Goal: Download file/media: Obtain a digital file from the website

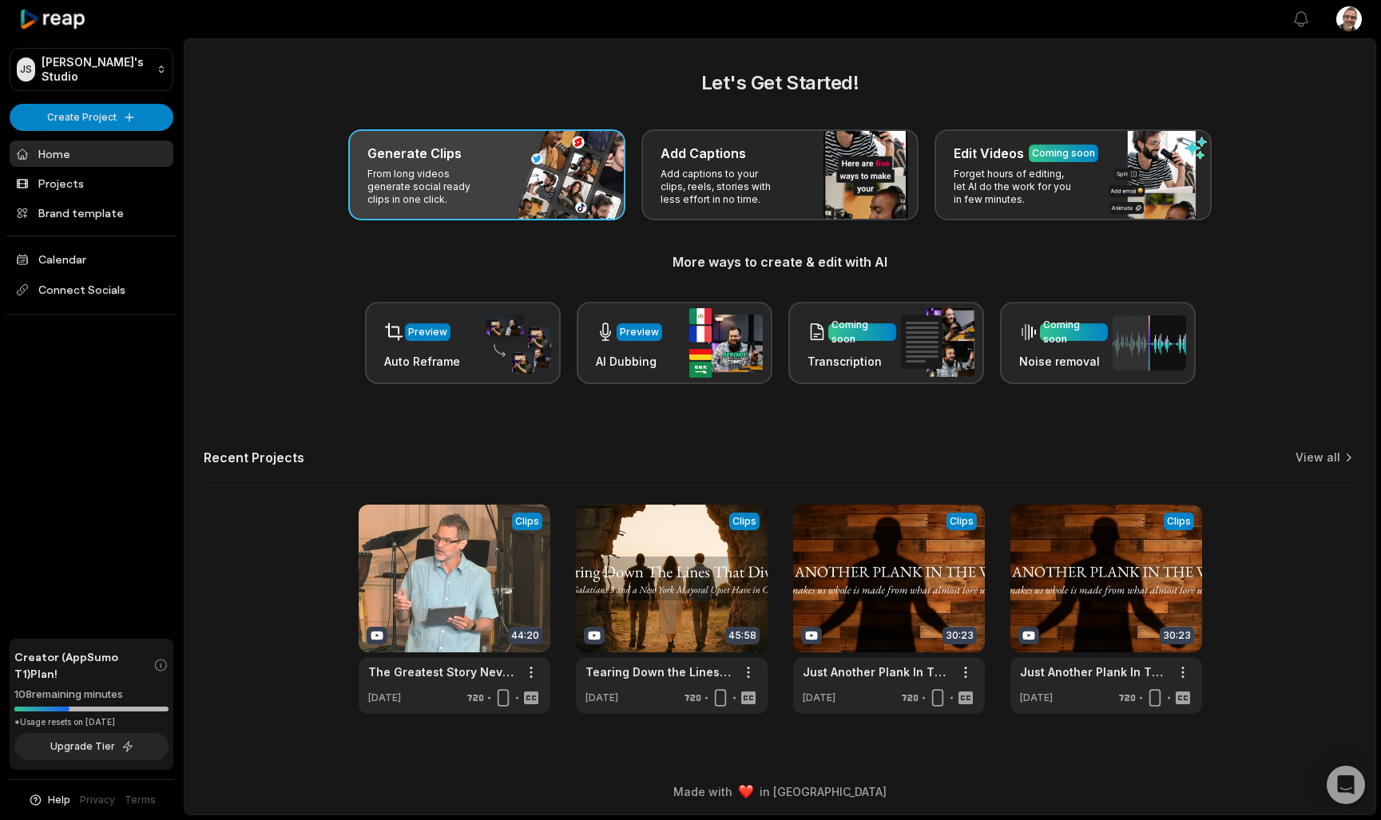
click at [553, 149] on div "Generate Clips" at bounding box center [486, 153] width 239 height 19
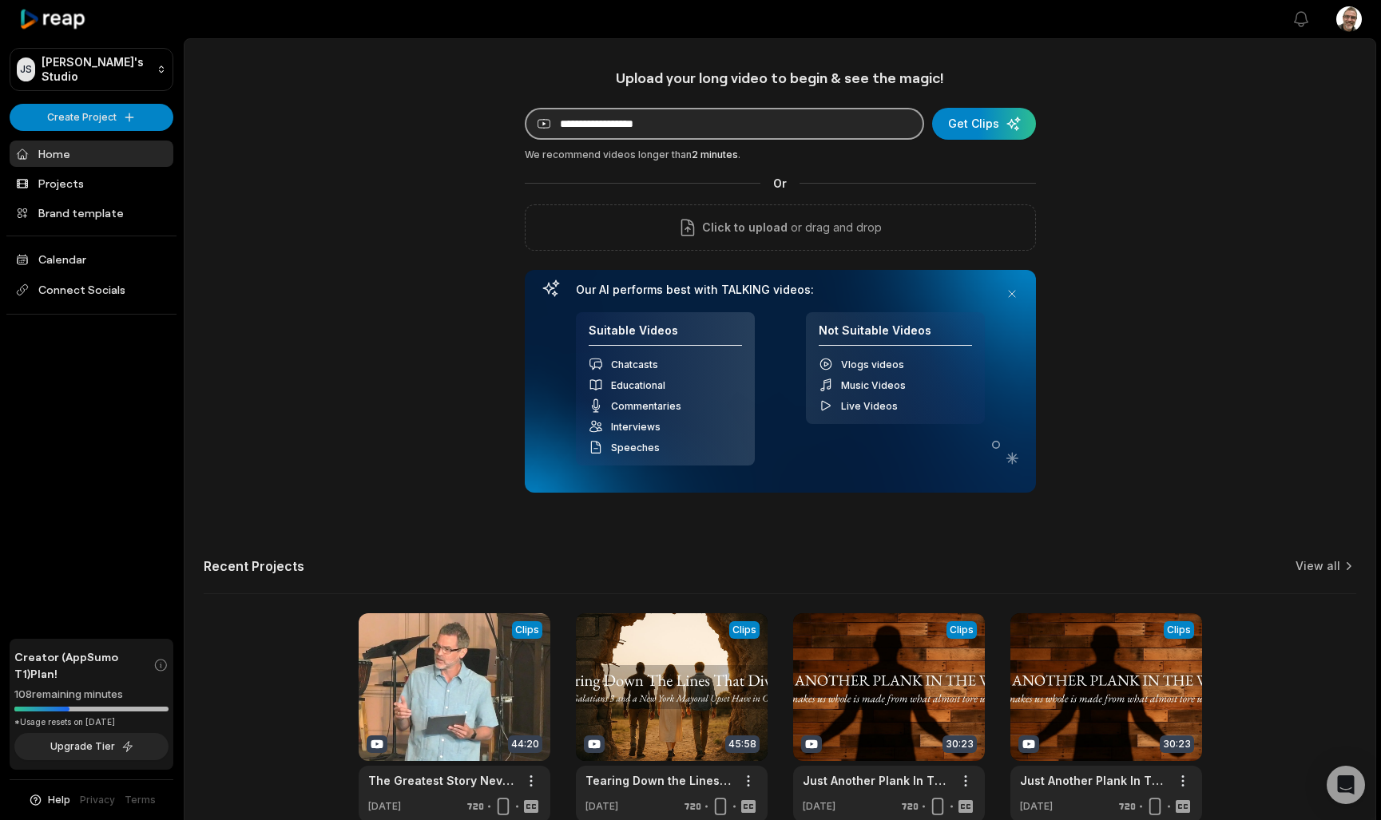
click at [619, 130] on input at bounding box center [724, 124] width 399 height 32
paste input "**********"
click at [968, 125] on div "submit" at bounding box center [984, 124] width 104 height 32
click at [835, 40] on main "**********" at bounding box center [779, 446] width 1191 height 815
drag, startPoint x: 895, startPoint y: 123, endPoint x: 490, endPoint y: 118, distance: 405.0
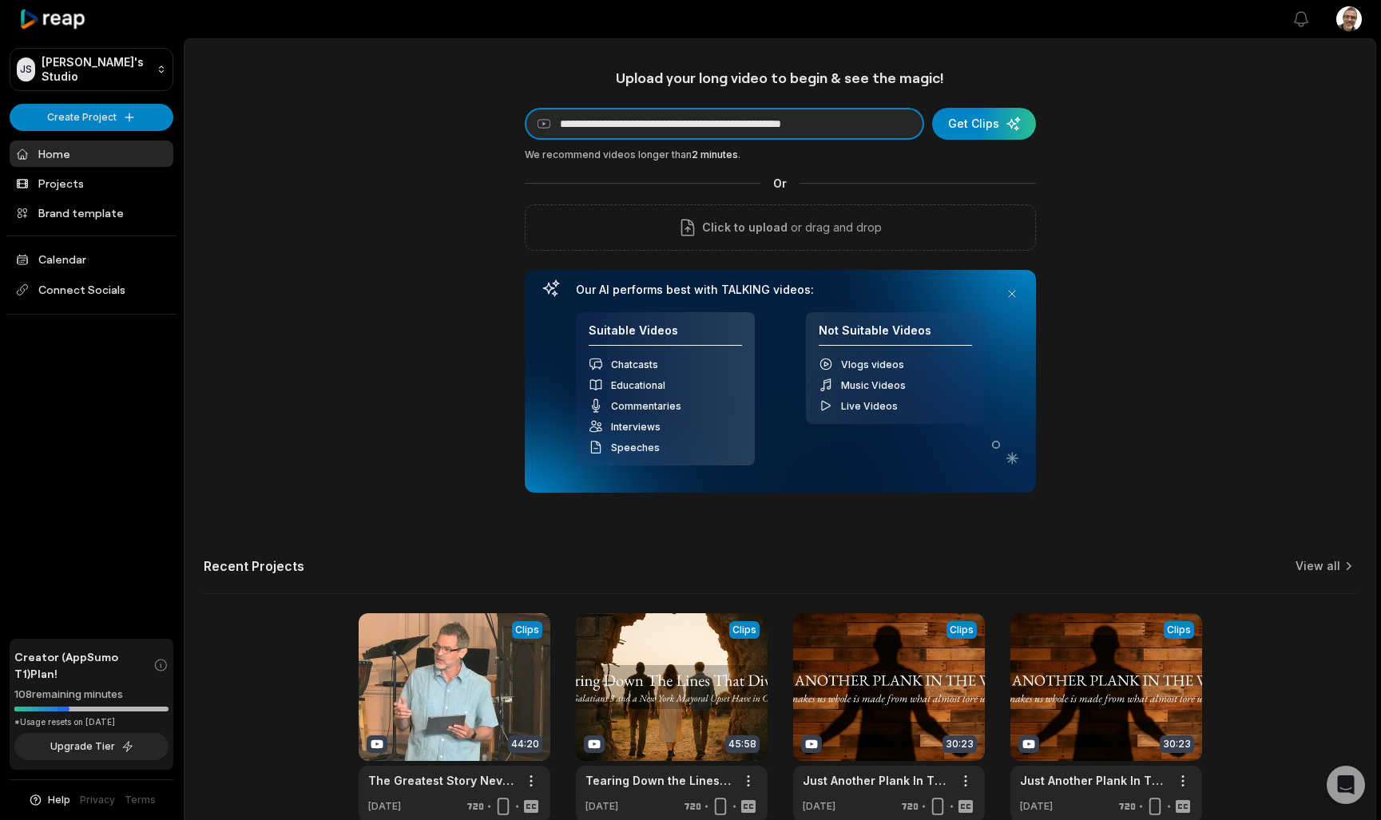
click at [490, 118] on div "**********" at bounding box center [779, 446] width 1191 height 754
paste input
type input "**********"
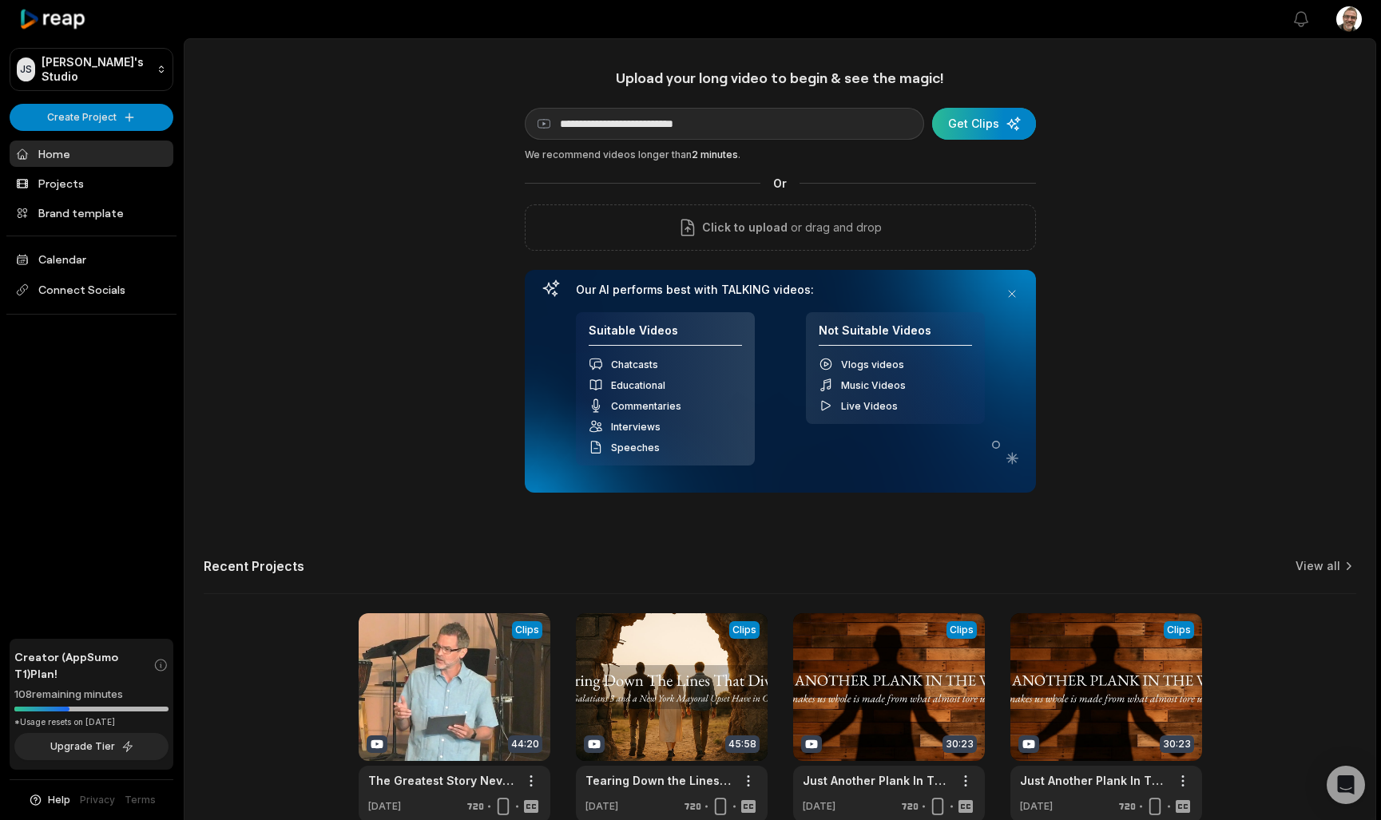
click at [950, 117] on div "submit" at bounding box center [984, 124] width 104 height 32
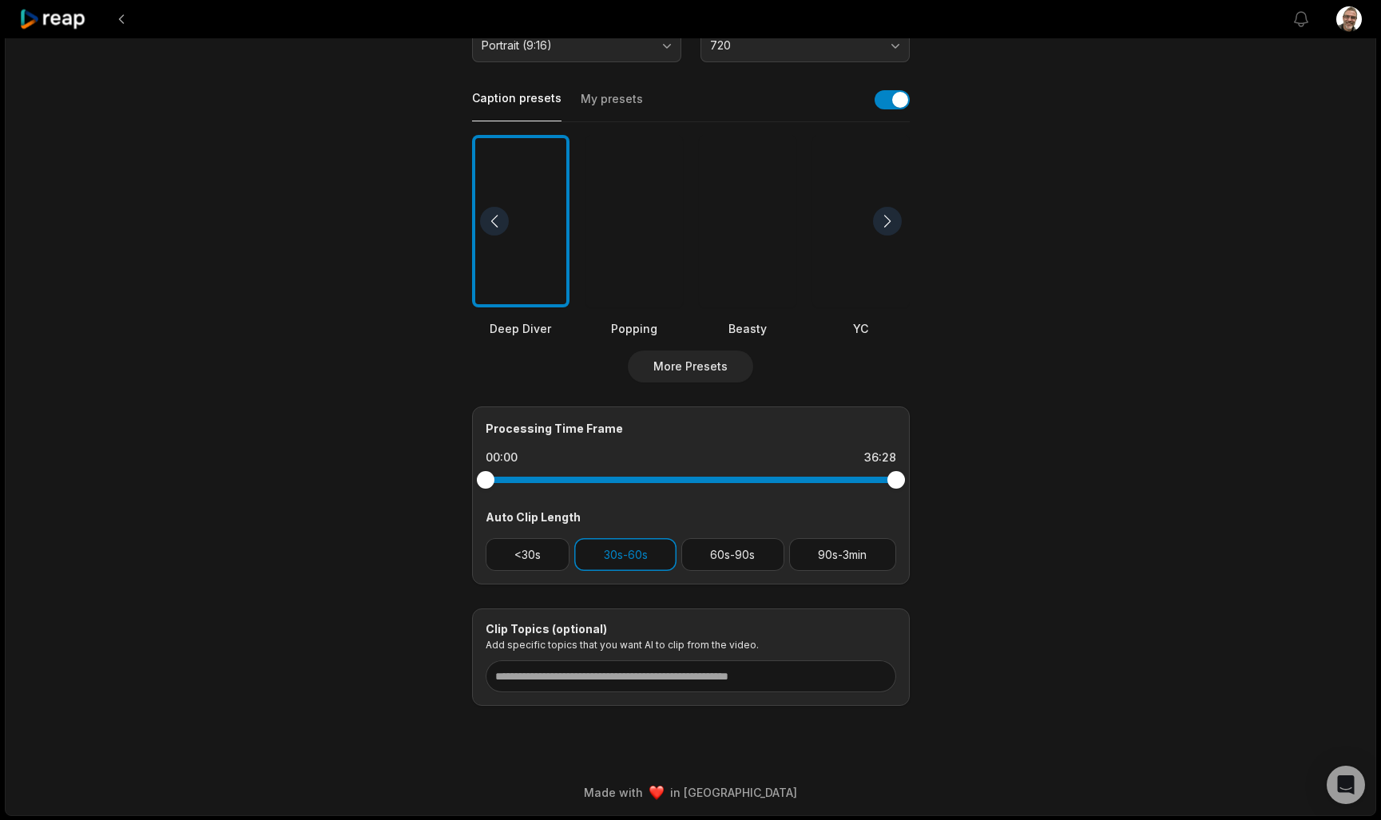
scroll to position [329, 0]
click at [557, 557] on button "<30s" at bounding box center [528, 555] width 85 height 33
click at [729, 553] on button "60s-90s" at bounding box center [732, 555] width 103 height 33
click at [816, 559] on button "90s-3min" at bounding box center [842, 555] width 107 height 33
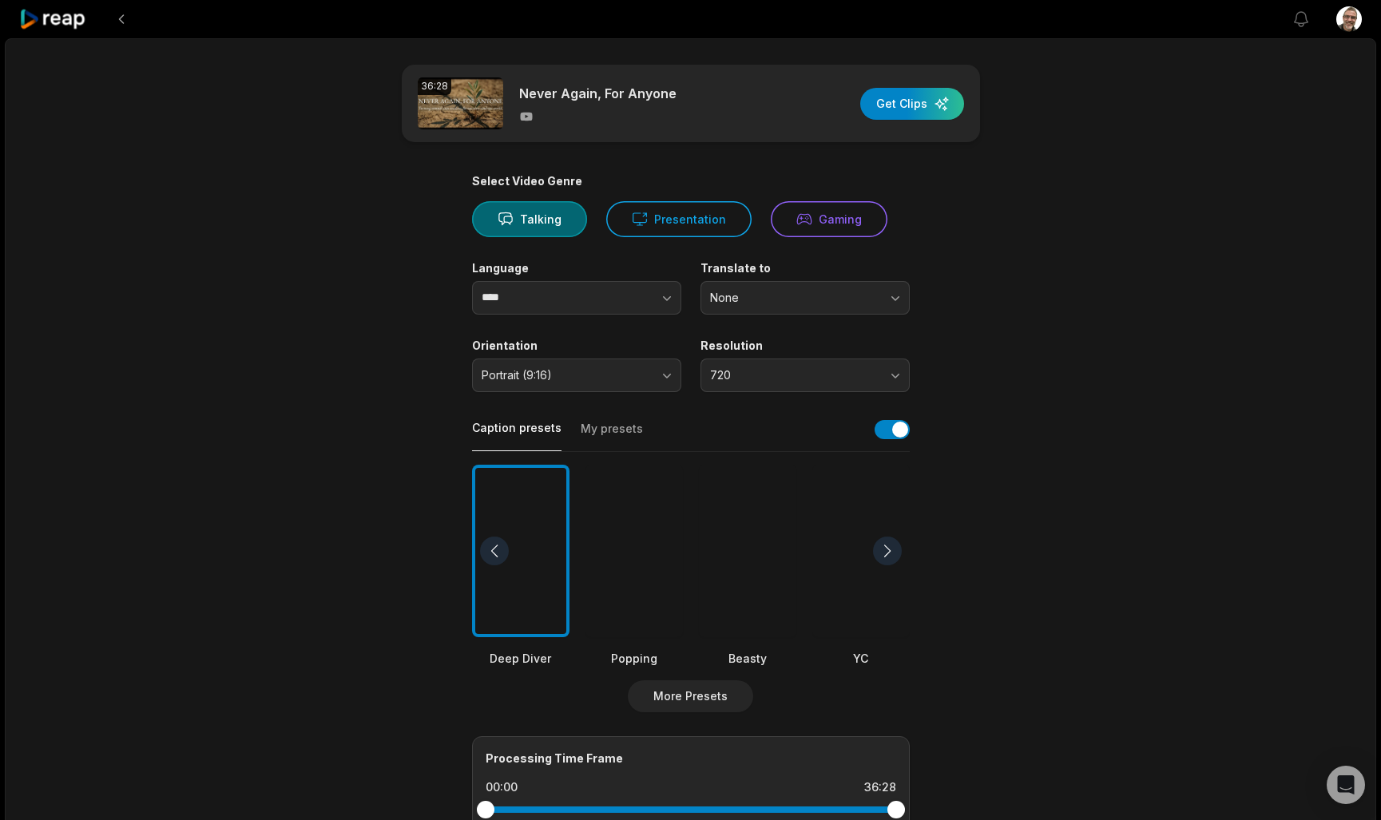
scroll to position [0, 0]
click at [606, 557] on div at bounding box center [633, 551] width 97 height 173
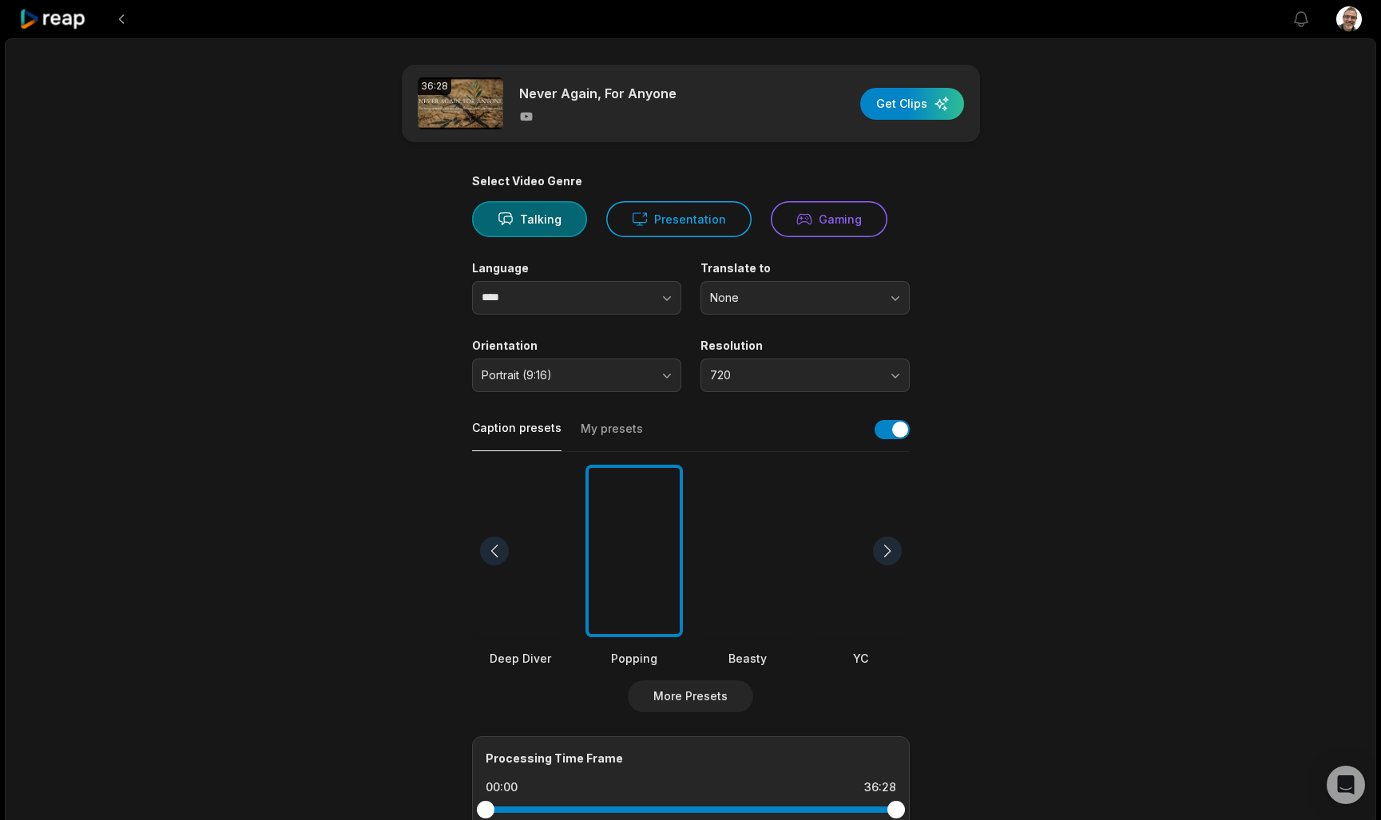
click at [520, 548] on div at bounding box center [520, 551] width 97 height 173
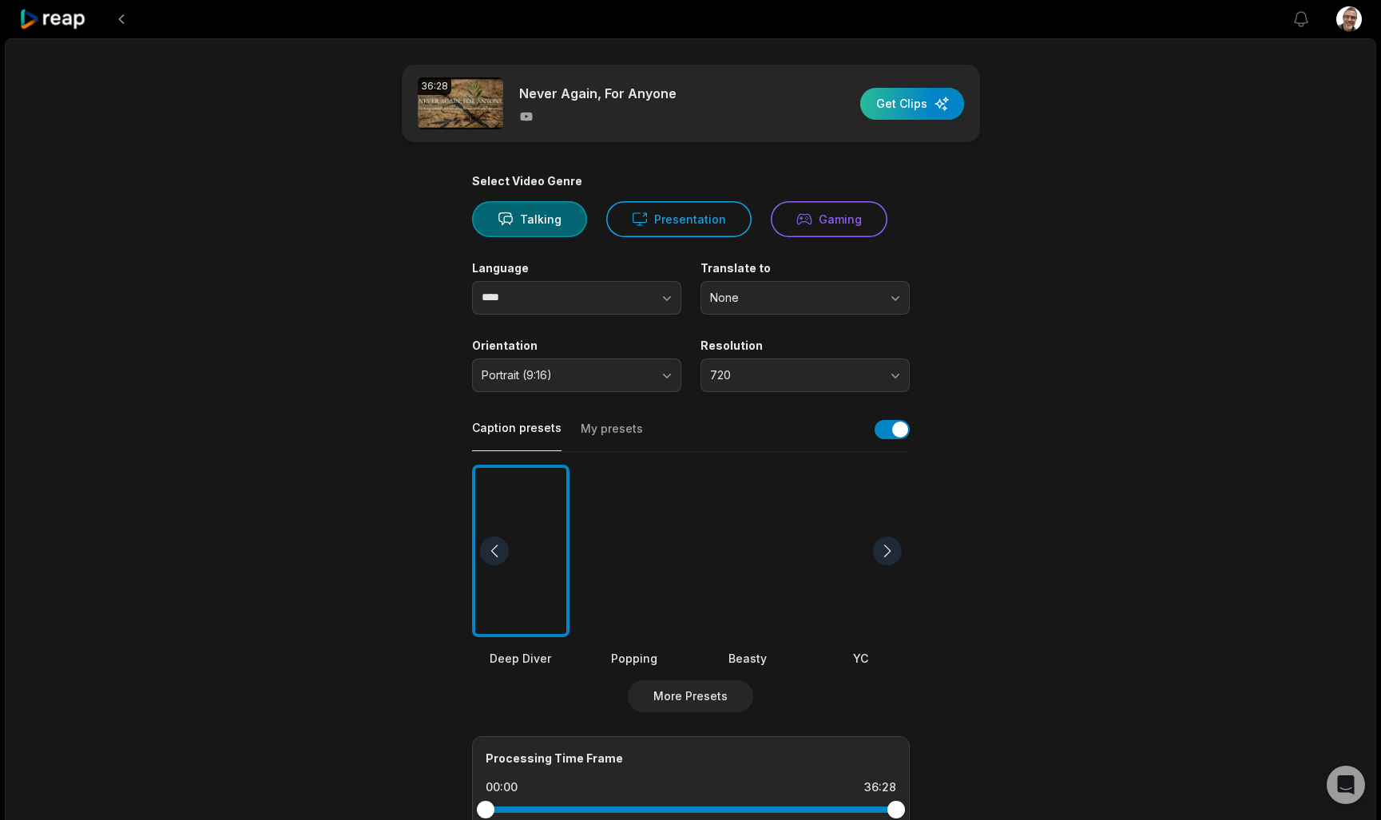
click at [902, 111] on div "button" at bounding box center [912, 104] width 104 height 32
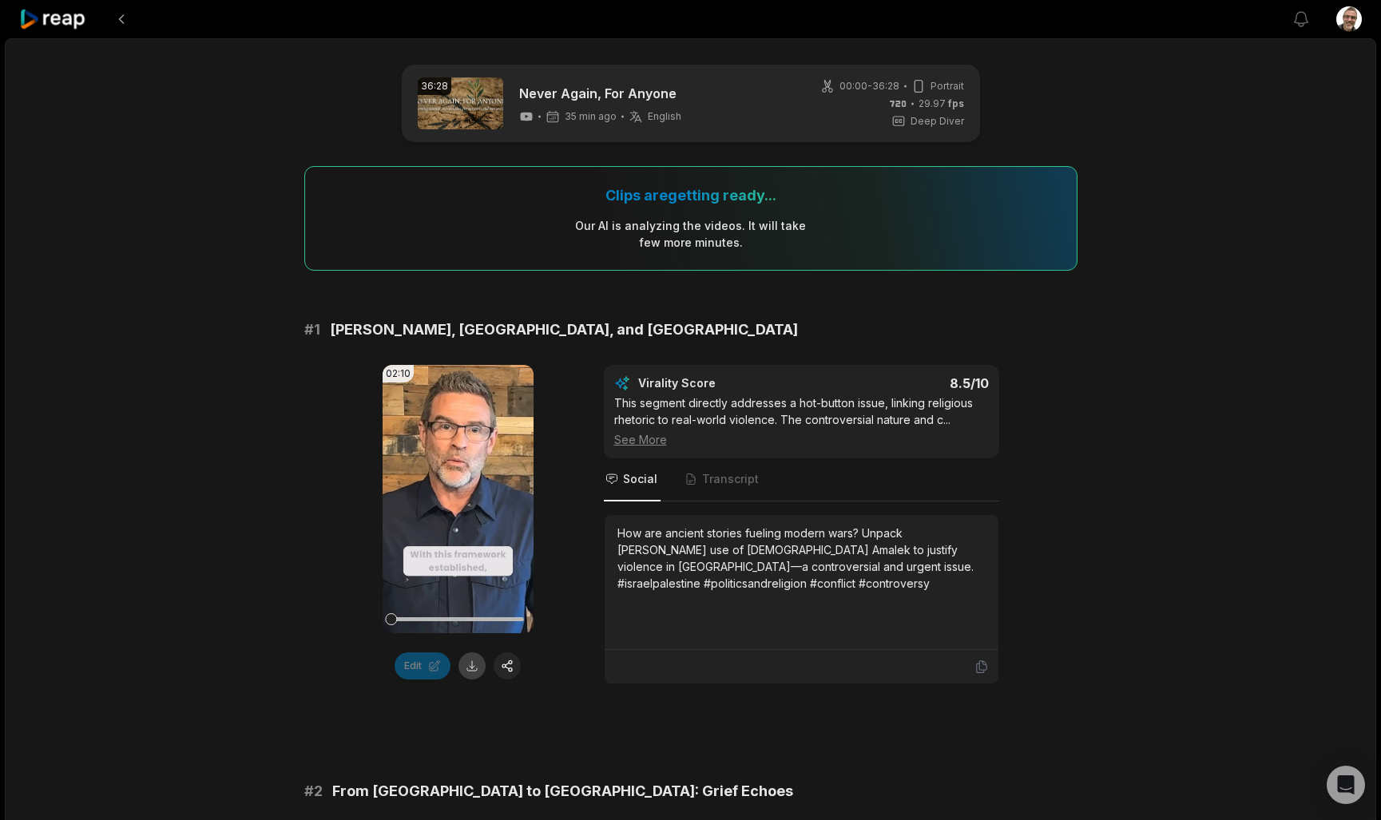
click at [470, 669] on button at bounding box center [471, 666] width 27 height 27
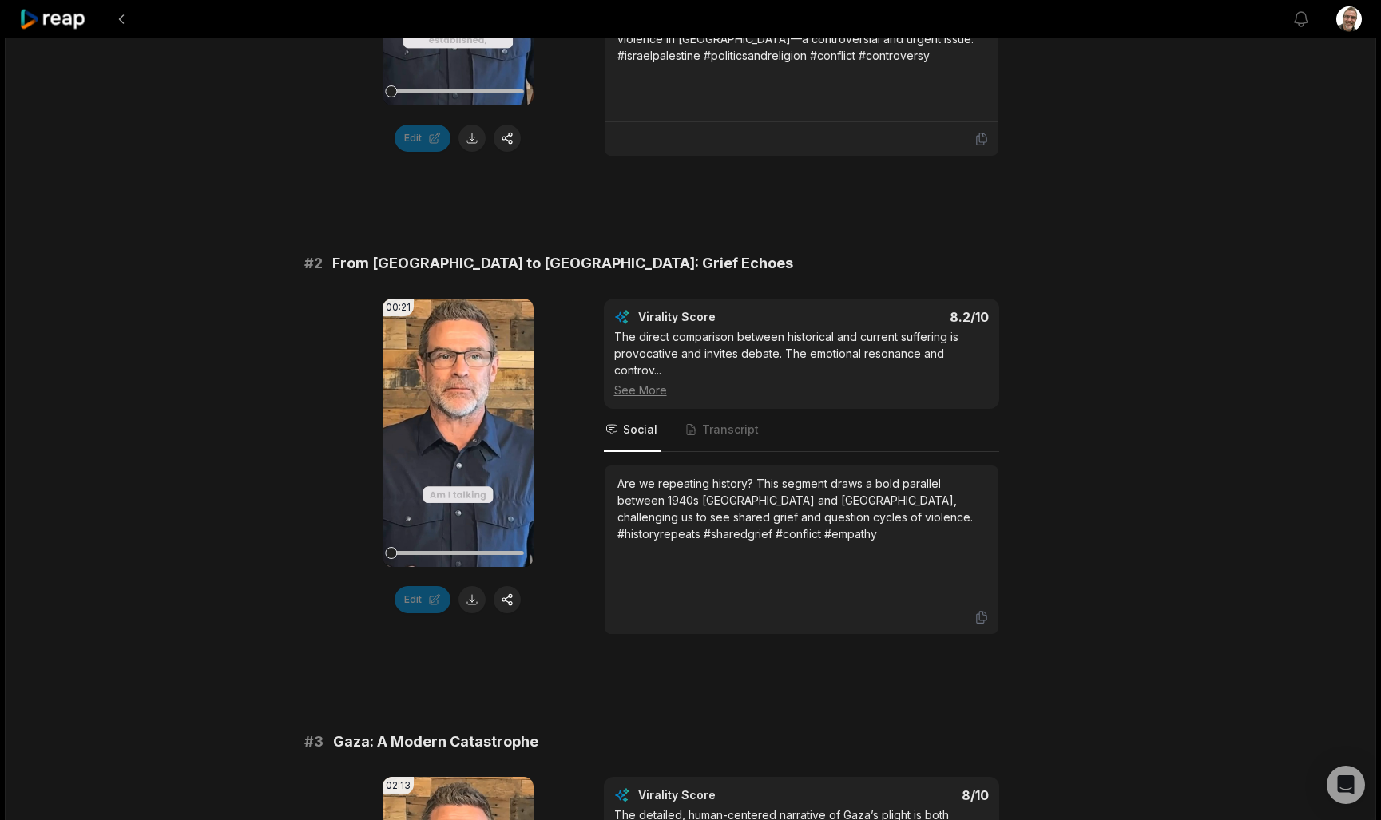
scroll to position [536, 0]
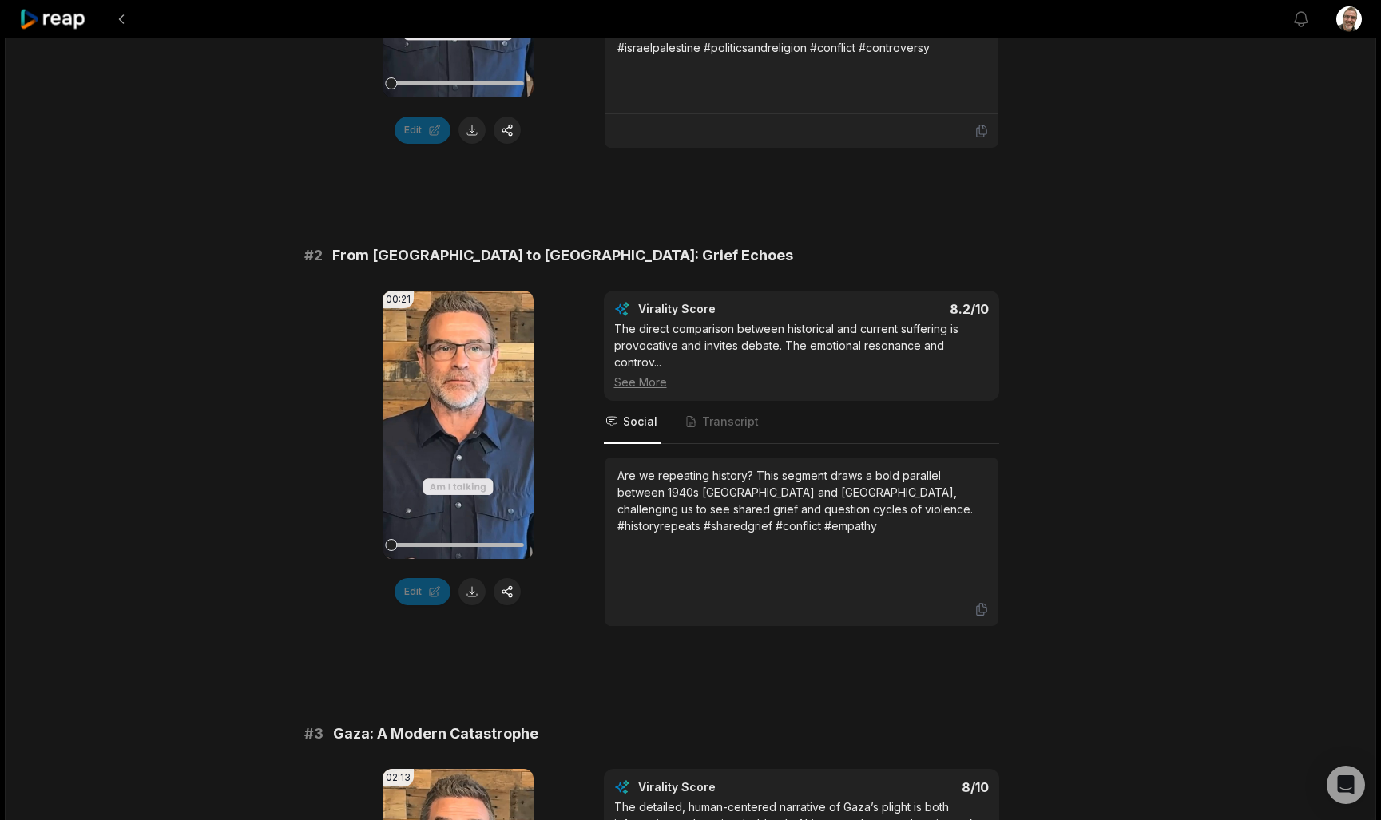
click at [472, 597] on button at bounding box center [471, 591] width 27 height 27
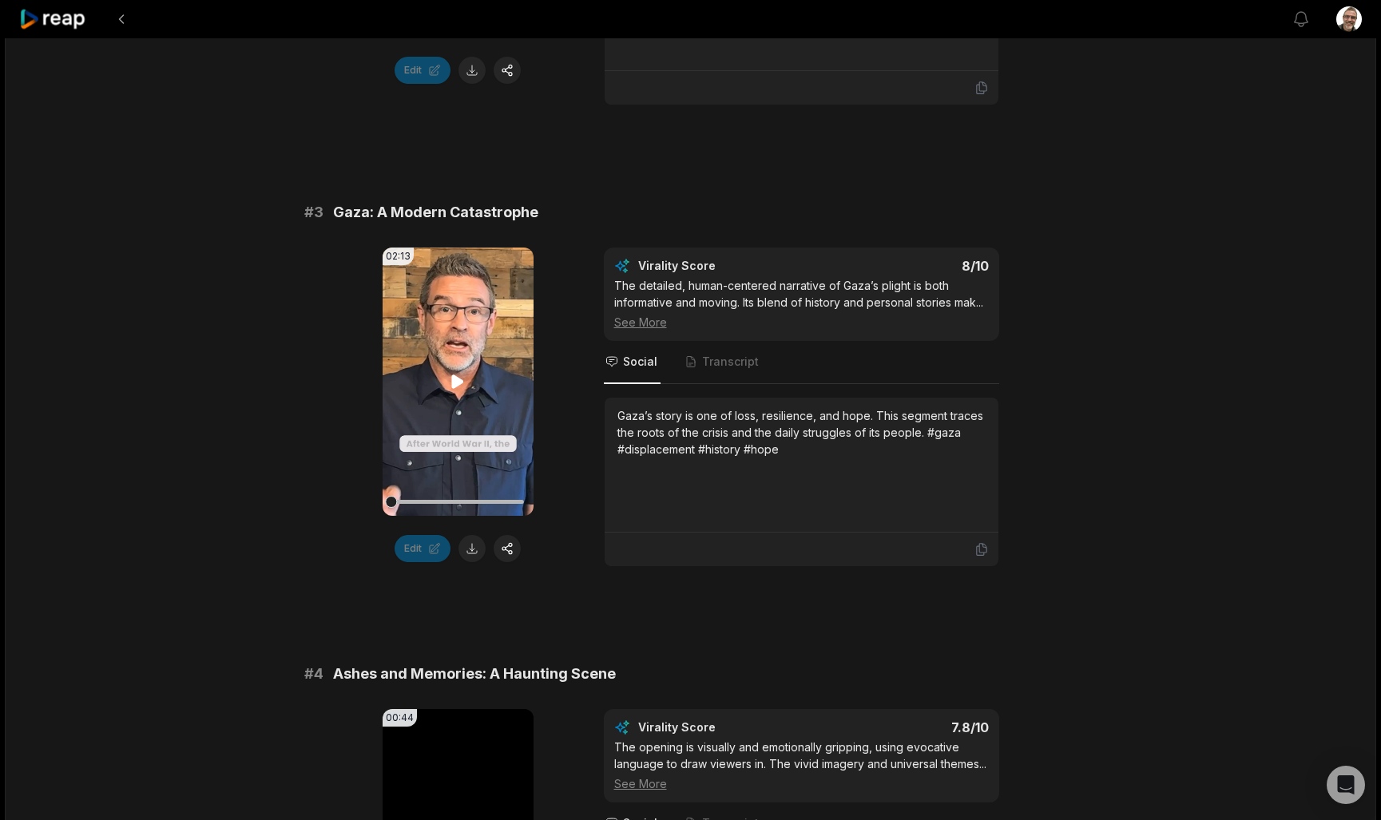
scroll to position [1069, 0]
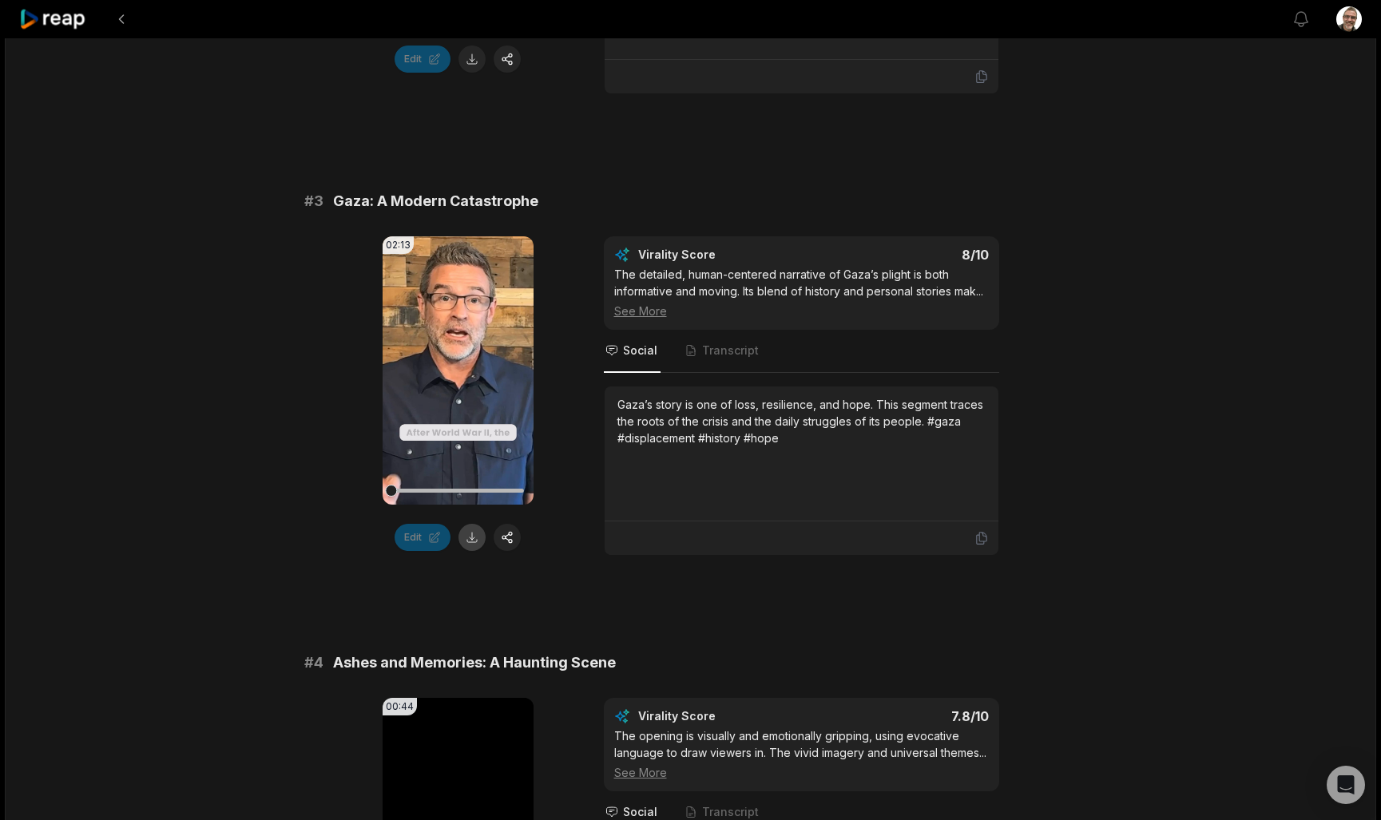
click at [471, 540] on button at bounding box center [471, 537] width 27 height 27
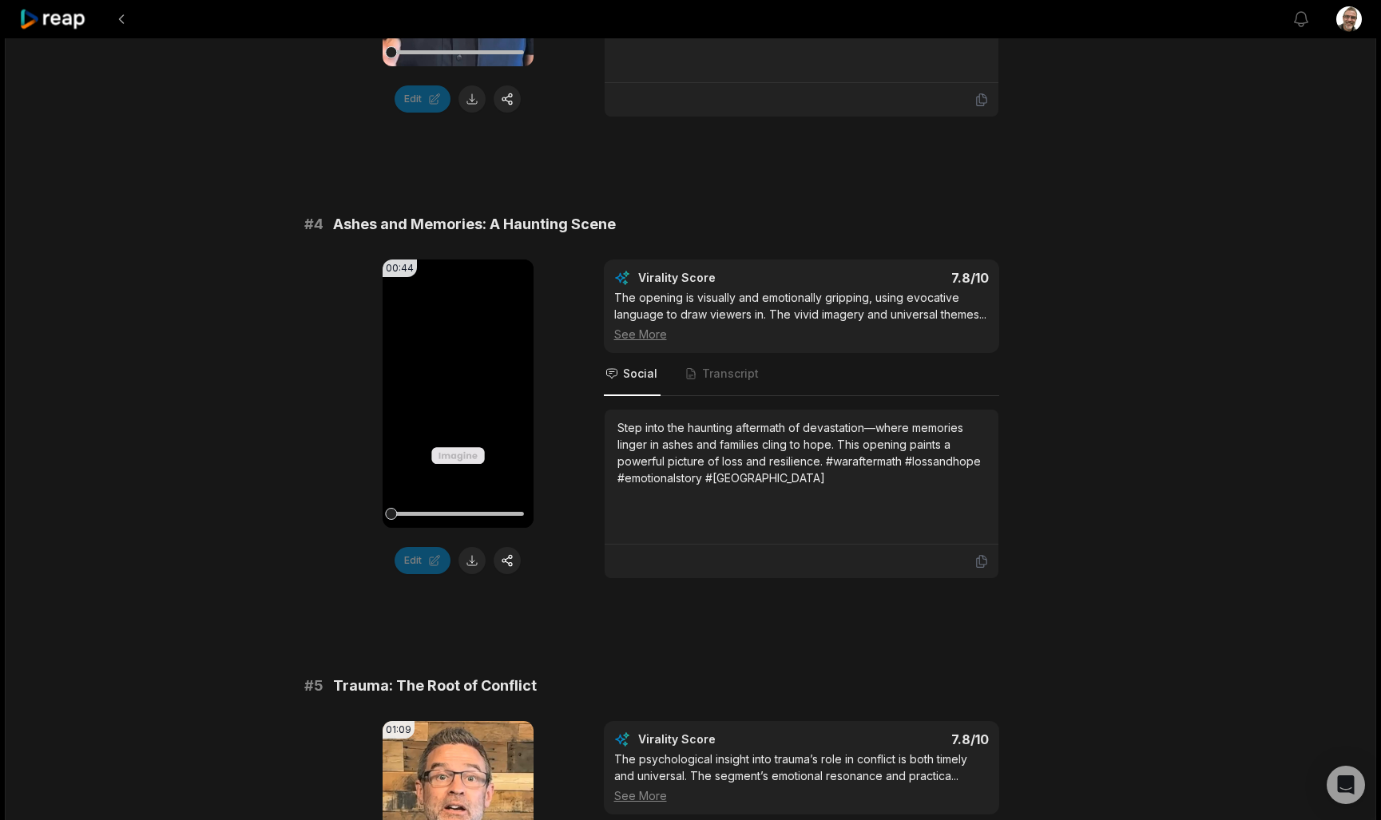
scroll to position [1512, 0]
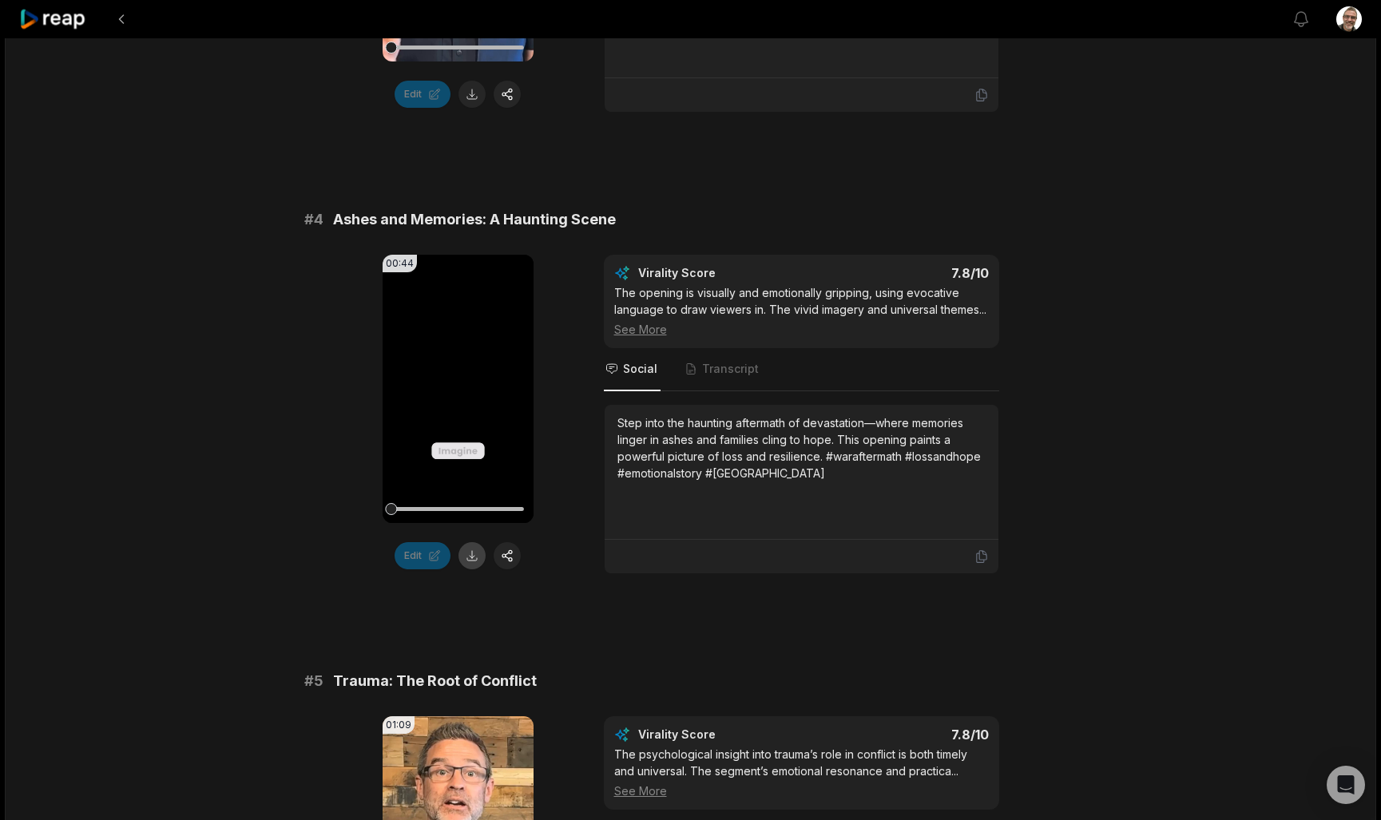
click at [480, 558] on button at bounding box center [471, 555] width 27 height 27
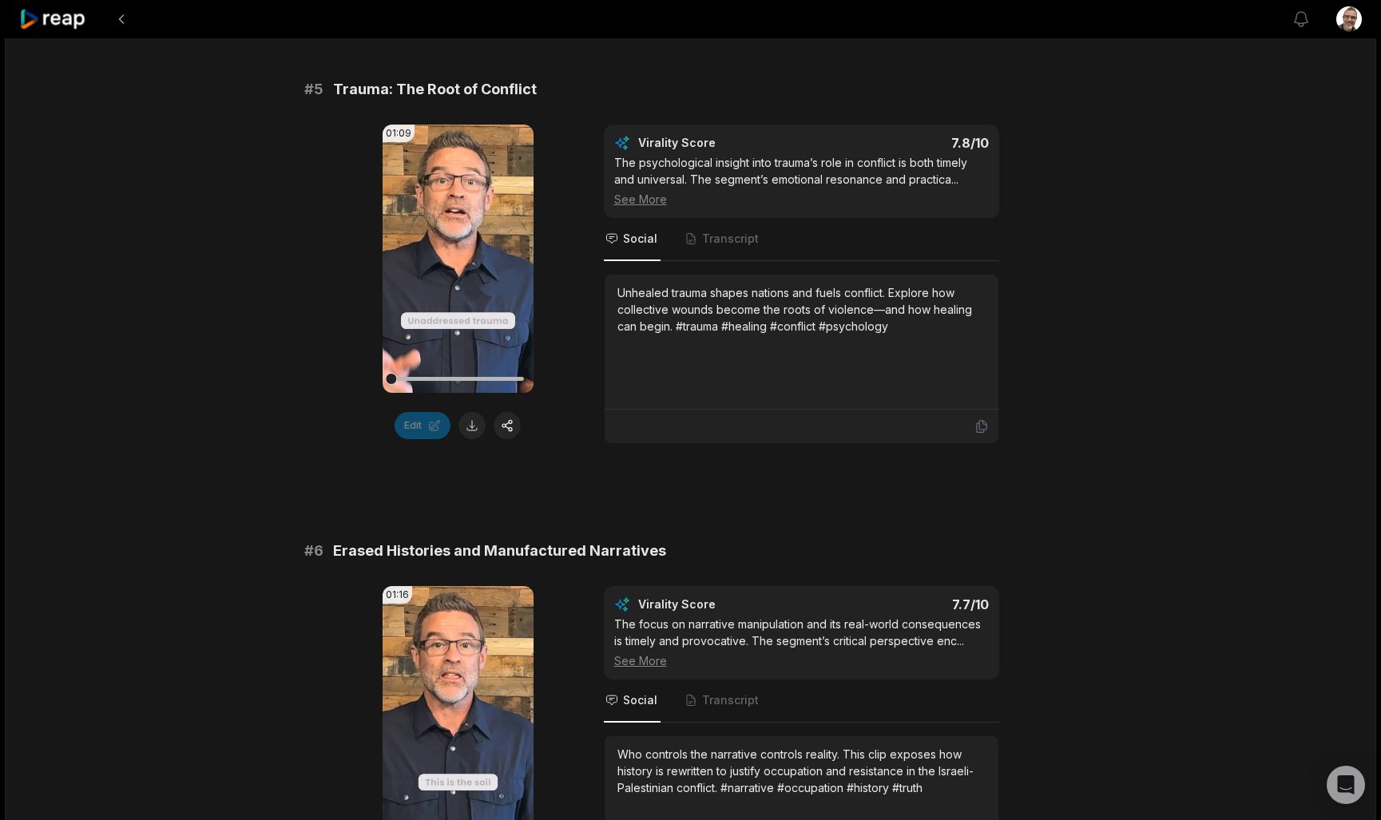
scroll to position [2117, 0]
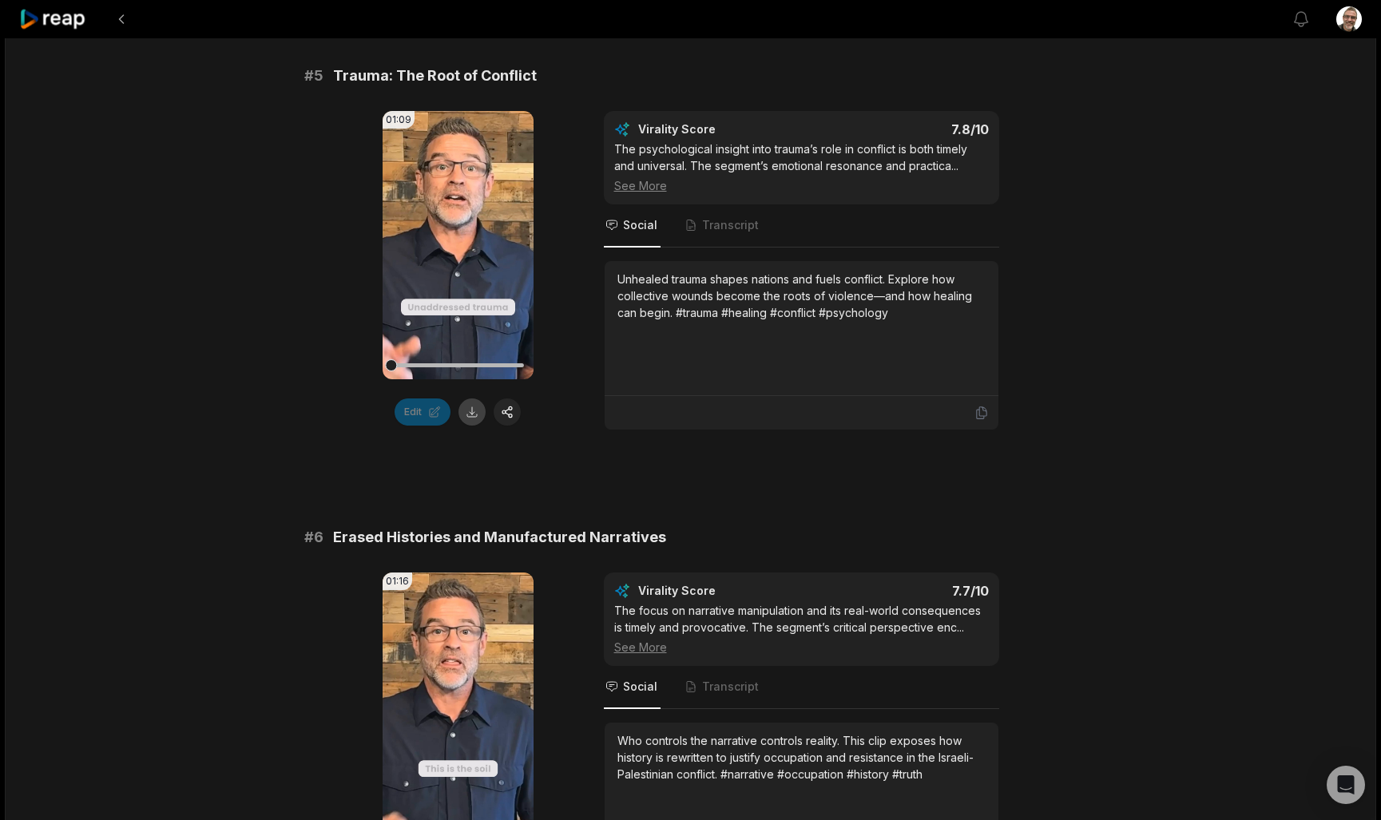
click at [466, 414] on button at bounding box center [471, 412] width 27 height 27
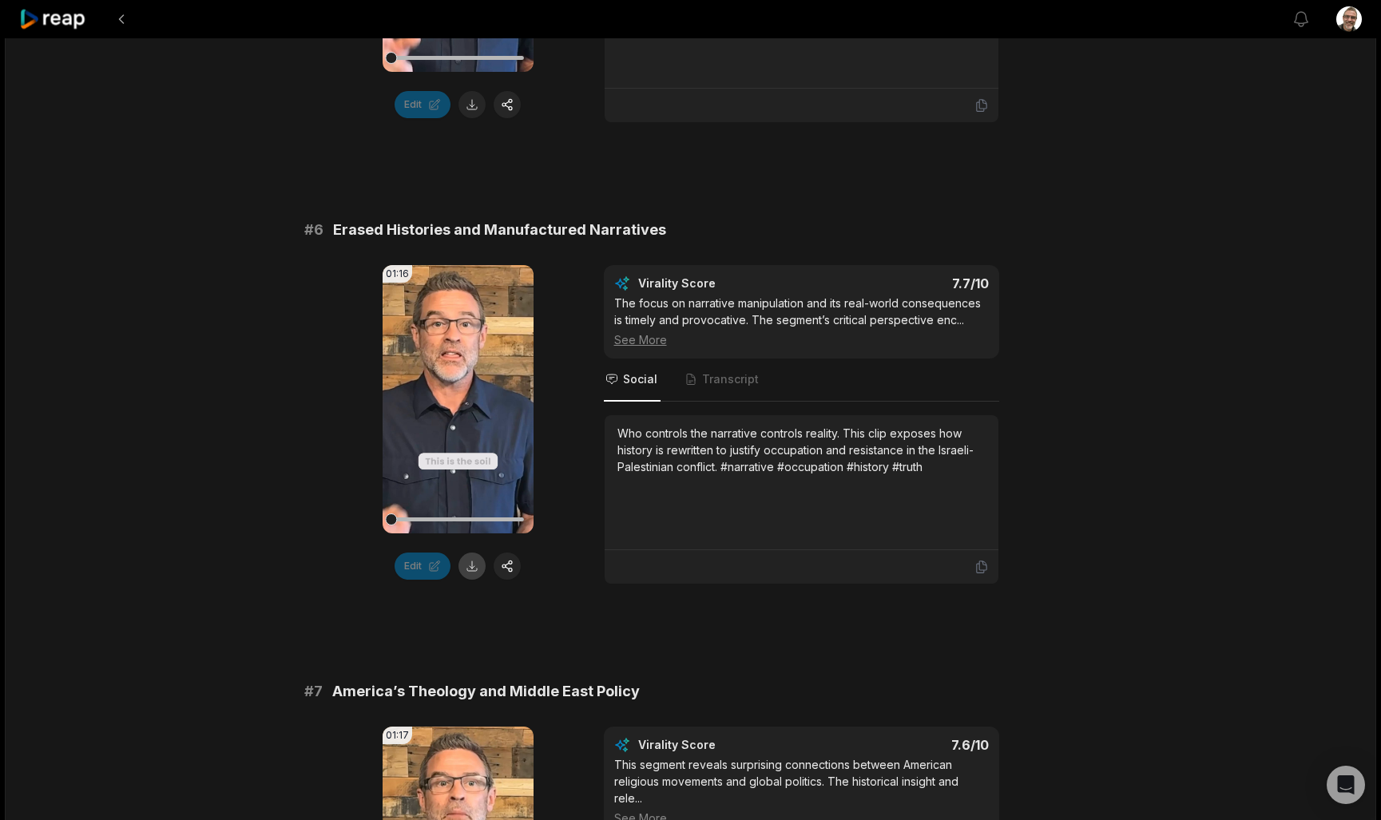
click at [477, 571] on button at bounding box center [471, 566] width 27 height 27
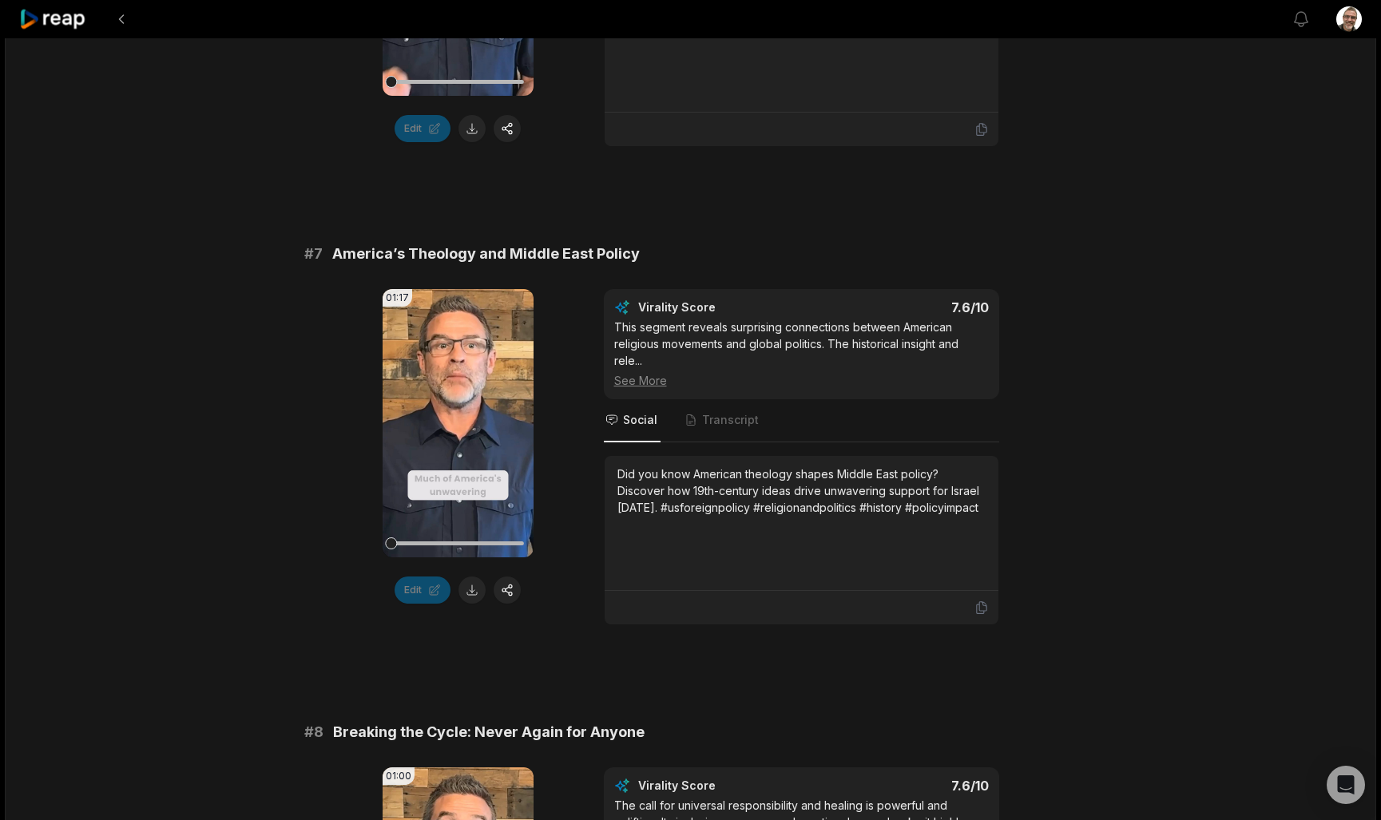
scroll to position [2864, 0]
click at [476, 589] on button at bounding box center [471, 588] width 27 height 27
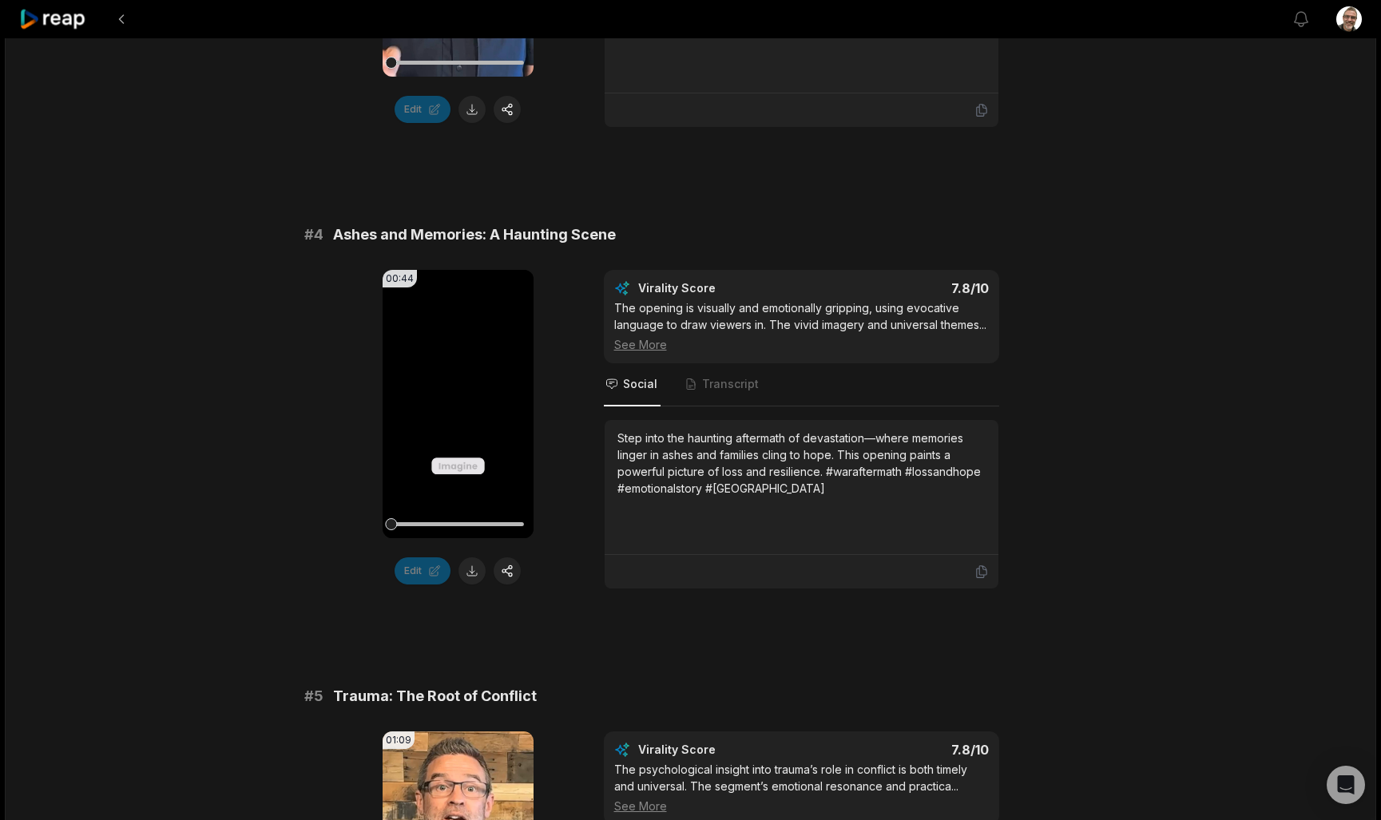
scroll to position [1498, 0]
click at [806, 488] on div "Step into the haunting aftermath of devastation—where memories linger in ashes …" at bounding box center [801, 461] width 368 height 67
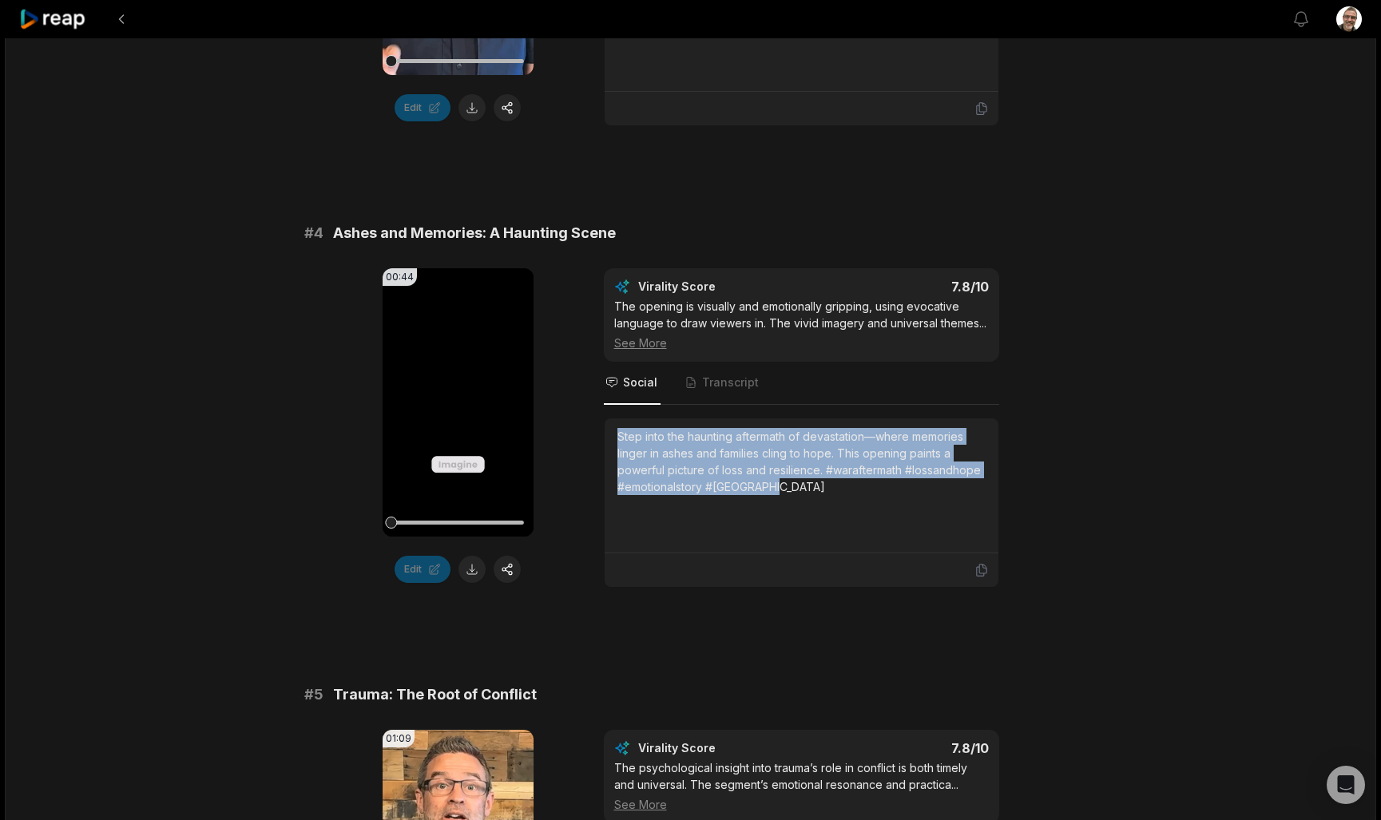
drag, startPoint x: 811, startPoint y: 490, endPoint x: 619, endPoint y: 435, distance: 199.4
click at [619, 435] on div "Step into the haunting aftermath of devastation—where memories linger in ashes …" at bounding box center [801, 461] width 368 height 67
copy div "Step into the haunting aftermath of devastation—where memories linger in ashes …"
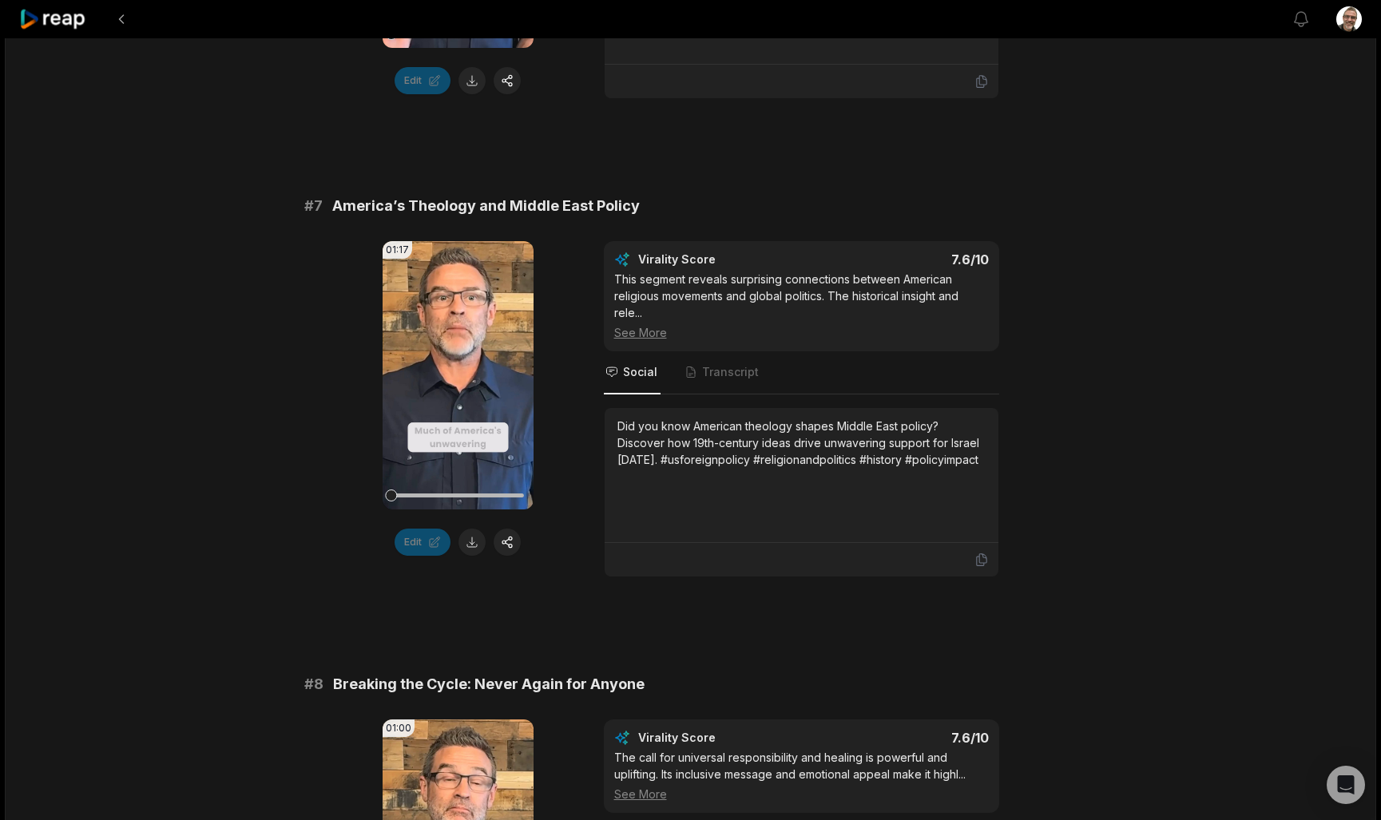
scroll to position [2915, 0]
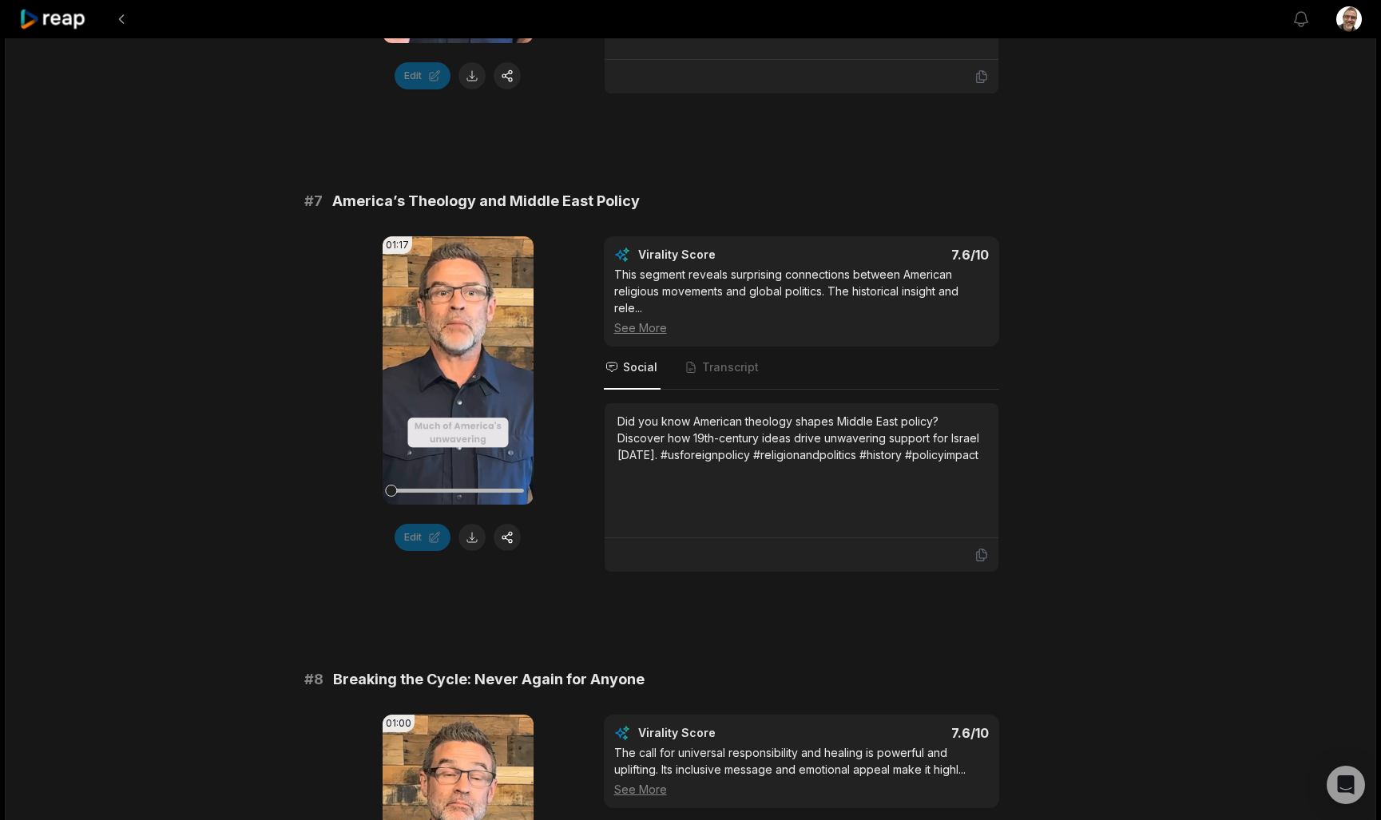
click at [973, 461] on div "Did you know American theology shapes Middle East policy? Discover how 19th-cen…" at bounding box center [801, 438] width 368 height 50
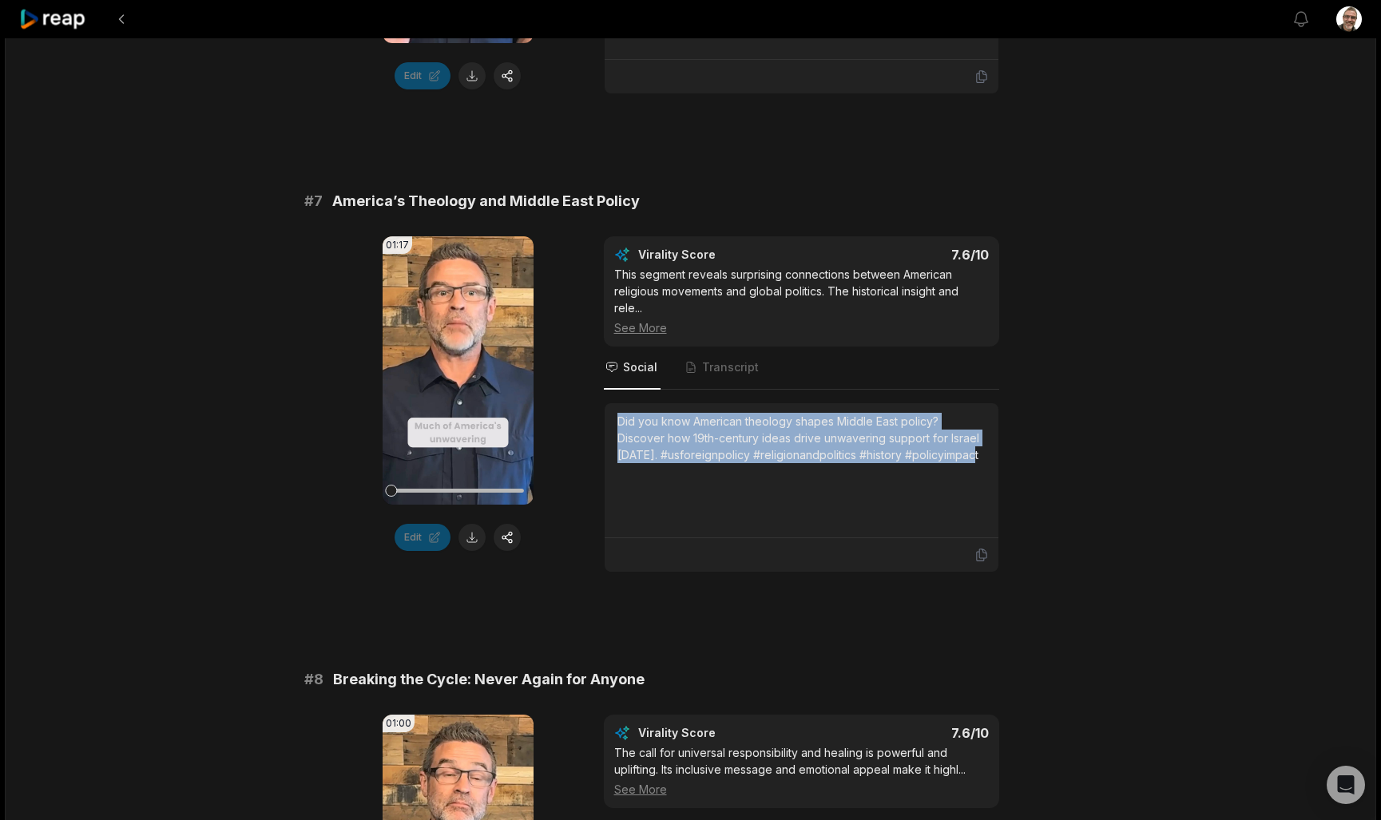
drag, startPoint x: 982, startPoint y: 459, endPoint x: 617, endPoint y: 422, distance: 366.9
click at [617, 422] on div "Did you know American theology shapes Middle East policy? Discover how 19th-cen…" at bounding box center [801, 438] width 368 height 50
copy div "Did you know American theology shapes Middle East policy? Discover how 19th-cen…"
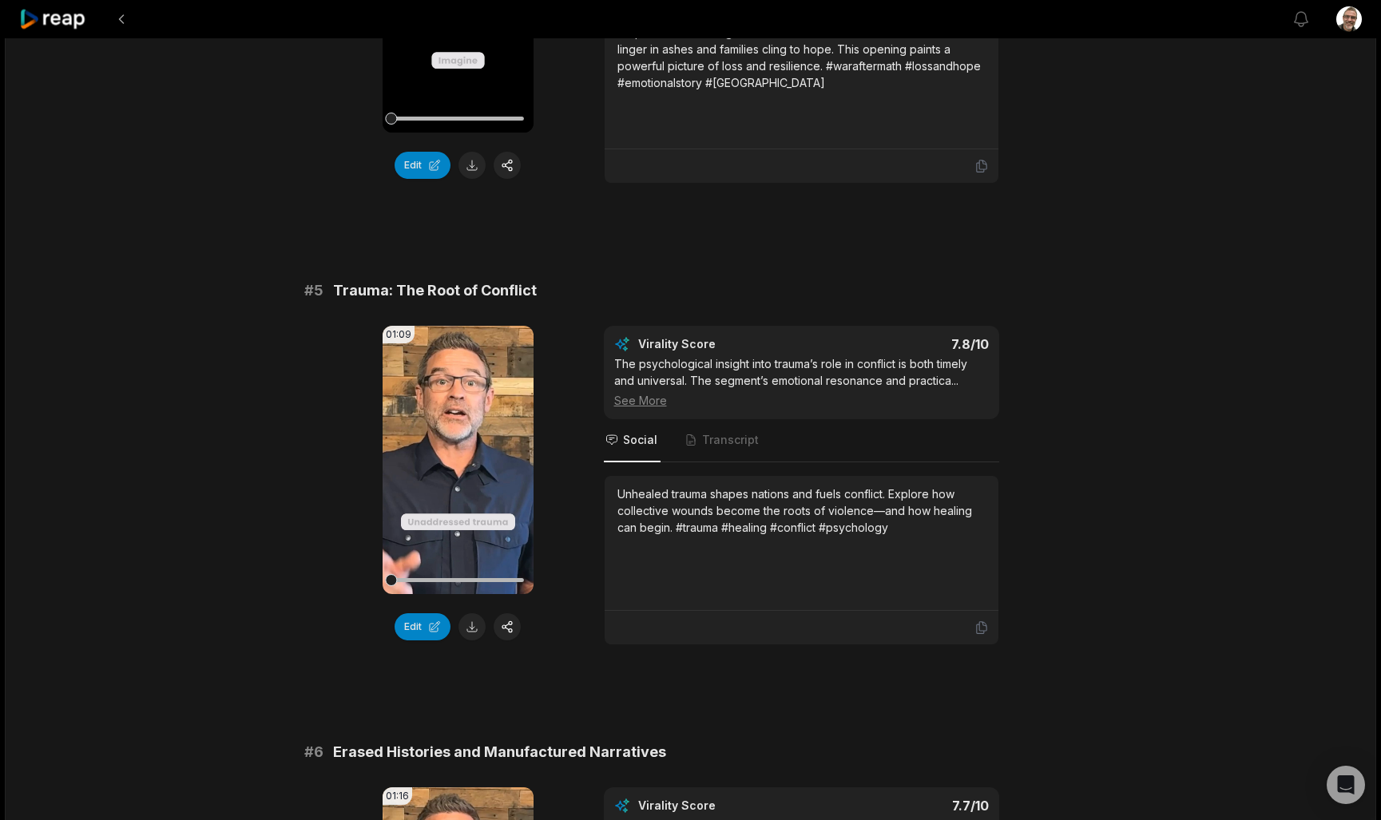
scroll to position [1773, 0]
click at [928, 537] on div "Unhealed trauma shapes nations and fuels conflict. Explore how collective wound…" at bounding box center [801, 543] width 368 height 115
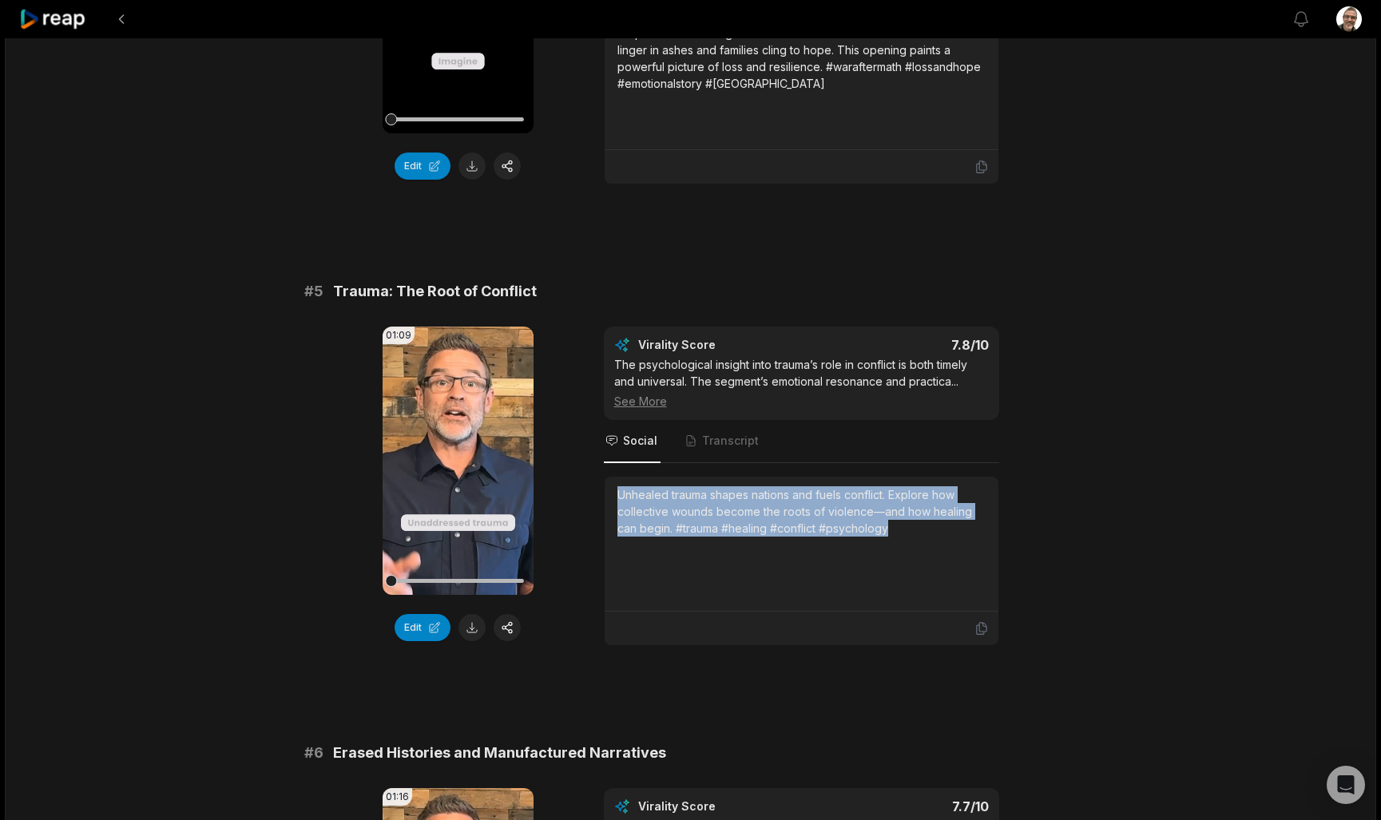
drag, startPoint x: 928, startPoint y: 536, endPoint x: 608, endPoint y: 492, distance: 323.3
click at [608, 492] on div "Unhealed trauma shapes nations and fuels conflict. Explore how collective wound…" at bounding box center [802, 544] width 394 height 135
copy div "Unhealed trauma shapes nations and fuels conflict. Explore how collective wound…"
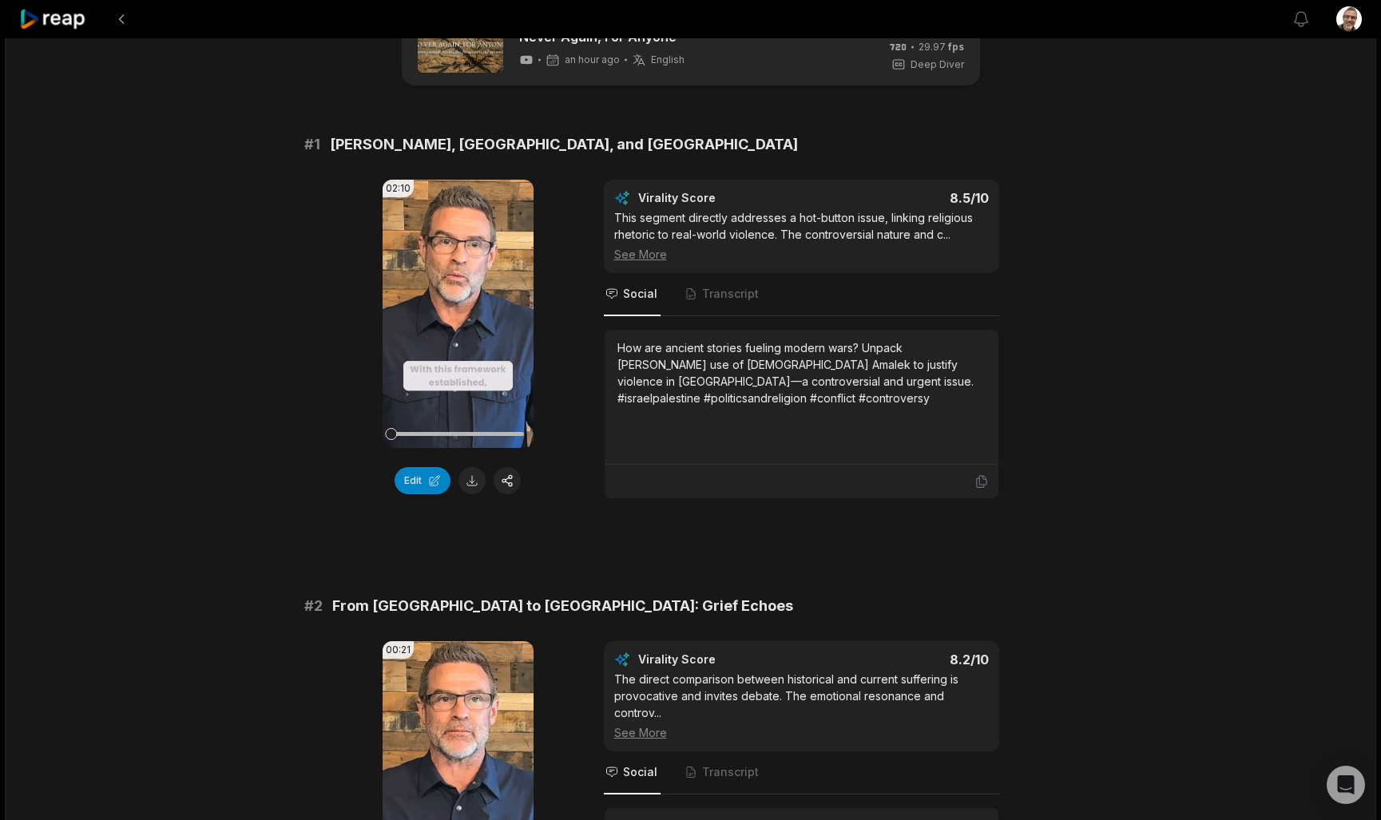
scroll to position [54, 0]
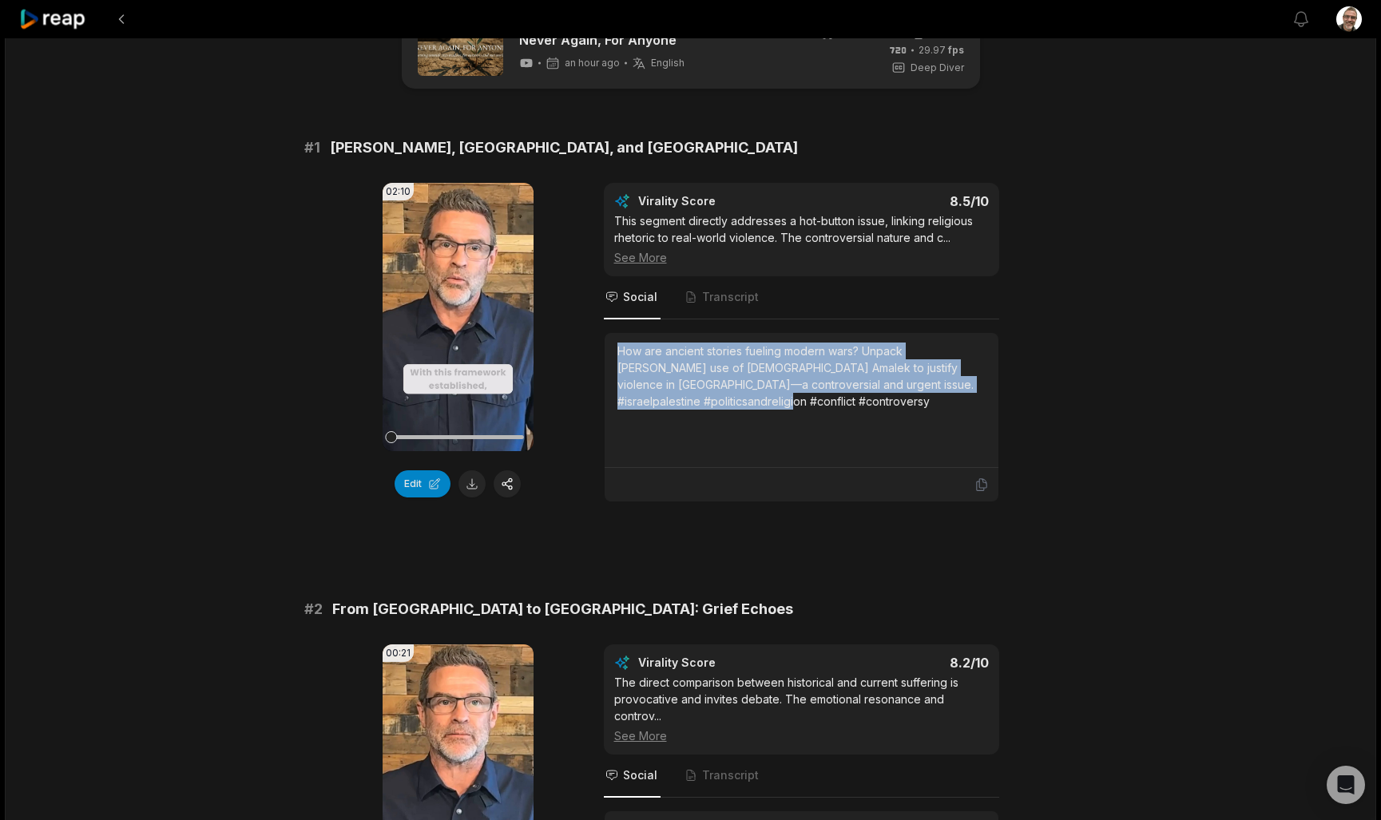
drag, startPoint x: 725, startPoint y: 413, endPoint x: 593, endPoint y: 346, distance: 147.9
click at [593, 346] on div "02:10 Your browser does not support mp4 format. Edit Virality Score 8.5 /10 Thi…" at bounding box center [690, 342] width 773 height 319
copy div "How are ancient stories fueling modern wars? Unpack [PERSON_NAME] use of [DEMOG…"
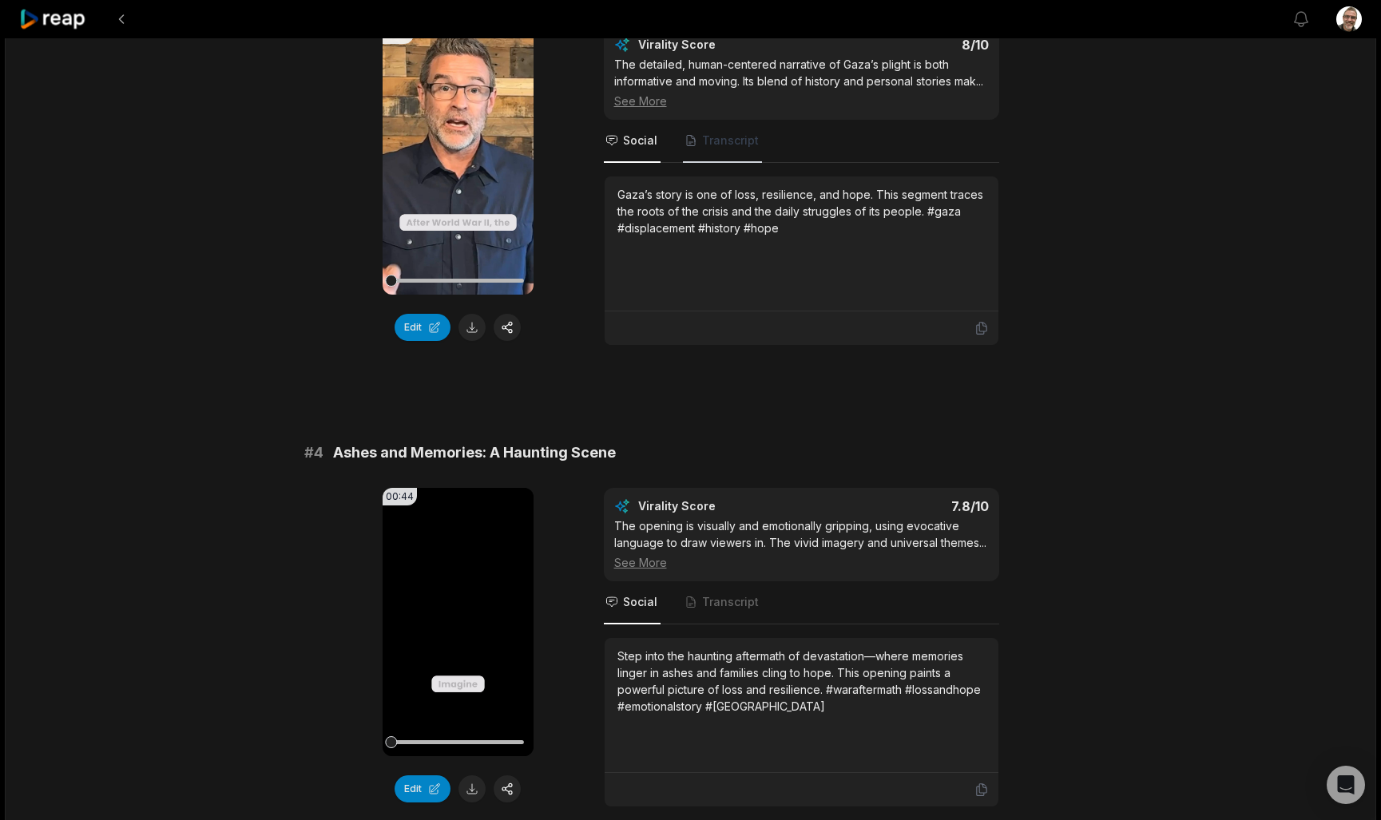
scroll to position [1149, 0]
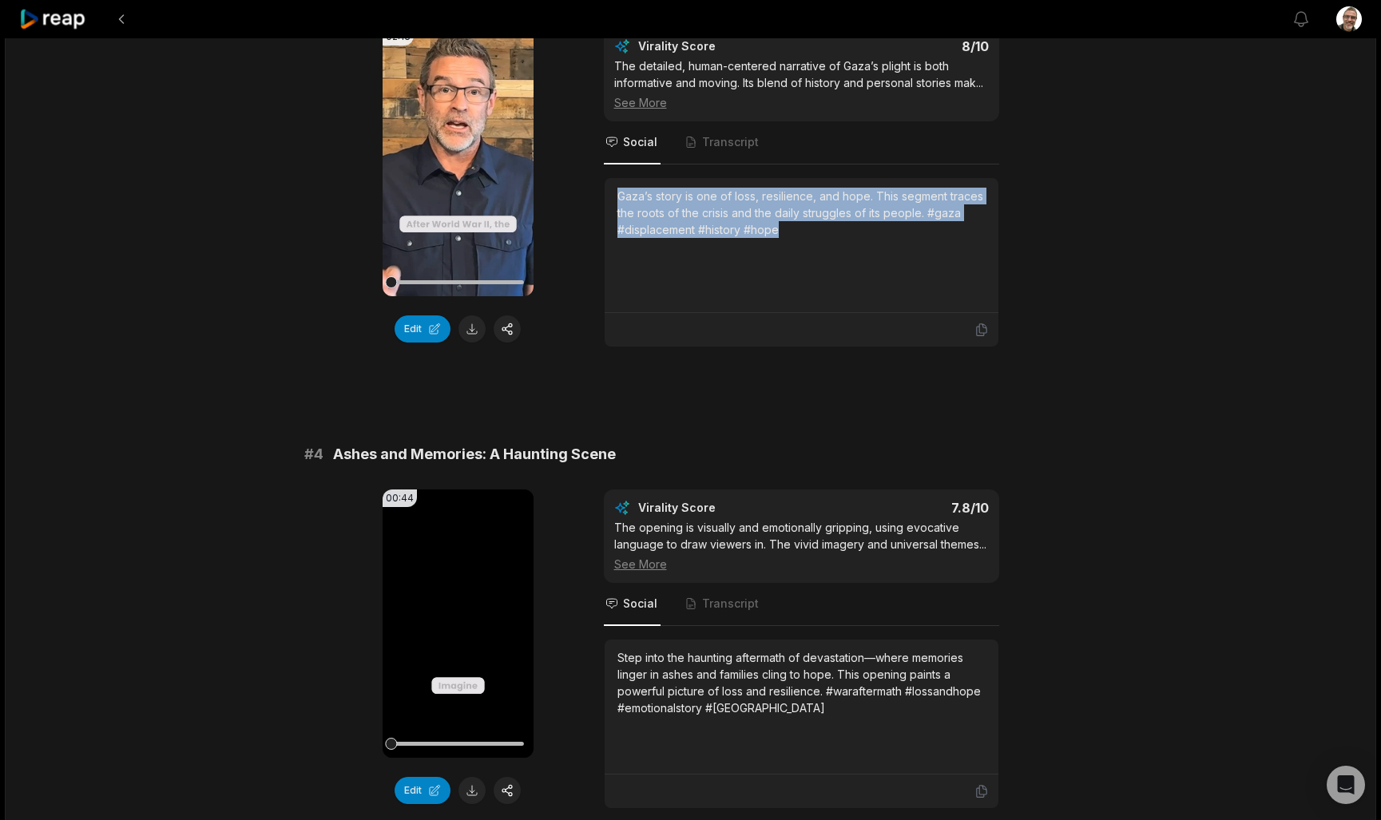
drag, startPoint x: 824, startPoint y: 236, endPoint x: 613, endPoint y: 199, distance: 214.2
click at [613, 199] on div "Gaza’s story is one of loss, resilience, and hope. This segment traces the root…" at bounding box center [802, 245] width 394 height 135
copy div "Gaza’s story is one of loss, resilience, and hope. This segment traces the root…"
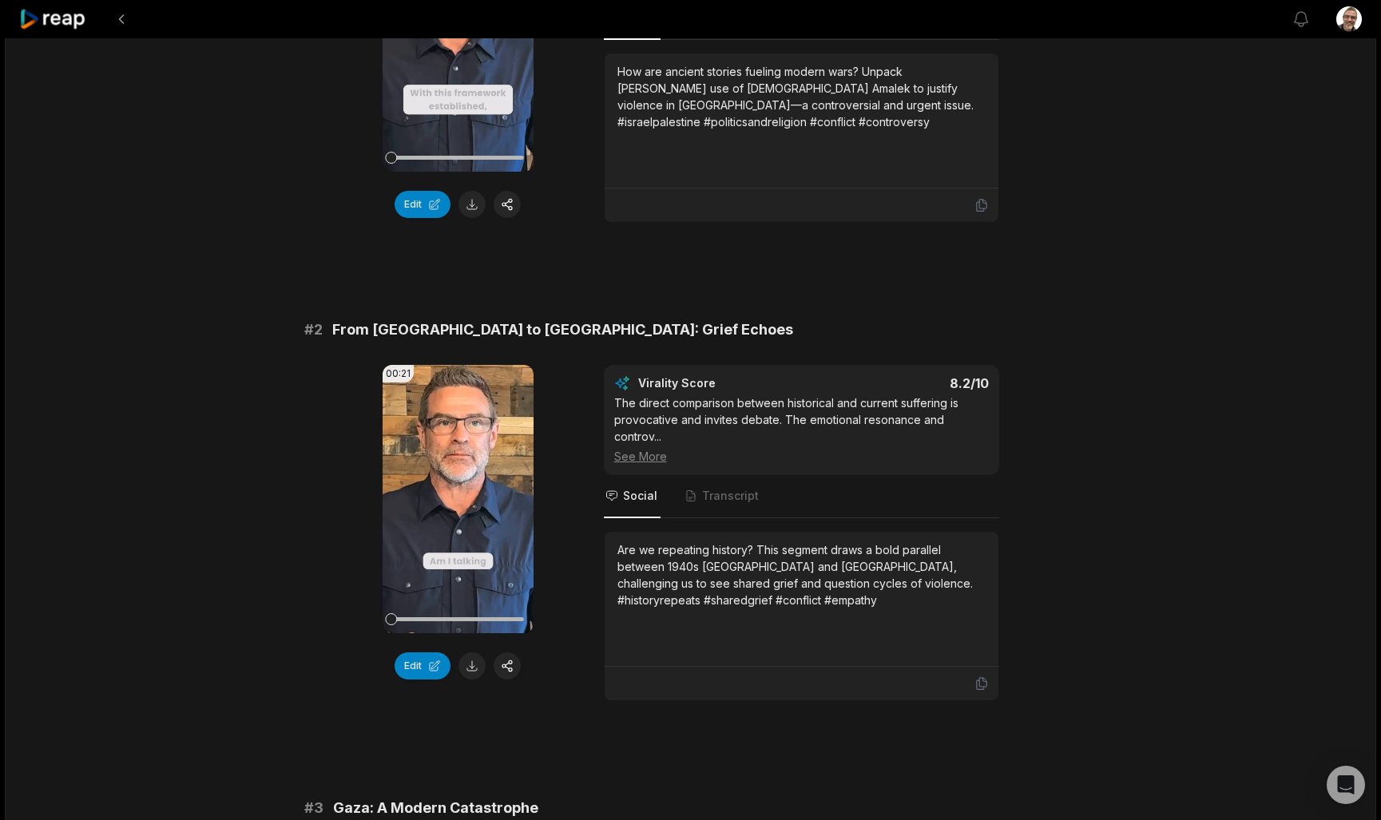
scroll to position [334, 0]
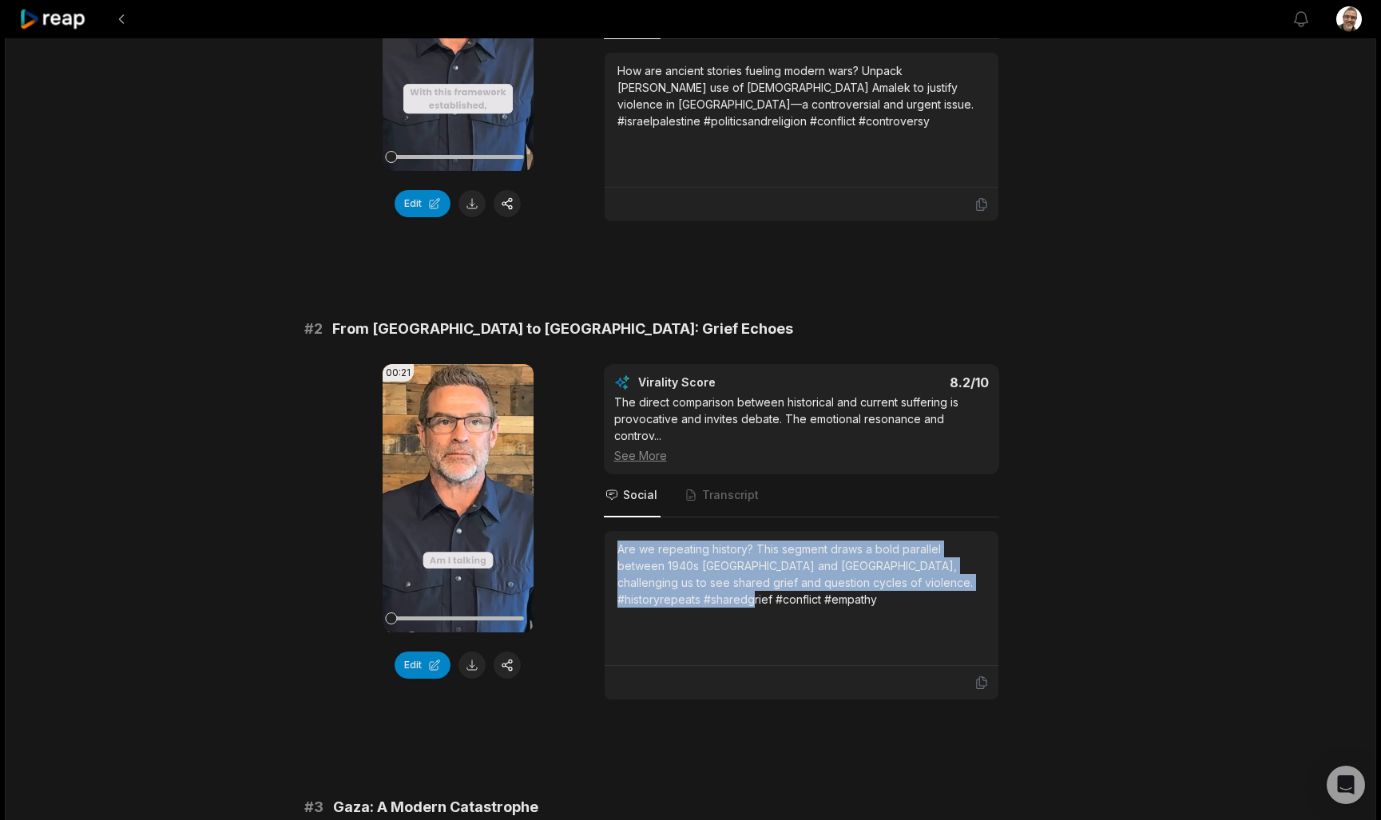
drag, startPoint x: 779, startPoint y: 627, endPoint x: 584, endPoint y: 549, distance: 210.0
click at [584, 549] on div "00:21 Your browser does not support mp4 format. Edit Virality Score 8.2 /10 The…" at bounding box center [690, 532] width 773 height 336
copy div "Are we repeating history? This segment draws a bold parallel between 1940s [GEO…"
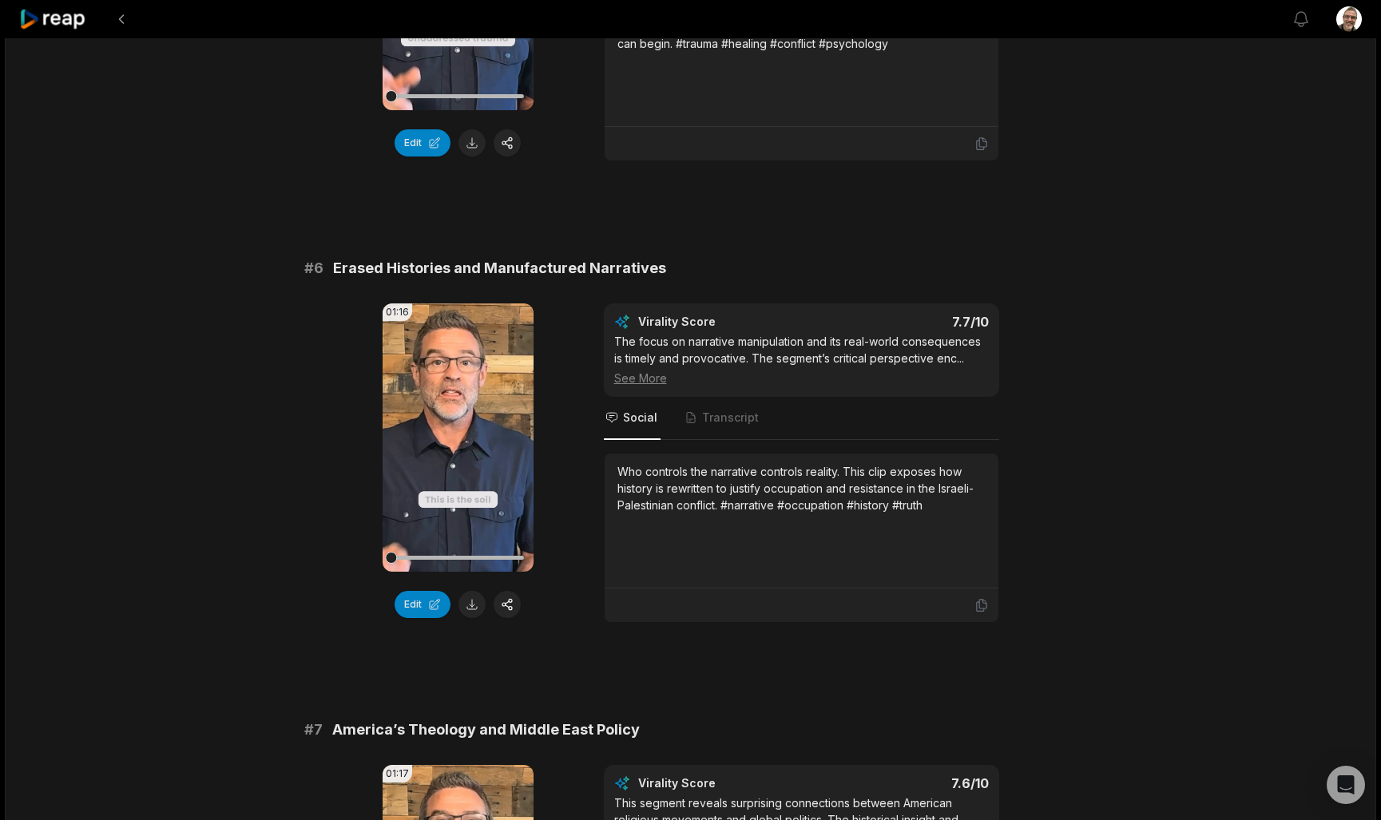
scroll to position [2259, 0]
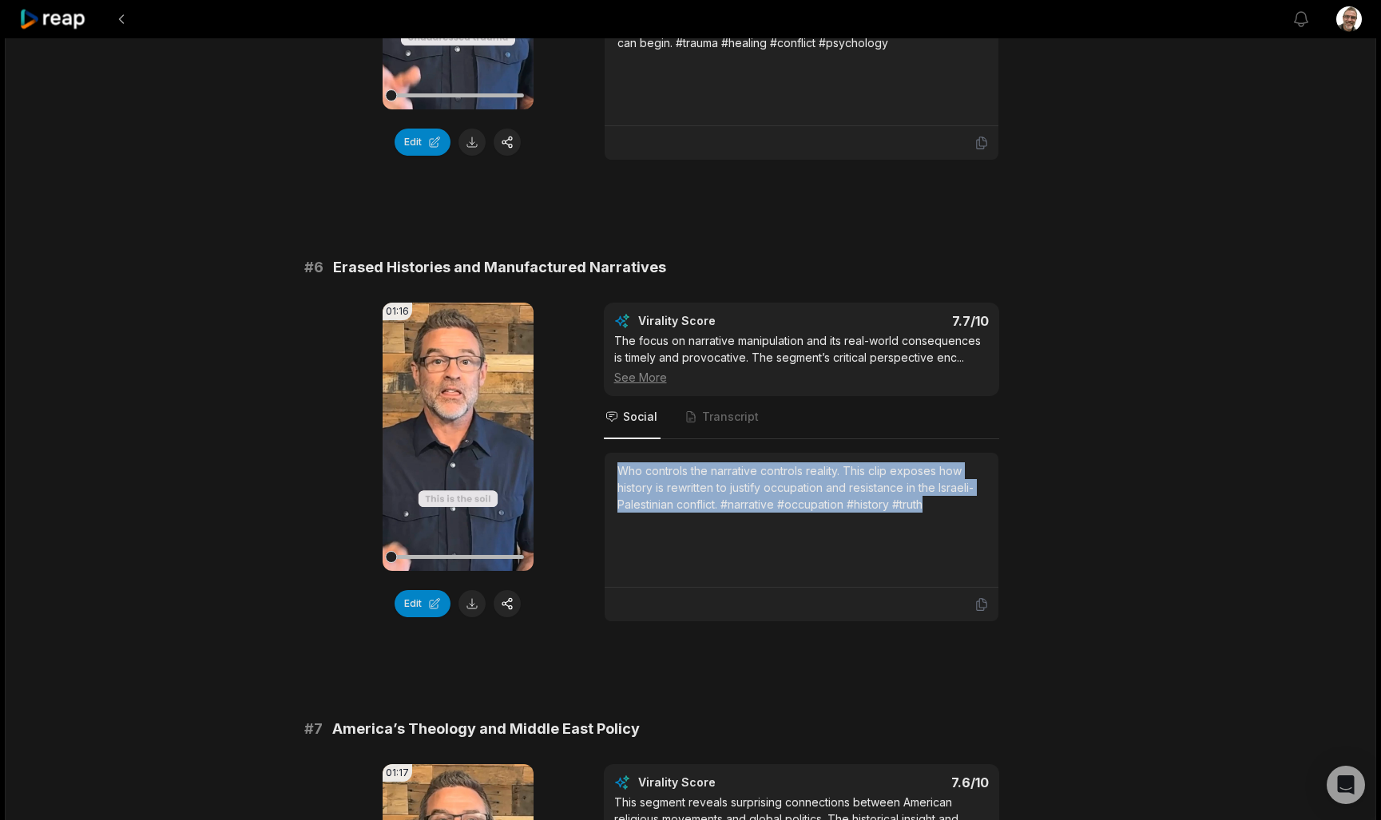
drag, startPoint x: 953, startPoint y: 510, endPoint x: 597, endPoint y: 462, distance: 359.5
click at [597, 462] on div "01:16 Your browser does not support mp4 format. Edit Virality Score 7.7 /10 The…" at bounding box center [690, 462] width 773 height 319
copy div "Who controls the narrative controls reality. This clip exposes how history is r…"
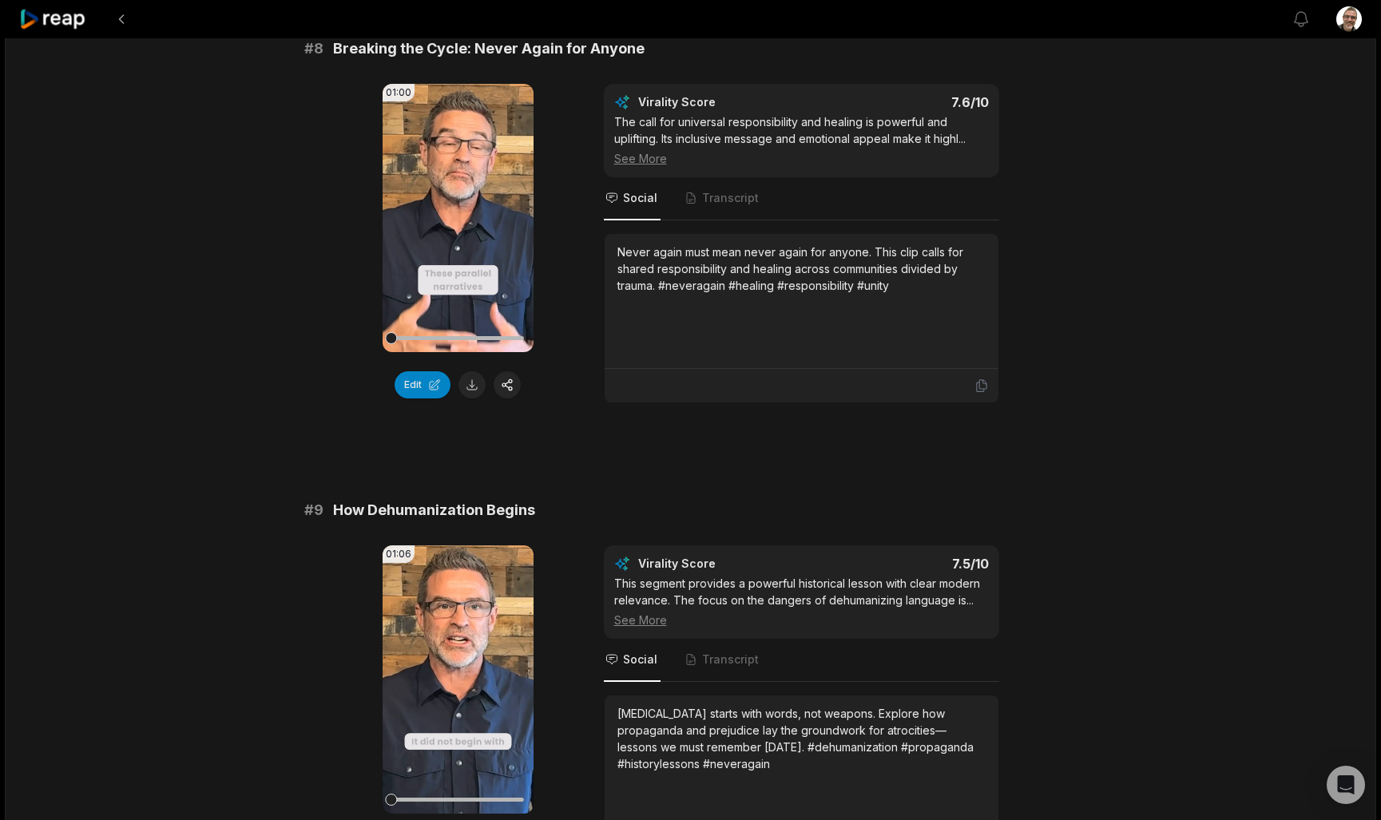
scroll to position [3418, 0]
click at [473, 388] on button at bounding box center [471, 384] width 27 height 27
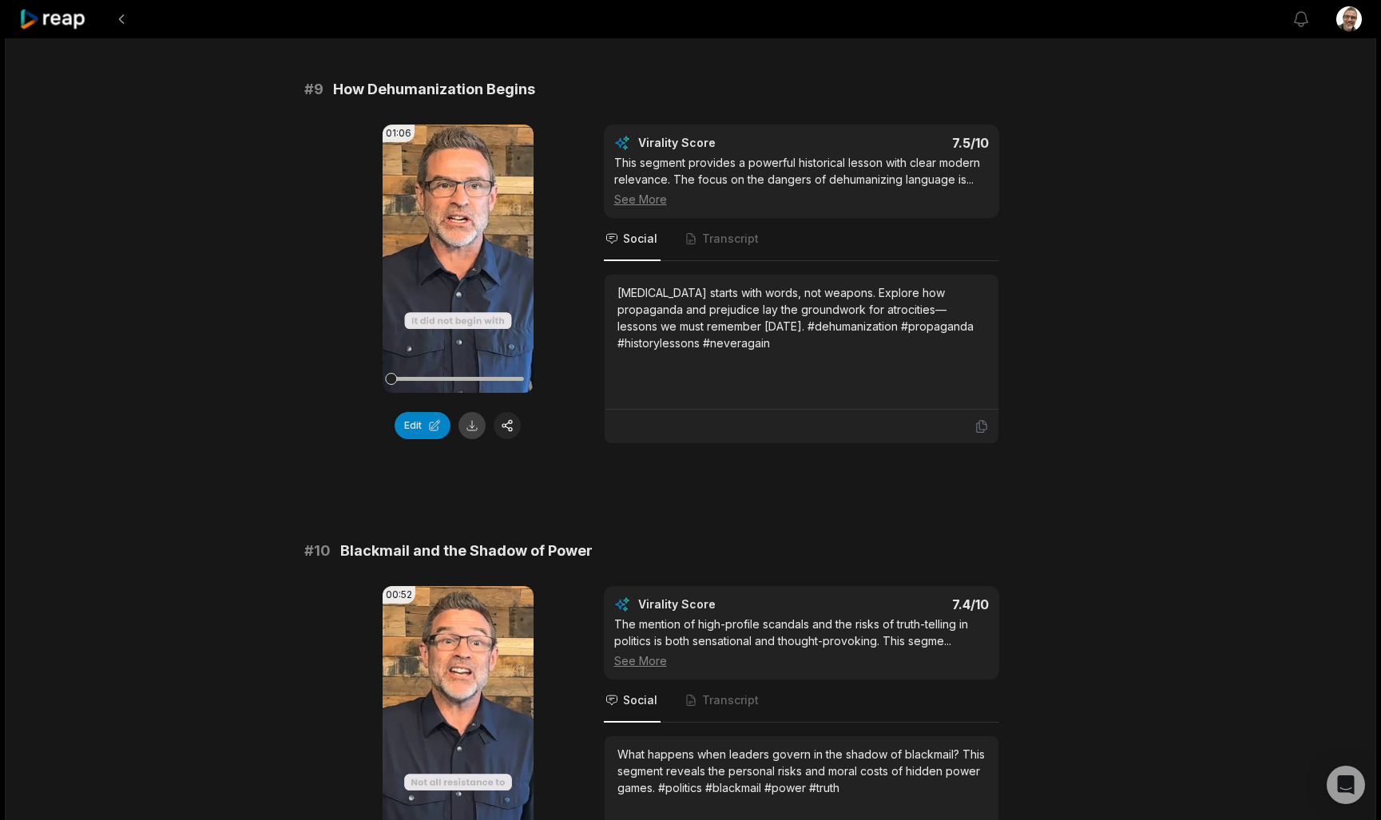
click at [472, 426] on button at bounding box center [471, 425] width 27 height 27
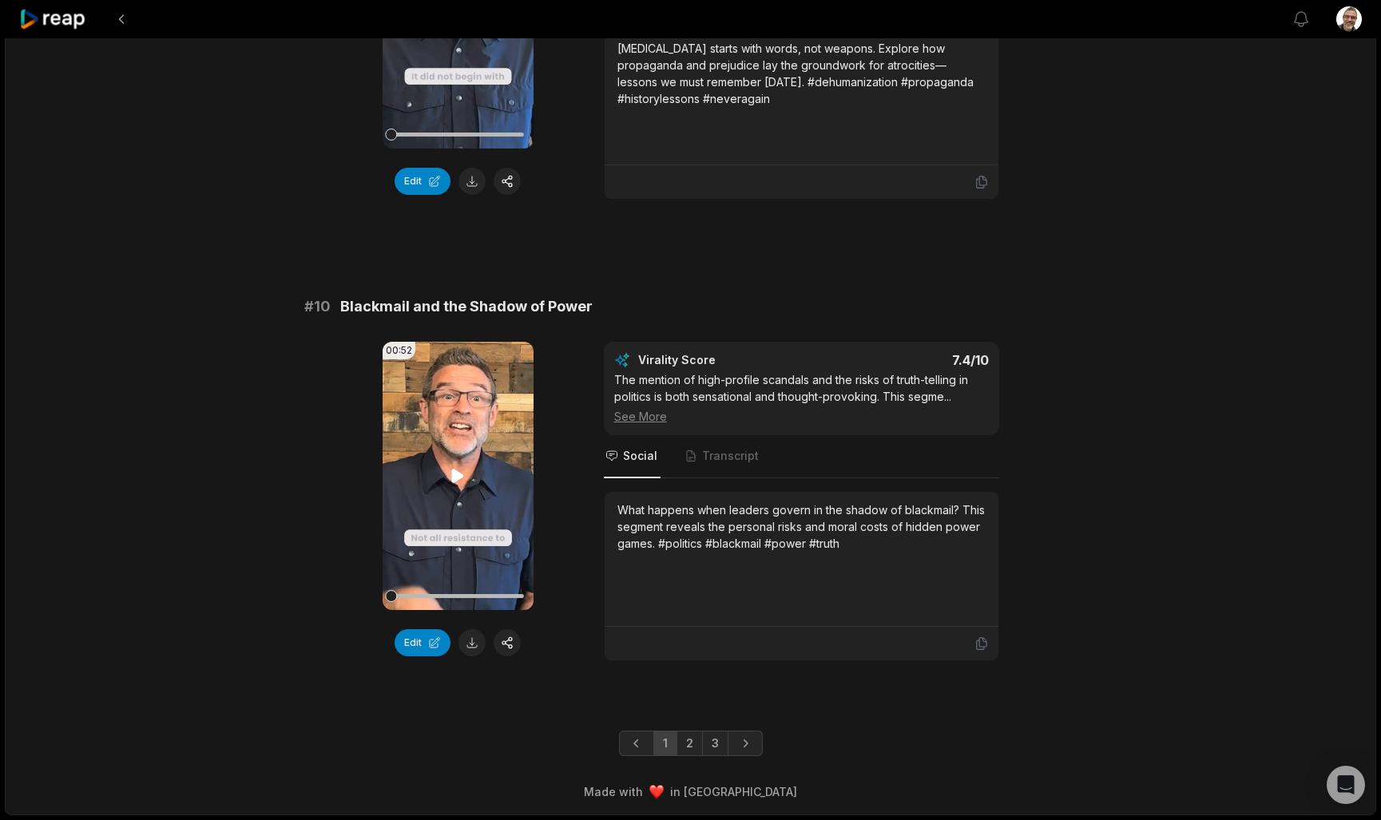
scroll to position [4083, 0]
click at [473, 647] on button at bounding box center [471, 642] width 27 height 27
click at [756, 755] on link "Next page" at bounding box center [745, 744] width 35 height 26
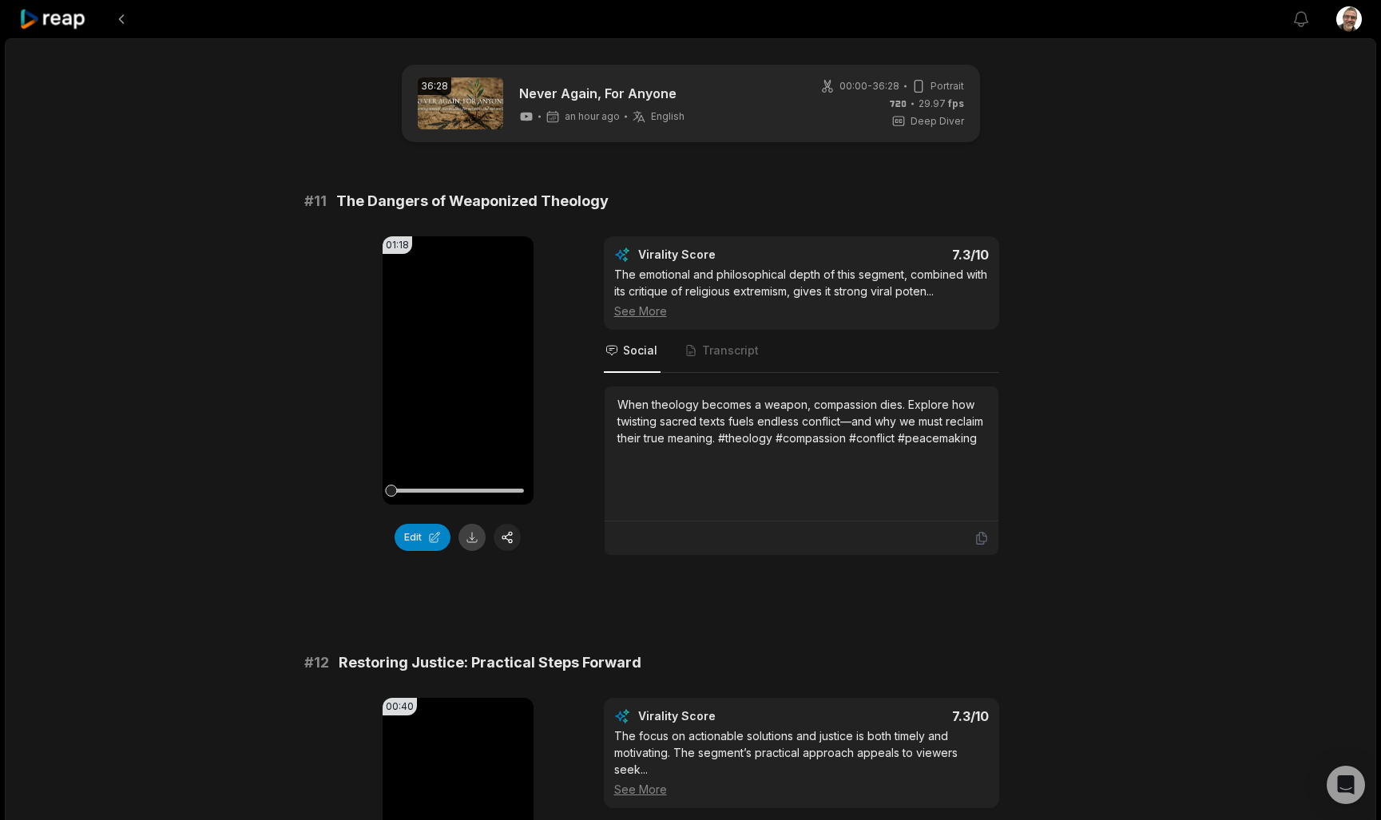
click at [470, 534] on button at bounding box center [471, 537] width 27 height 27
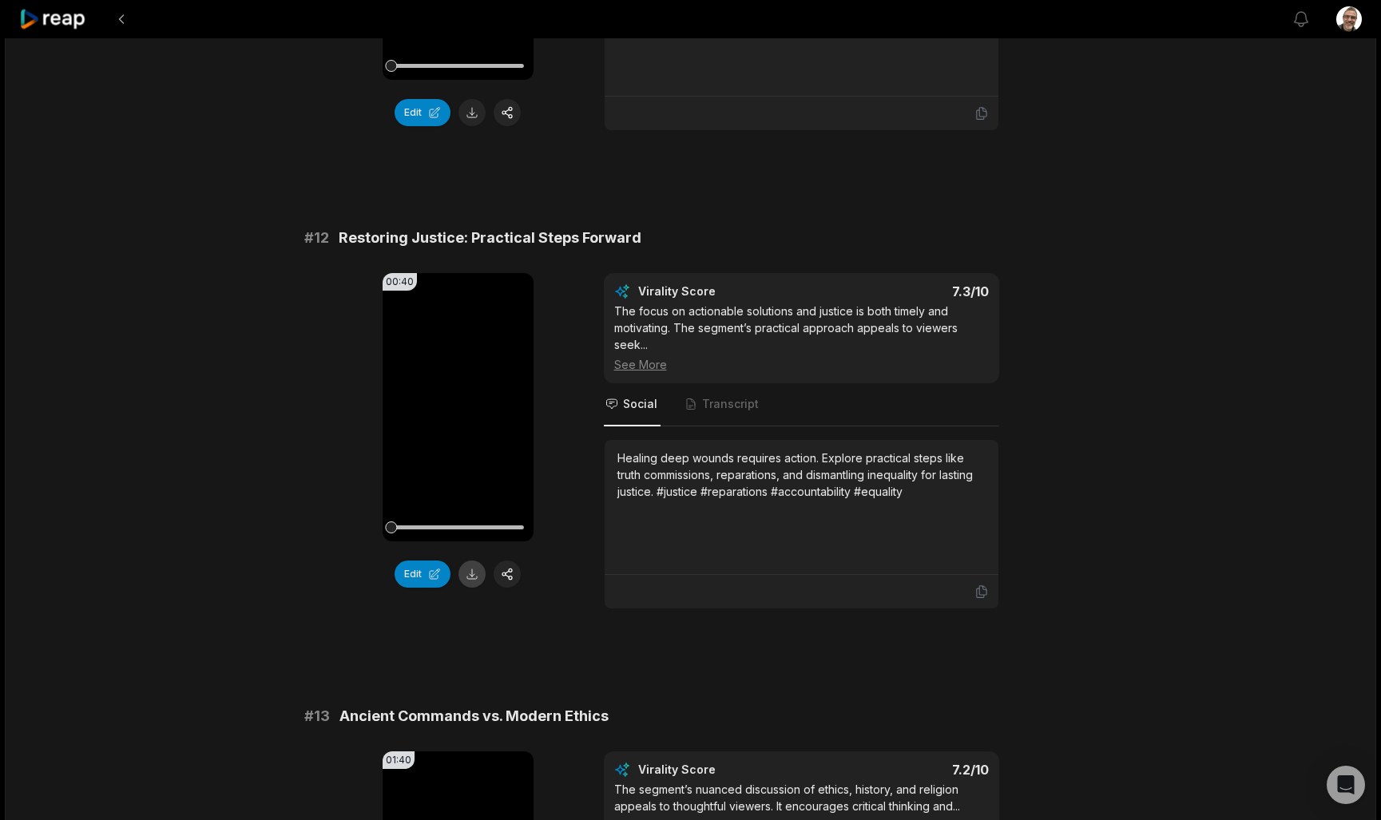
click at [475, 577] on button at bounding box center [471, 574] width 27 height 27
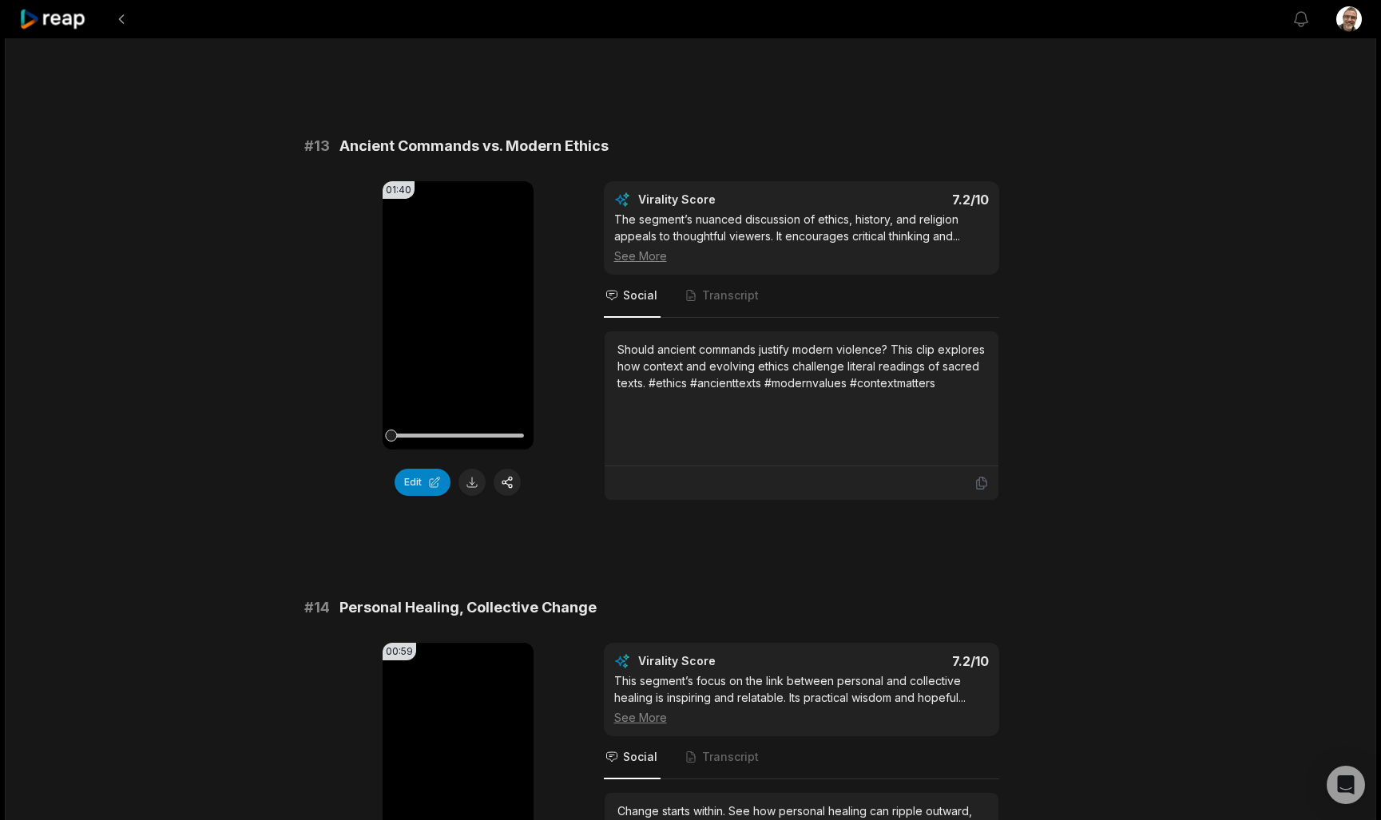
scroll to position [998, 0]
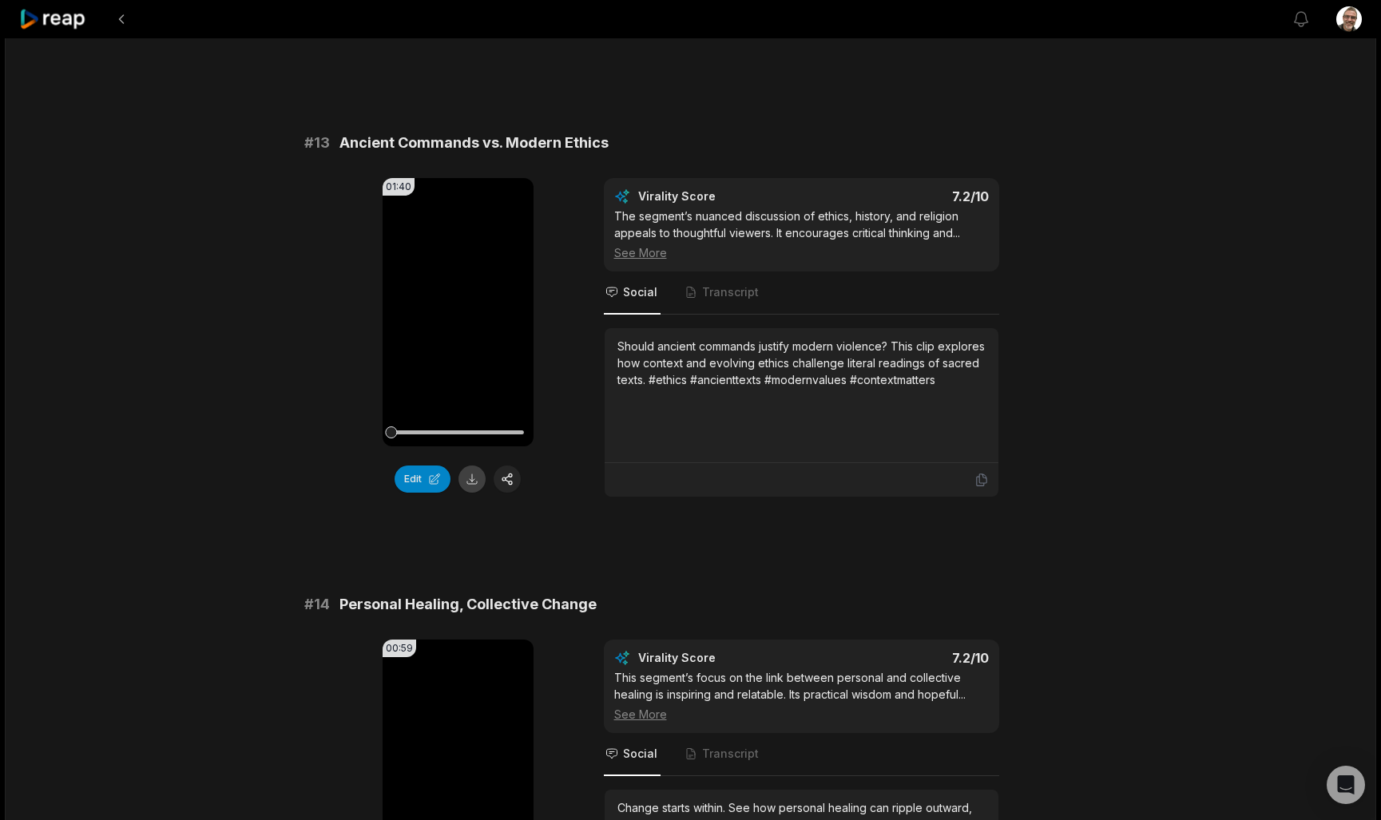
click at [478, 478] on button at bounding box center [471, 479] width 27 height 27
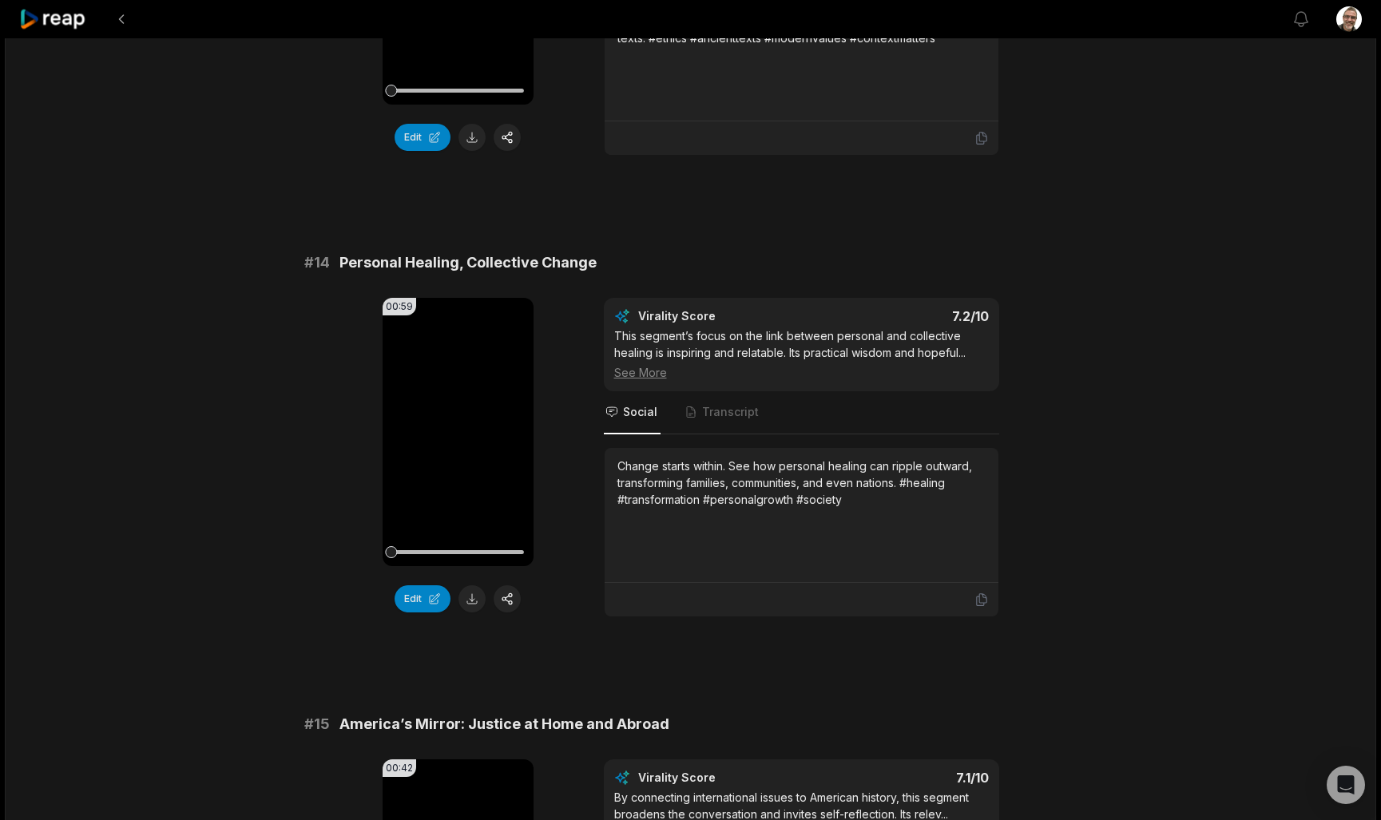
scroll to position [1349, 0]
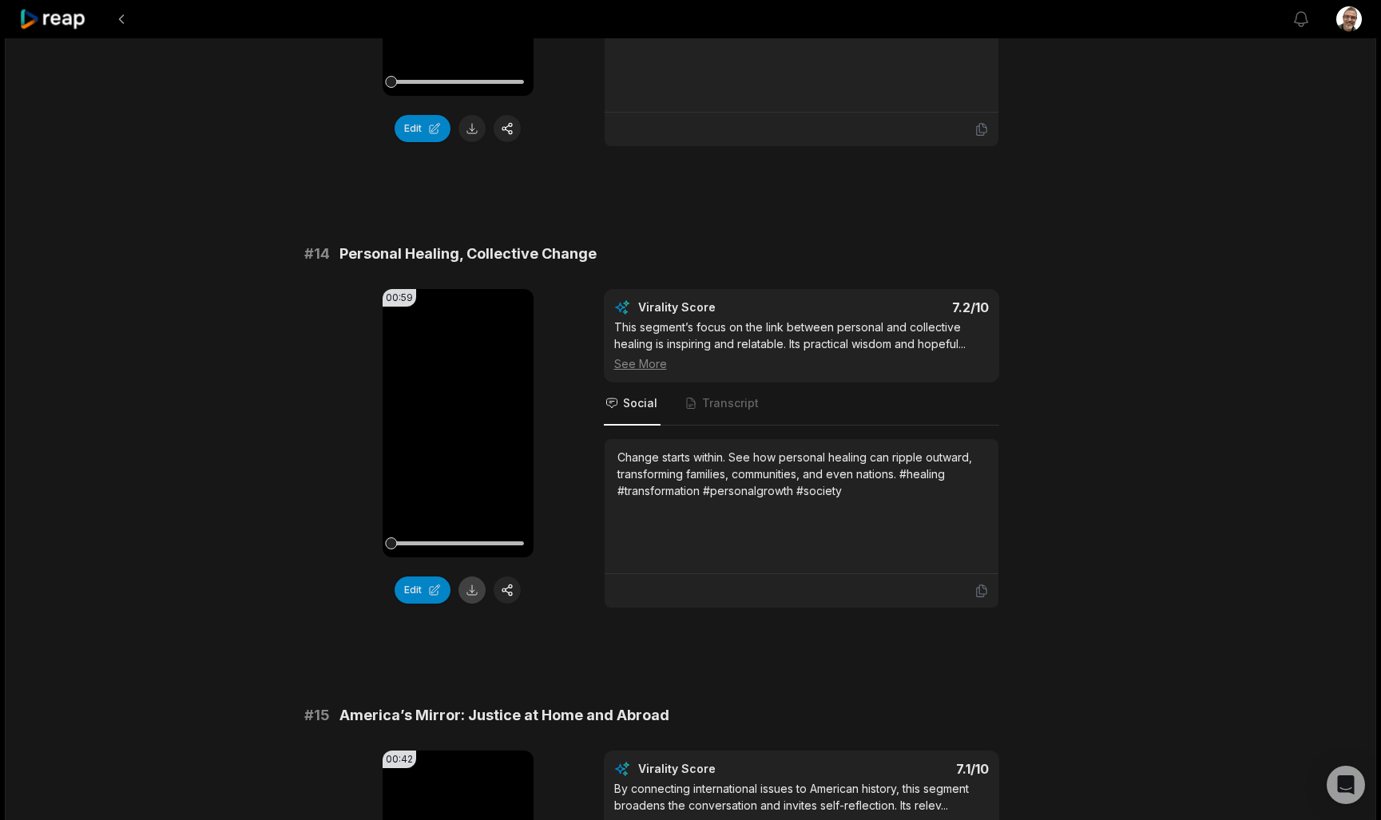
click at [470, 581] on button at bounding box center [471, 590] width 27 height 27
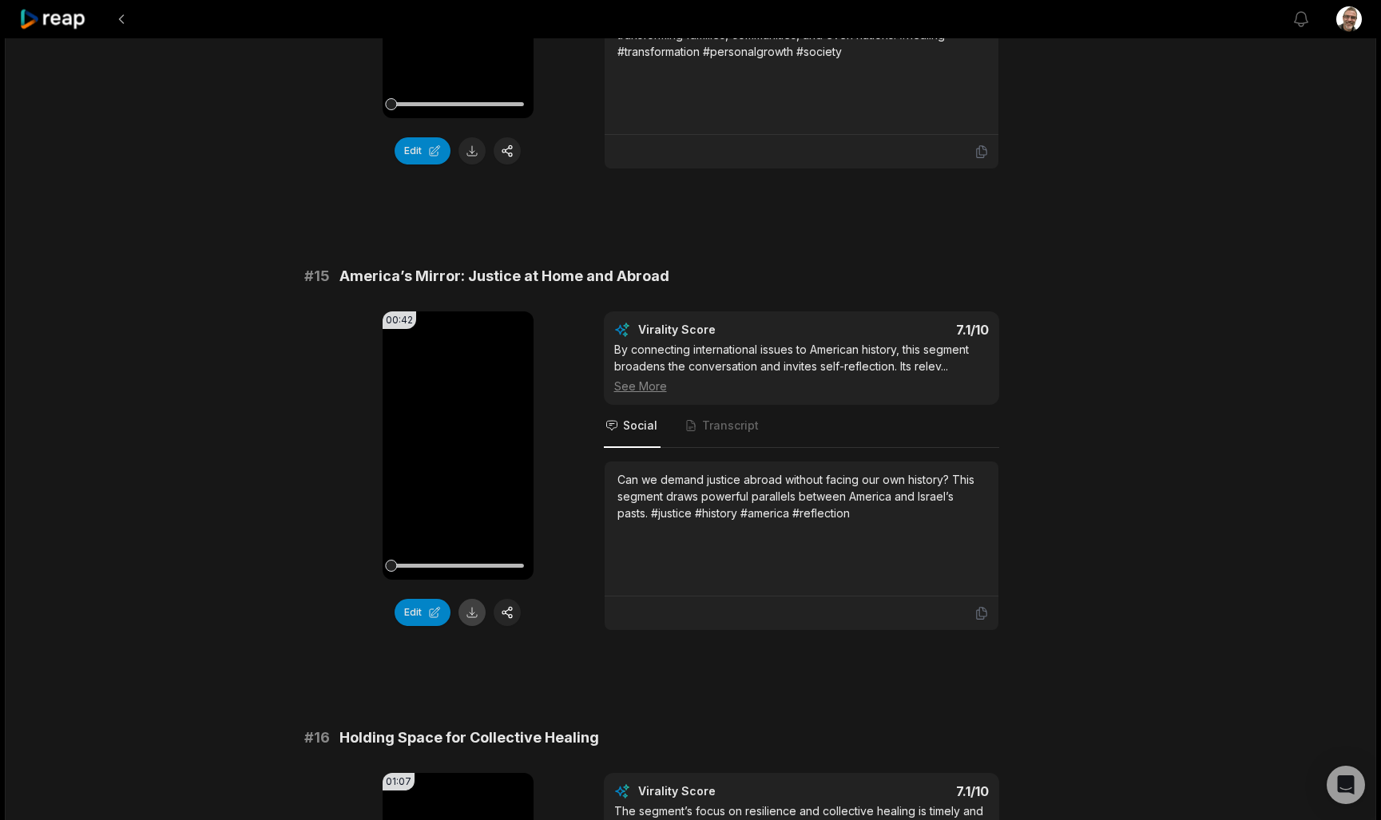
scroll to position [1802, 0]
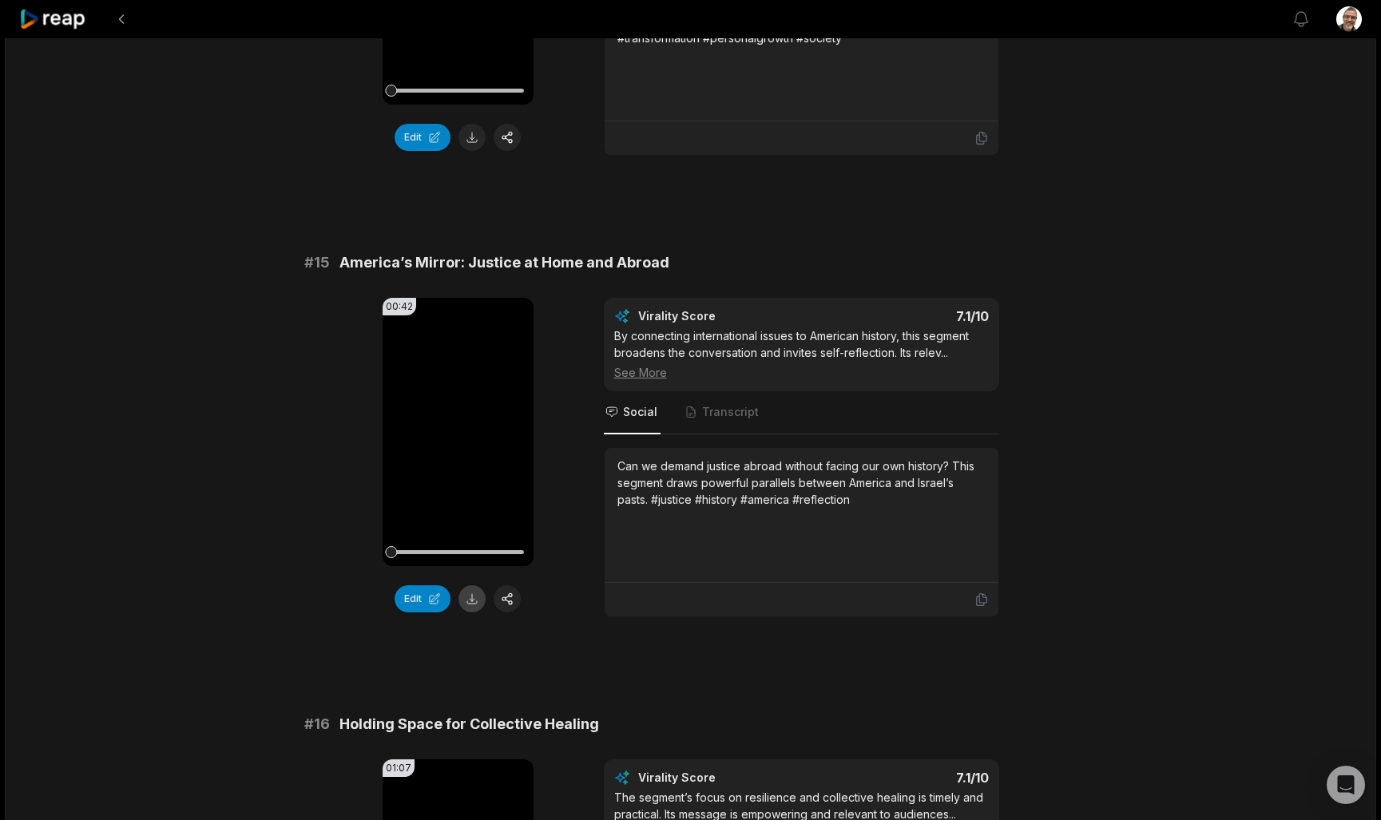
click at [476, 601] on button at bounding box center [471, 598] width 27 height 27
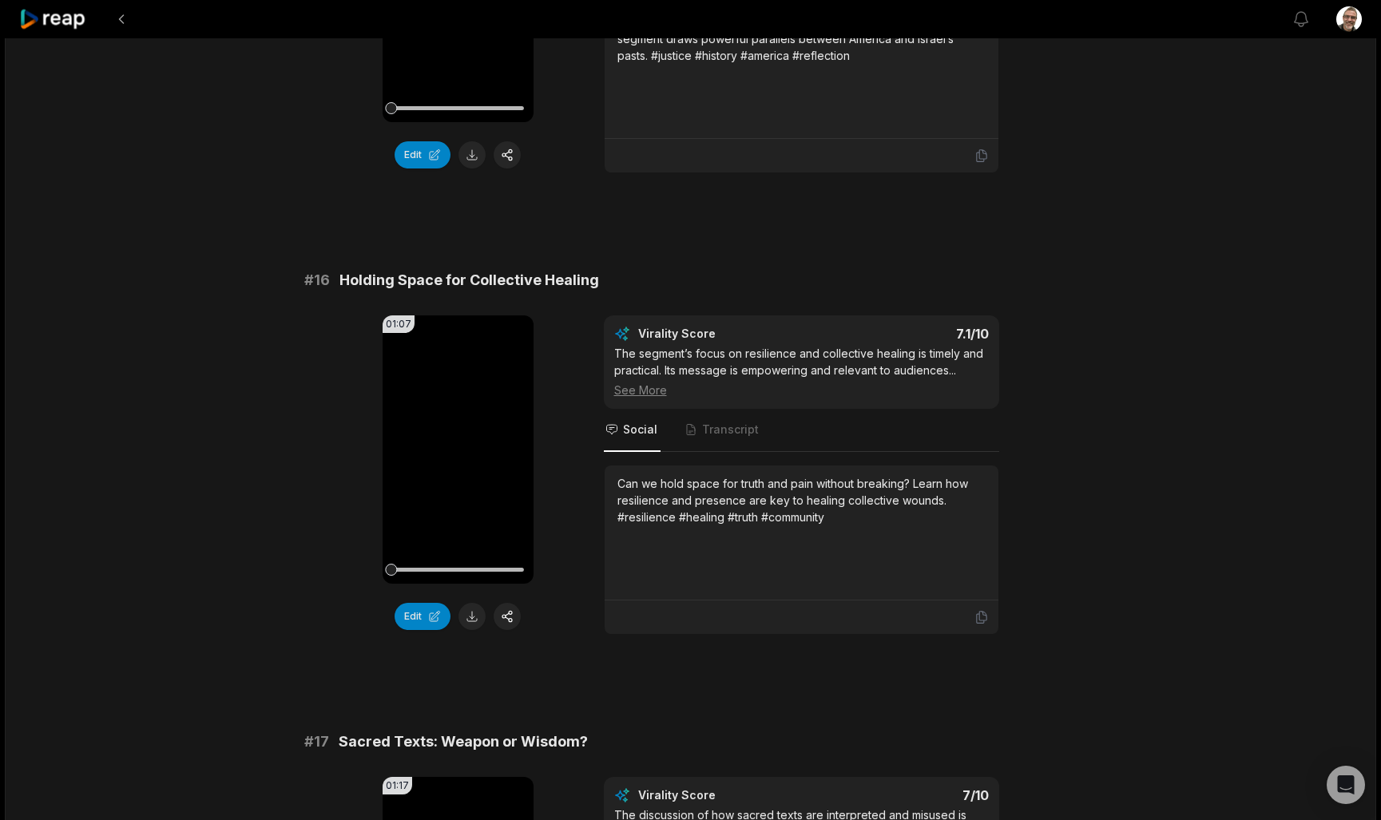
scroll to position [2294, 0]
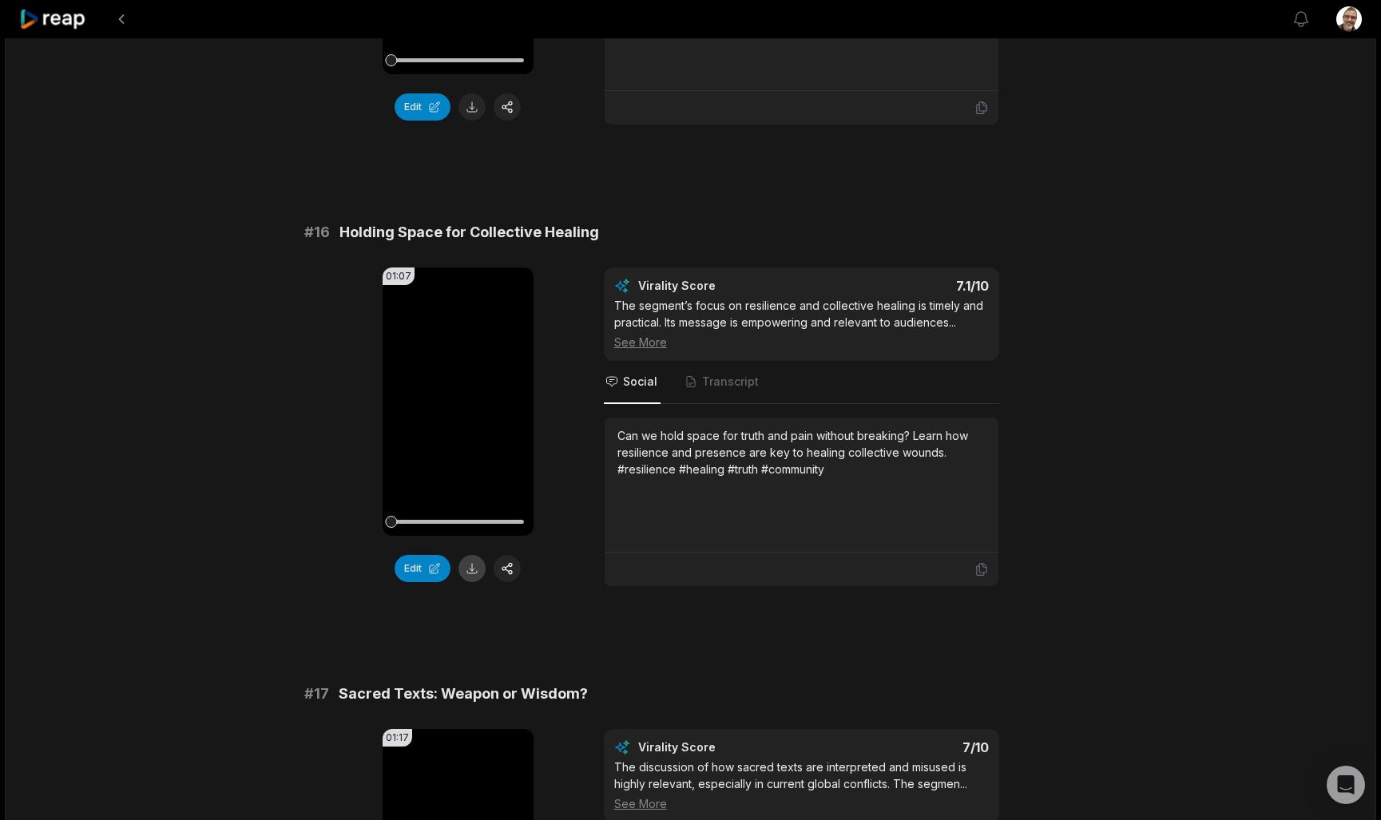
click at [470, 574] on button at bounding box center [471, 568] width 27 height 27
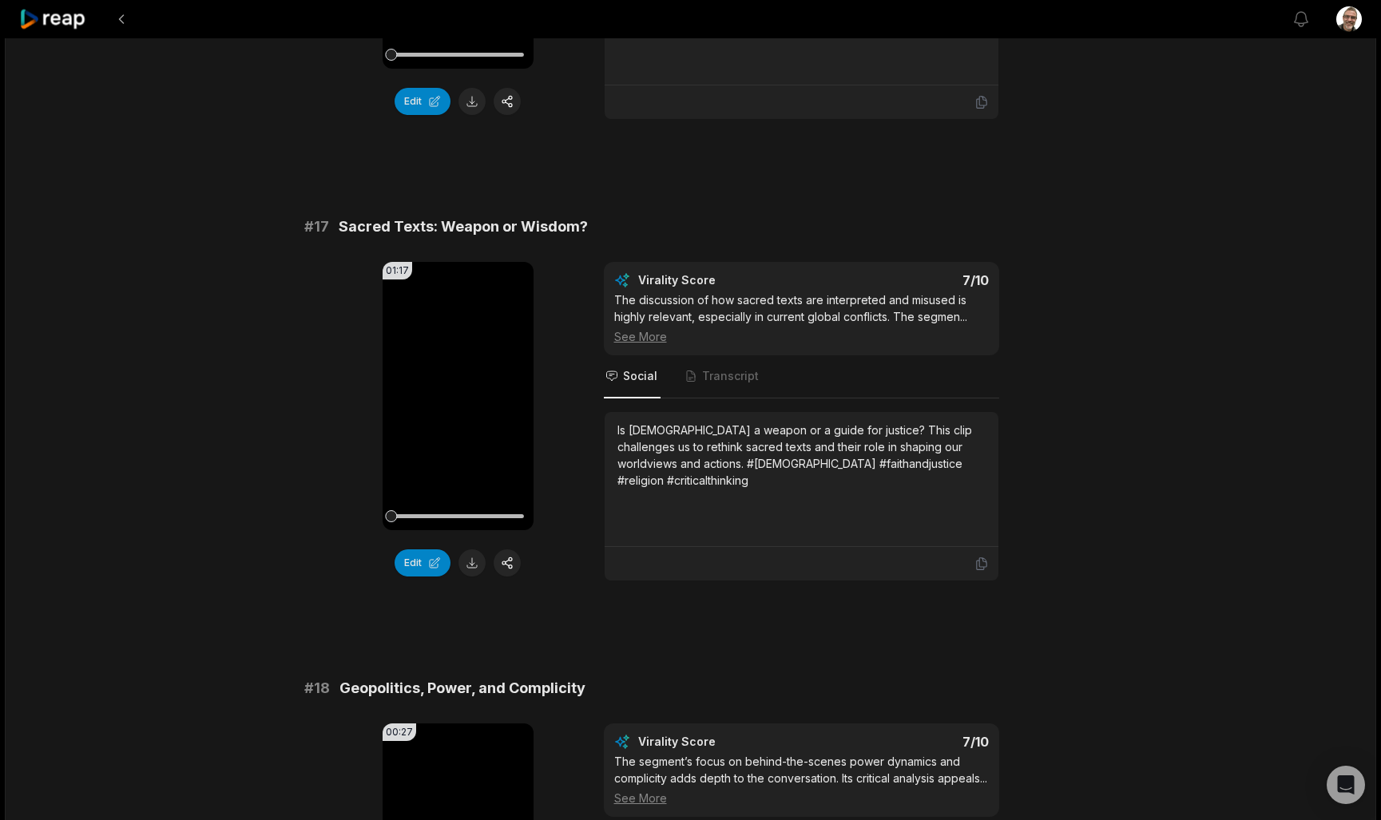
scroll to position [2763, 0]
click at [472, 567] on button at bounding box center [471, 561] width 27 height 27
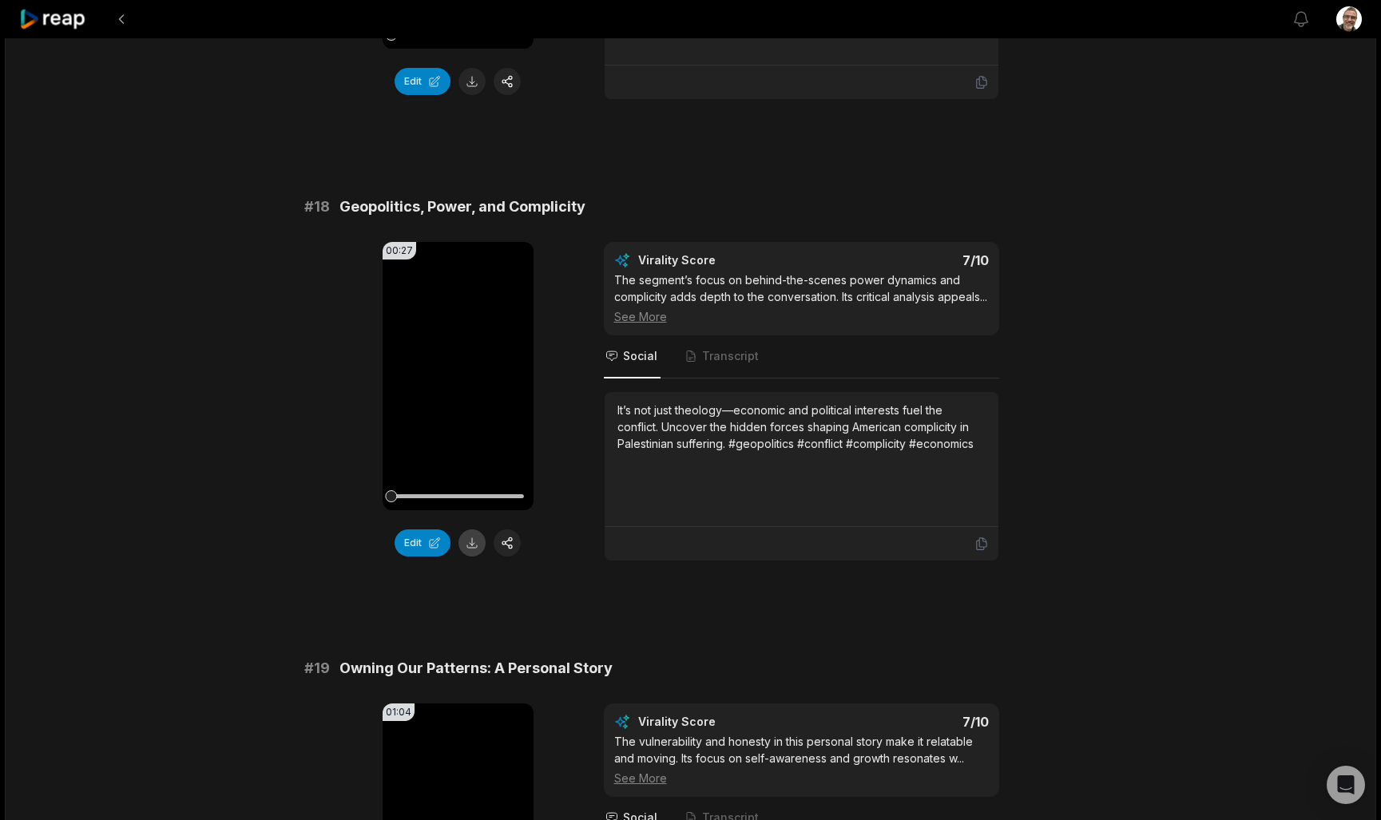
click at [471, 538] on button at bounding box center [471, 543] width 27 height 27
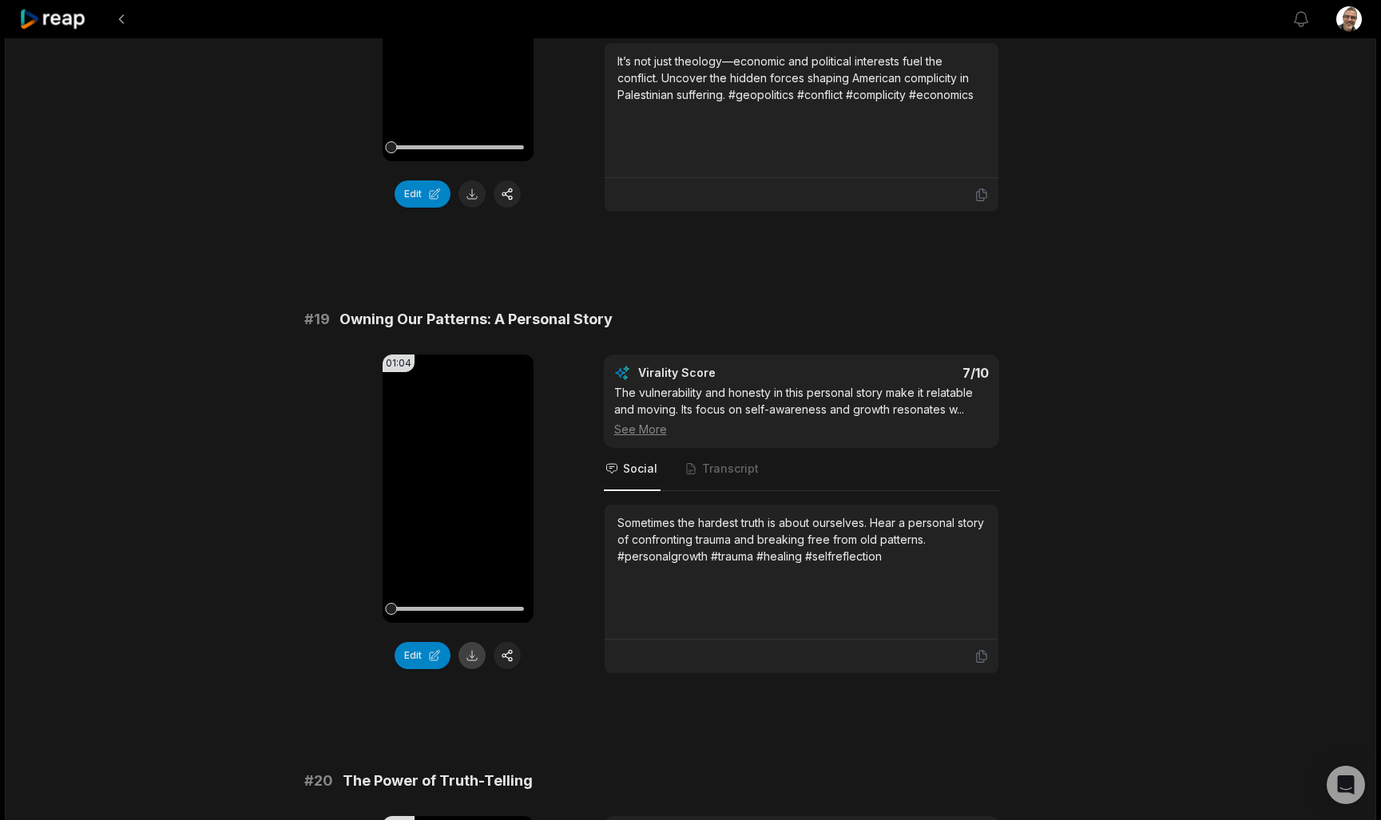
scroll to position [3594, 0]
click at [470, 667] on button at bounding box center [471, 653] width 27 height 27
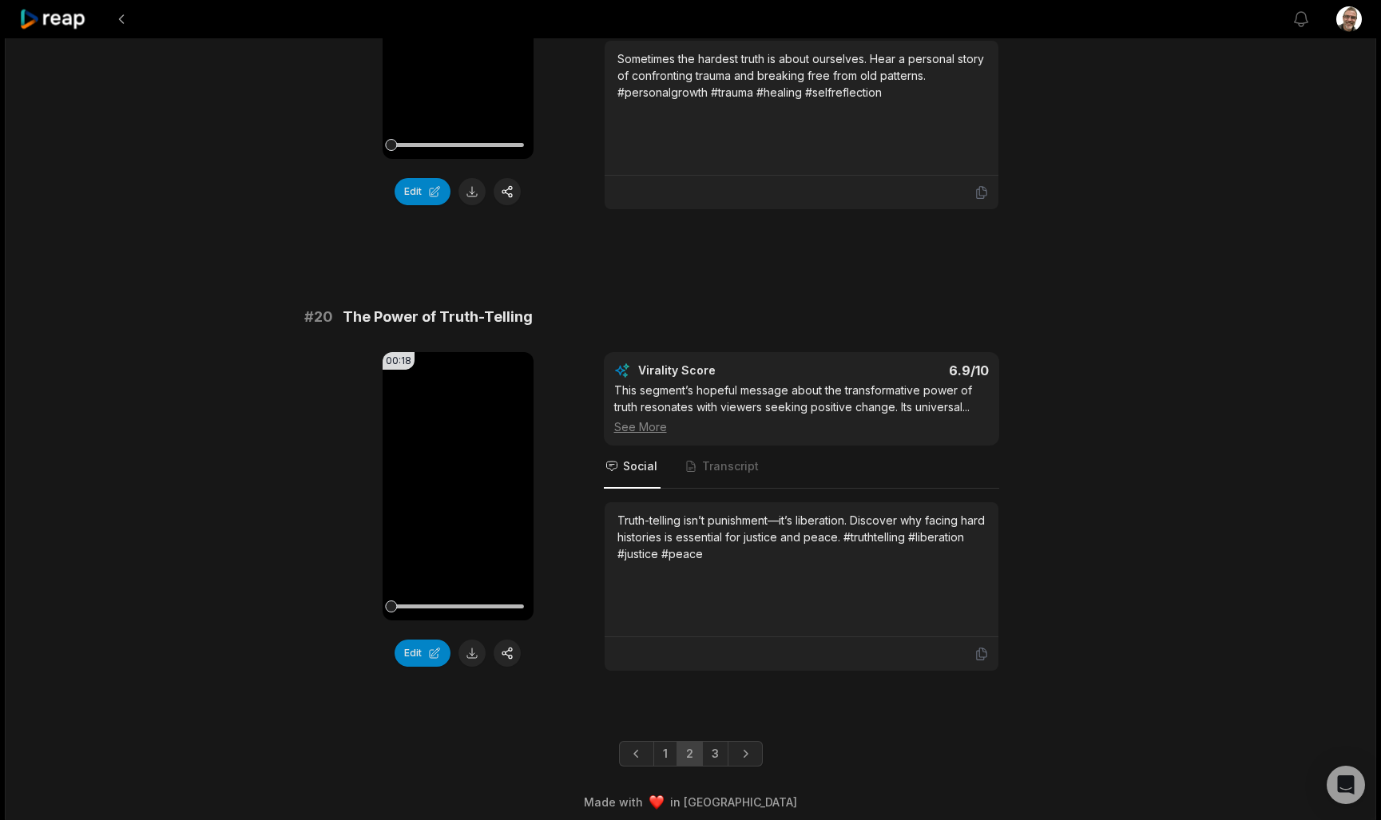
scroll to position [4069, 0]
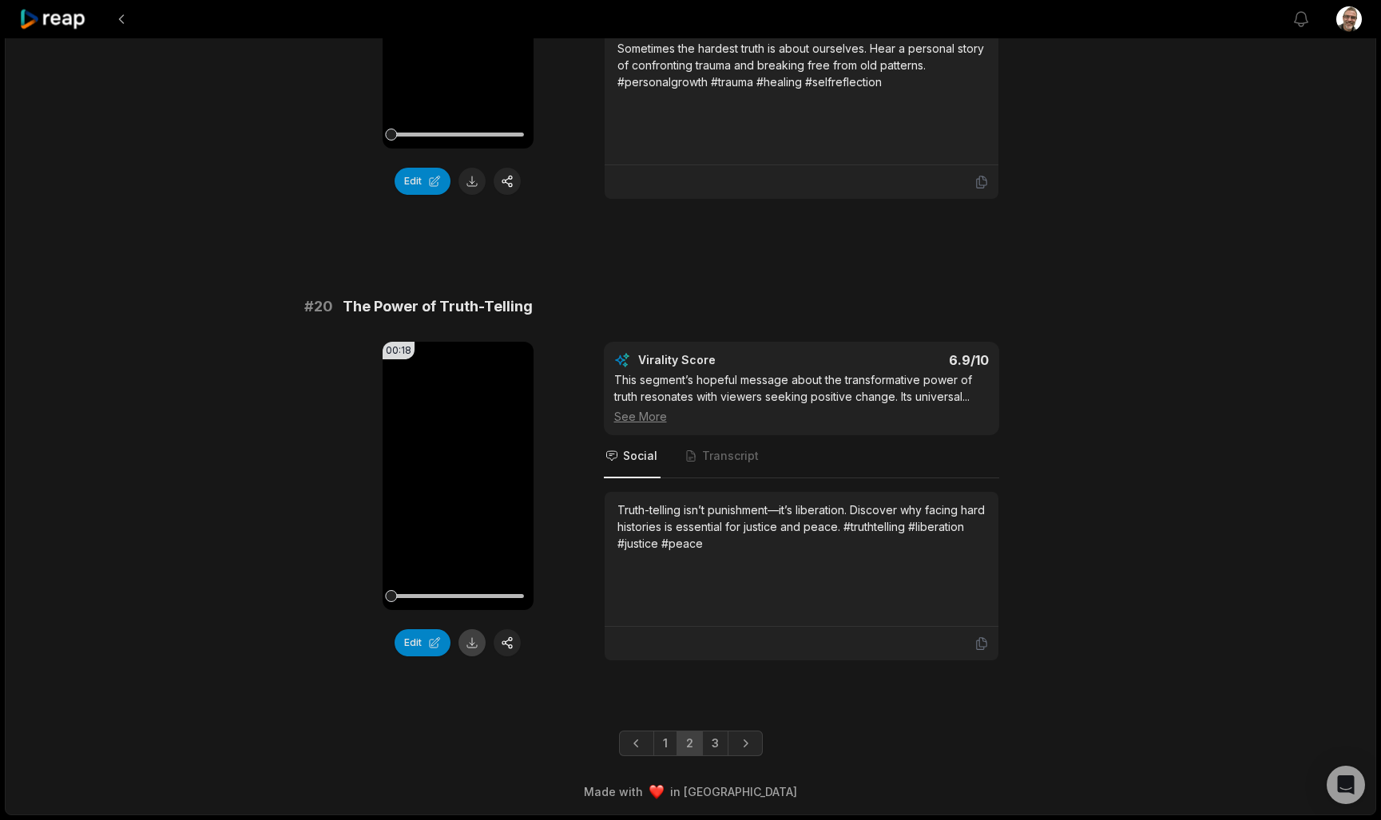
click at [474, 657] on button at bounding box center [471, 642] width 27 height 27
click at [716, 756] on link "3" at bounding box center [715, 744] width 26 height 26
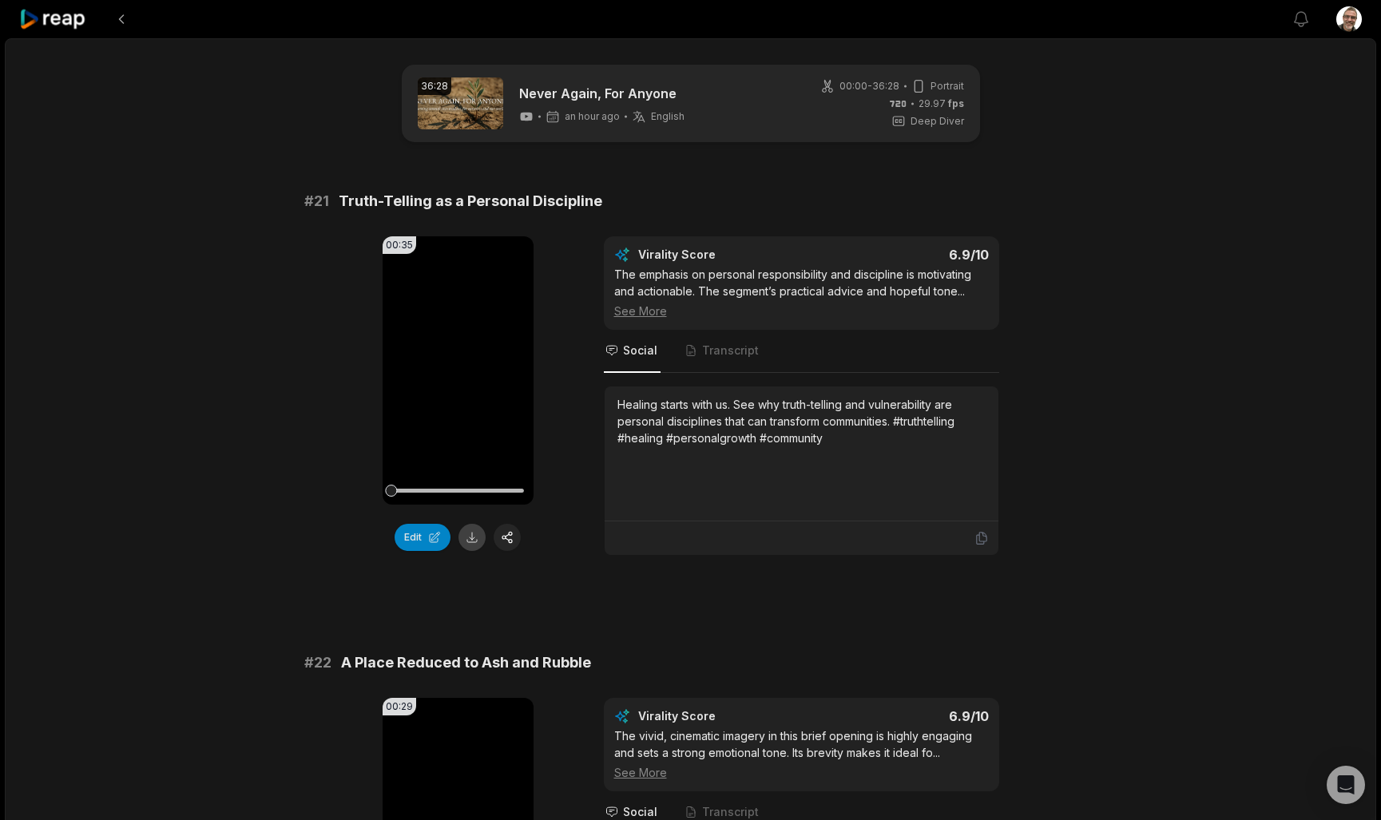
click at [473, 542] on button at bounding box center [471, 537] width 27 height 27
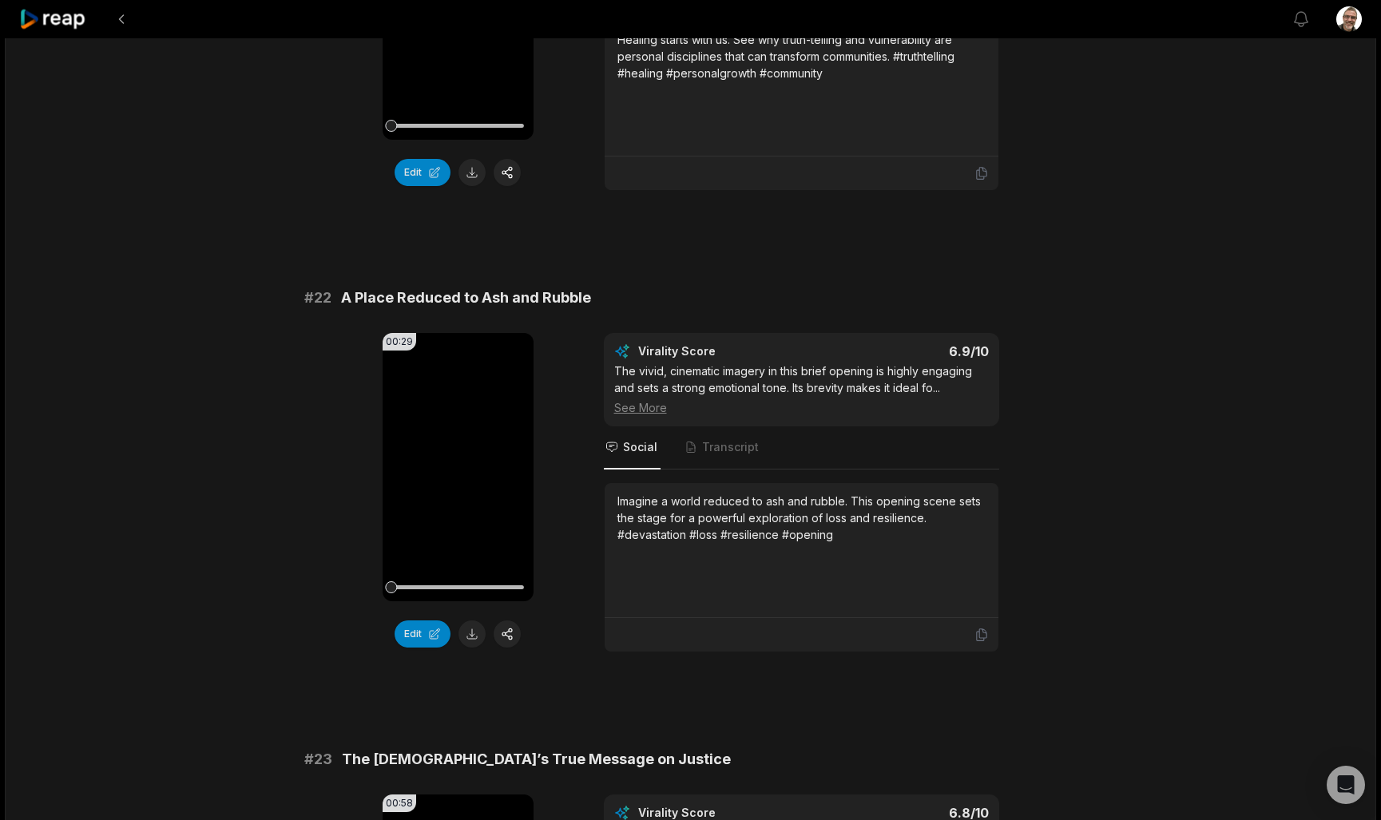
scroll to position [375, 0]
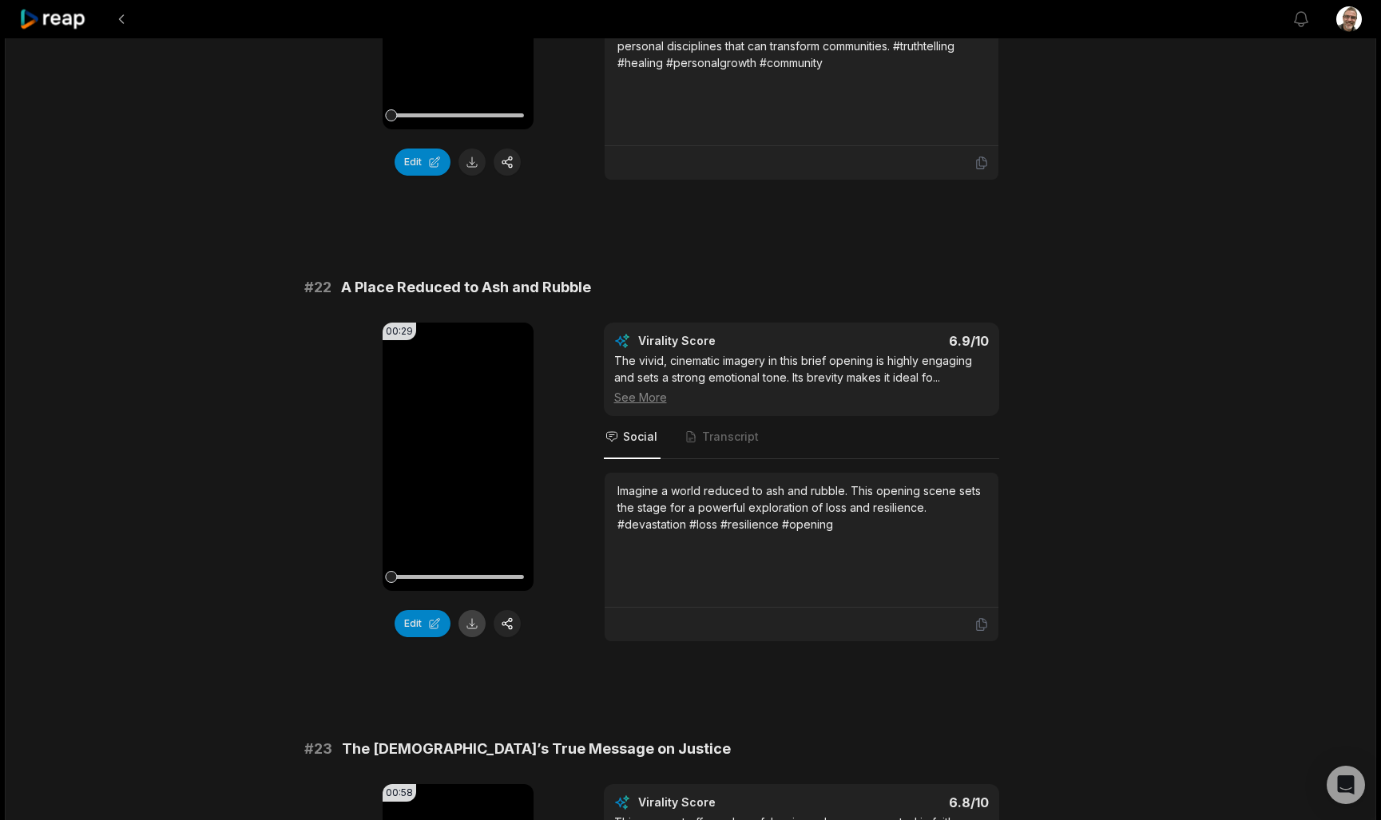
click at [478, 617] on button at bounding box center [471, 623] width 27 height 27
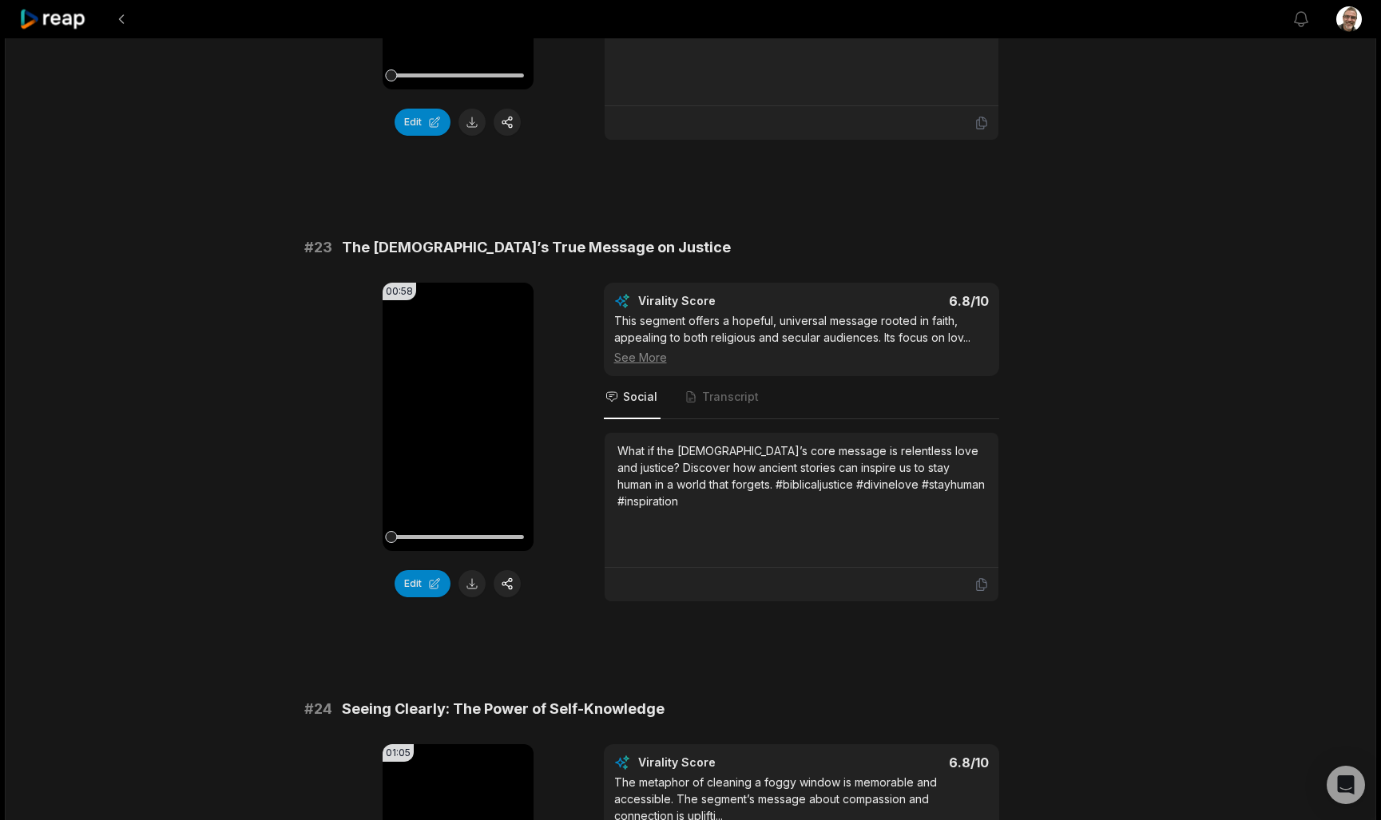
scroll to position [879, 0]
click at [478, 585] on button at bounding box center [471, 582] width 27 height 27
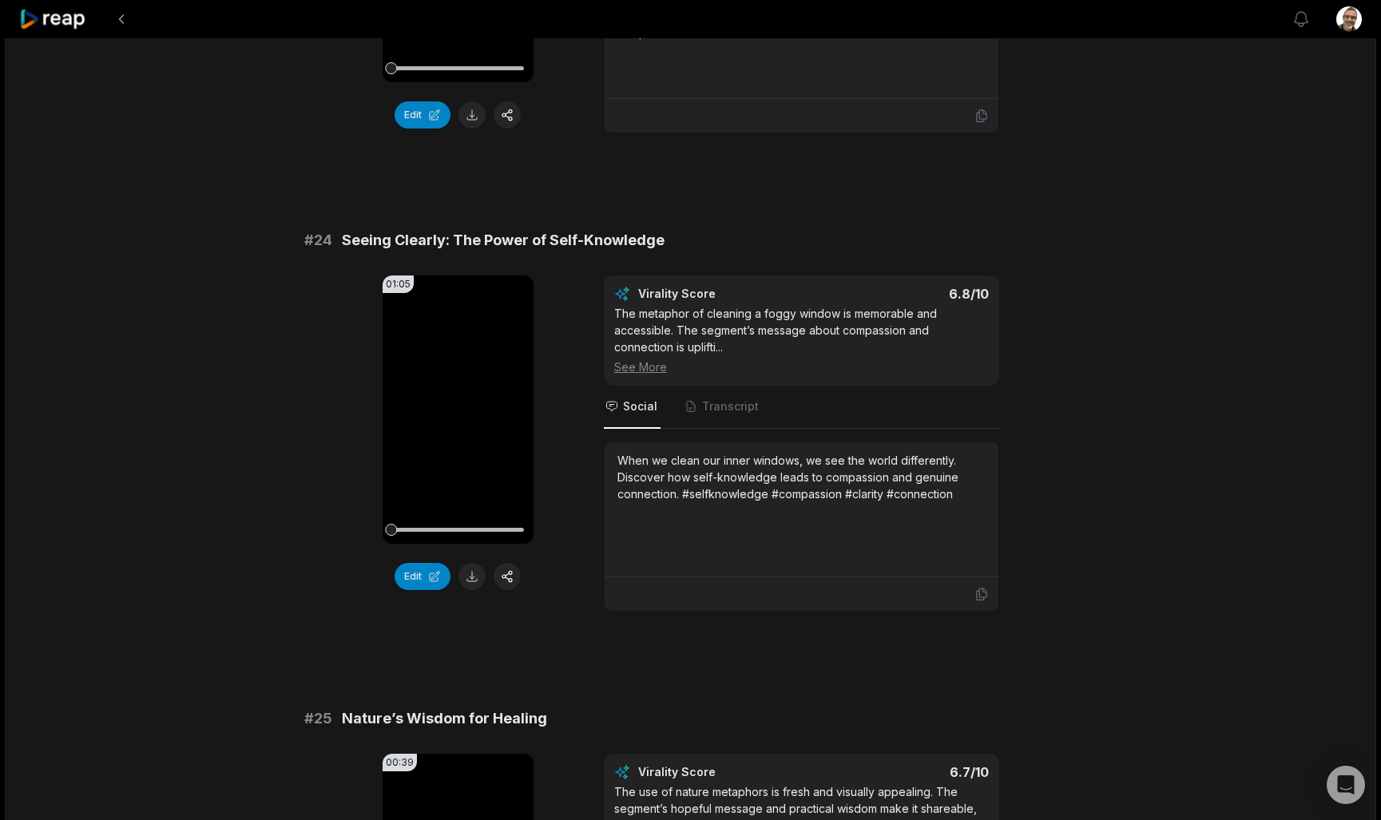
scroll to position [1356, 0]
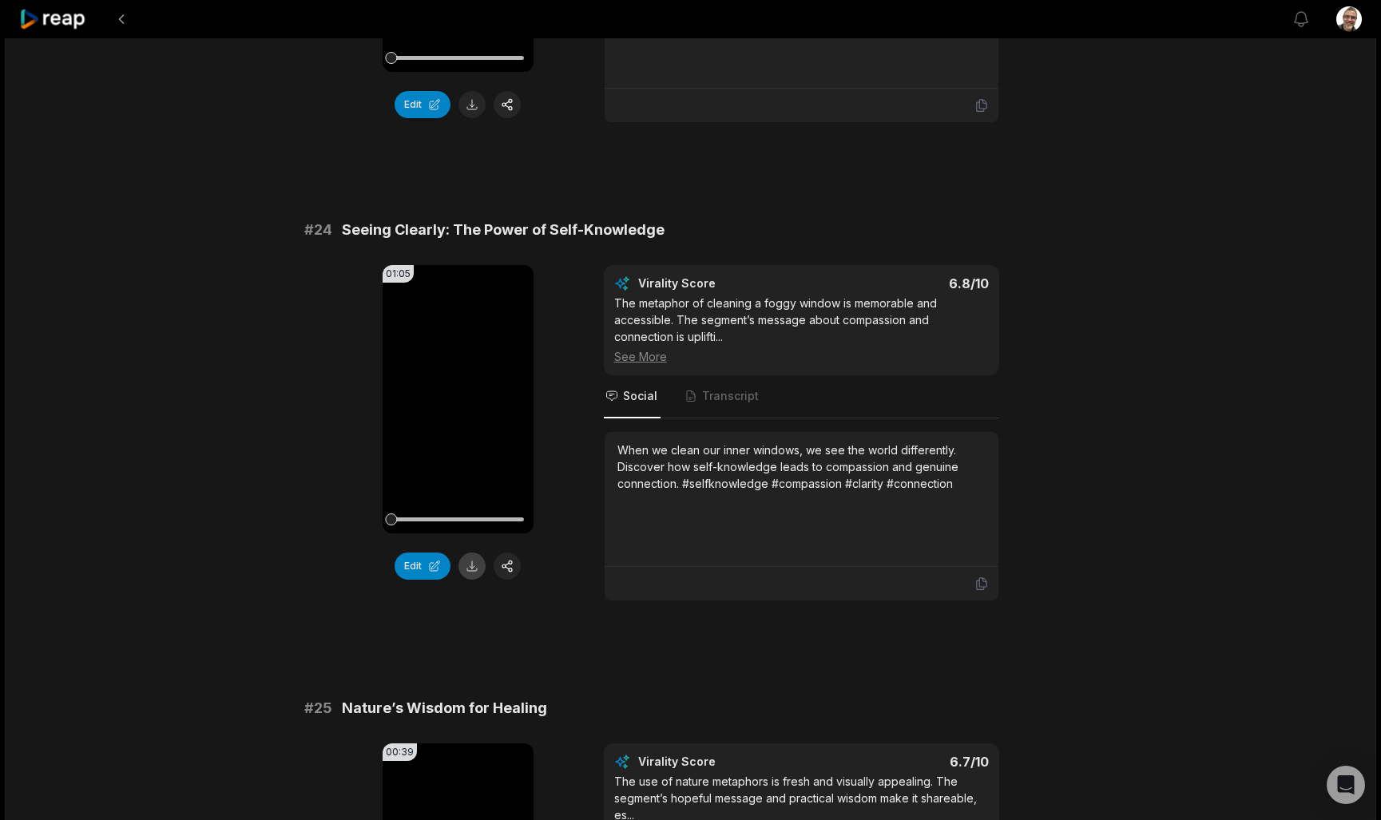
click at [470, 568] on button at bounding box center [471, 566] width 27 height 27
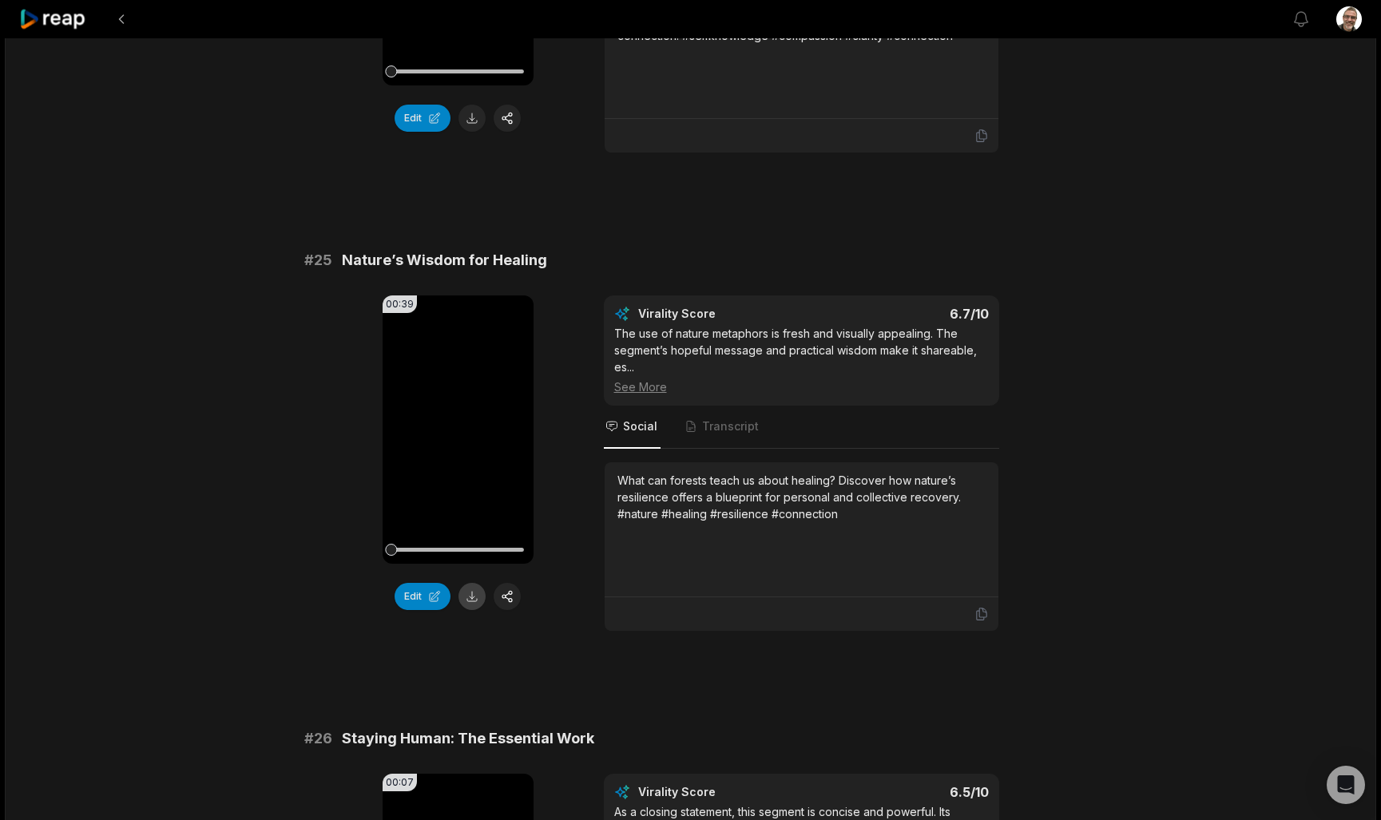
scroll to position [1809, 0]
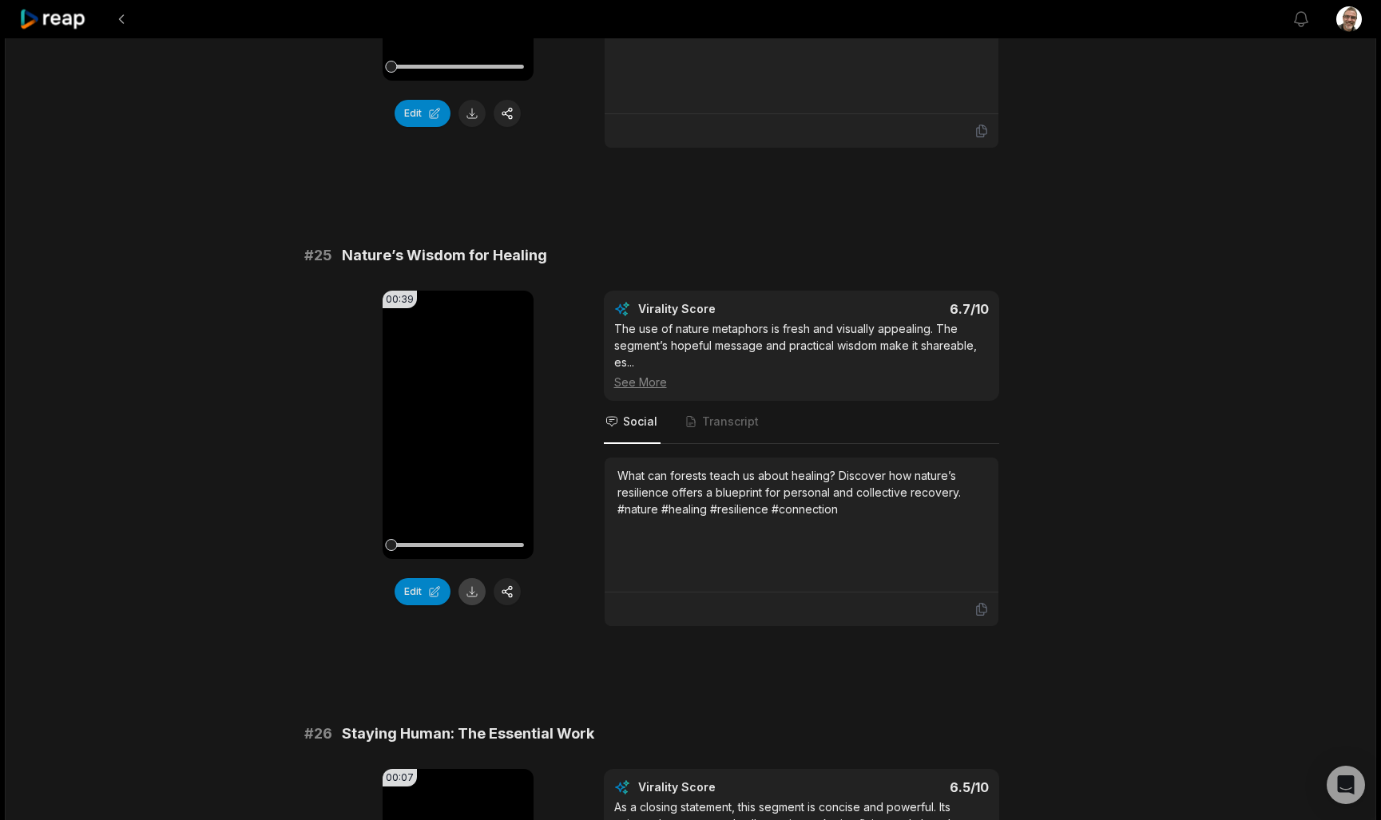
click at [472, 597] on button at bounding box center [471, 591] width 27 height 27
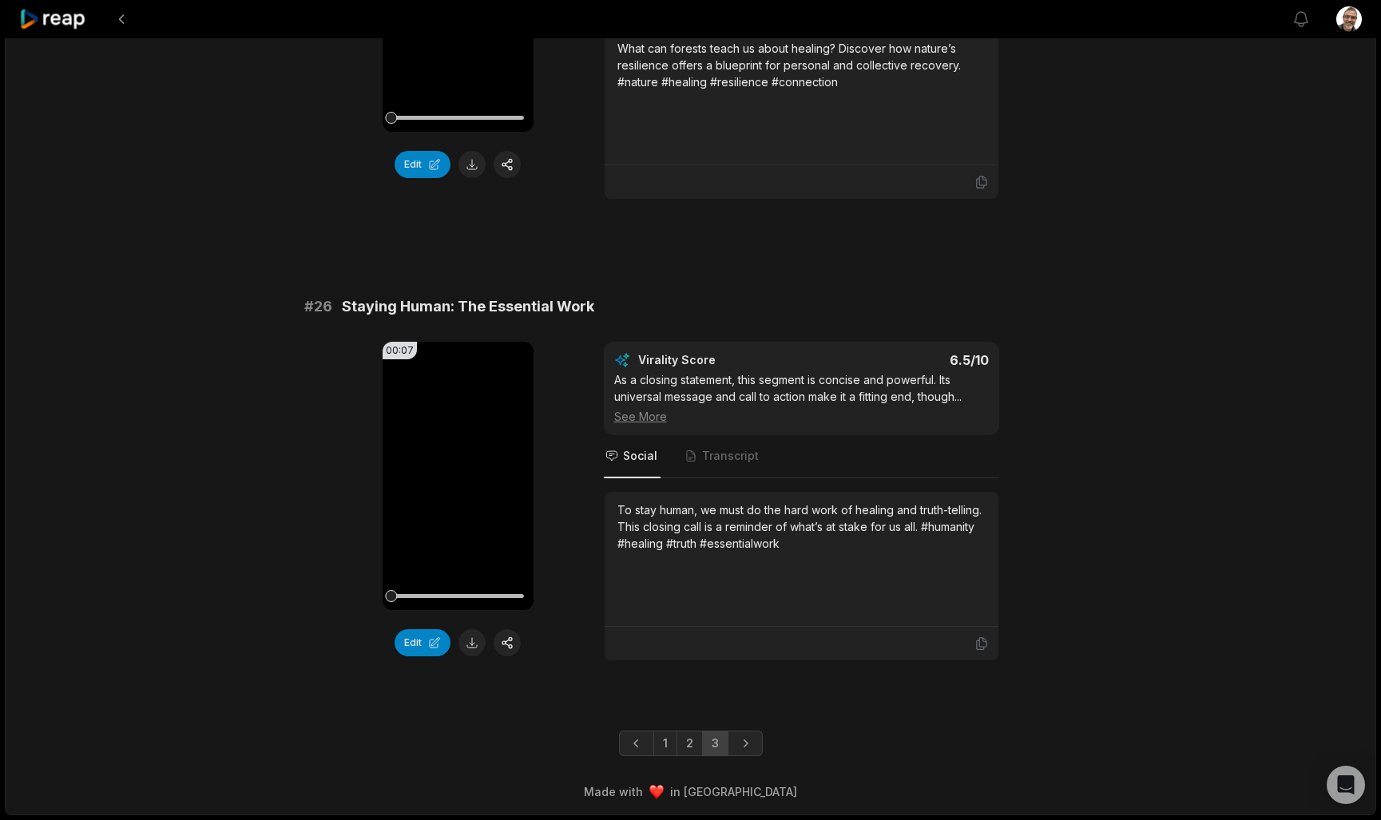
scroll to position [2236, 0]
click at [474, 648] on button at bounding box center [471, 642] width 27 height 27
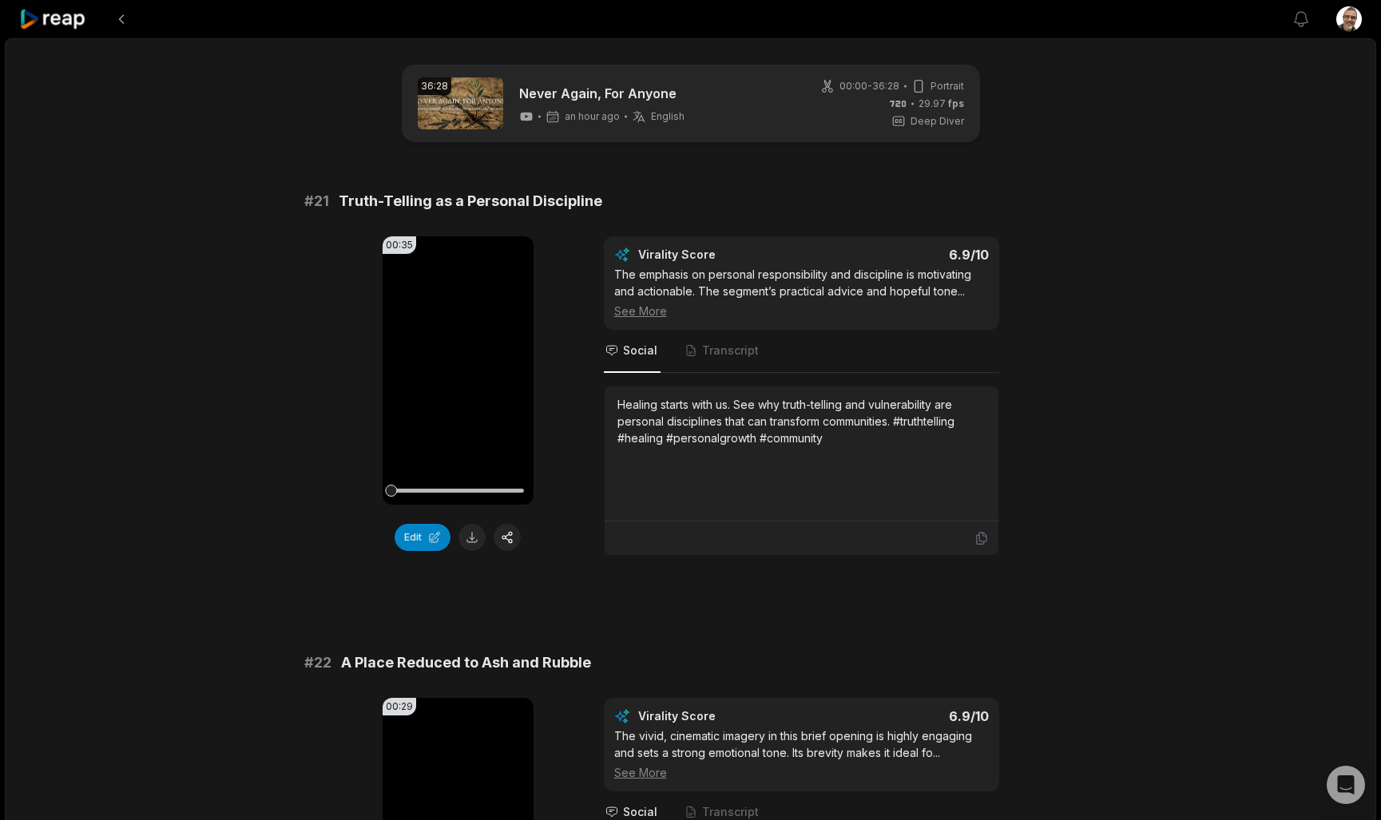
scroll to position [0, 0]
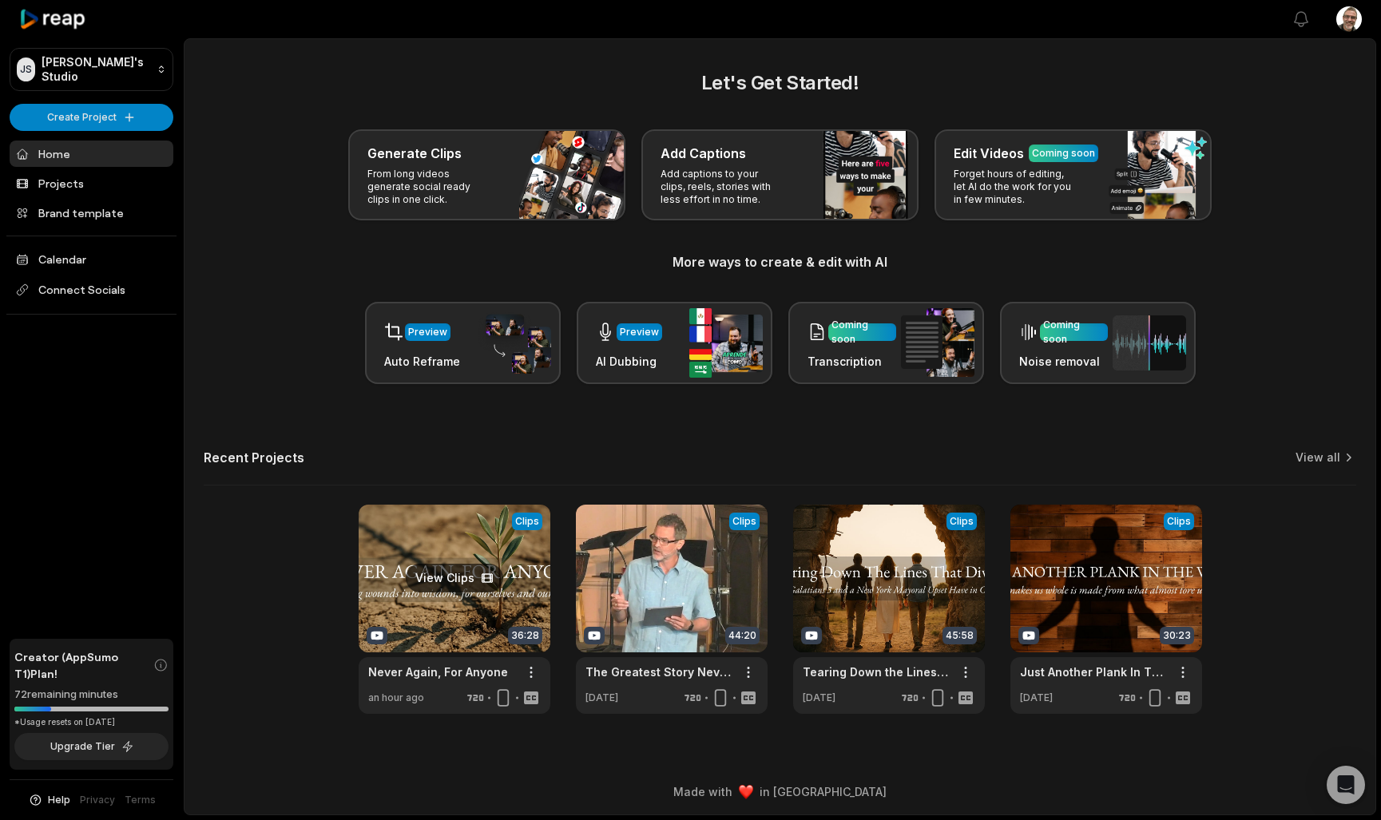
click at [461, 577] on link at bounding box center [455, 609] width 192 height 209
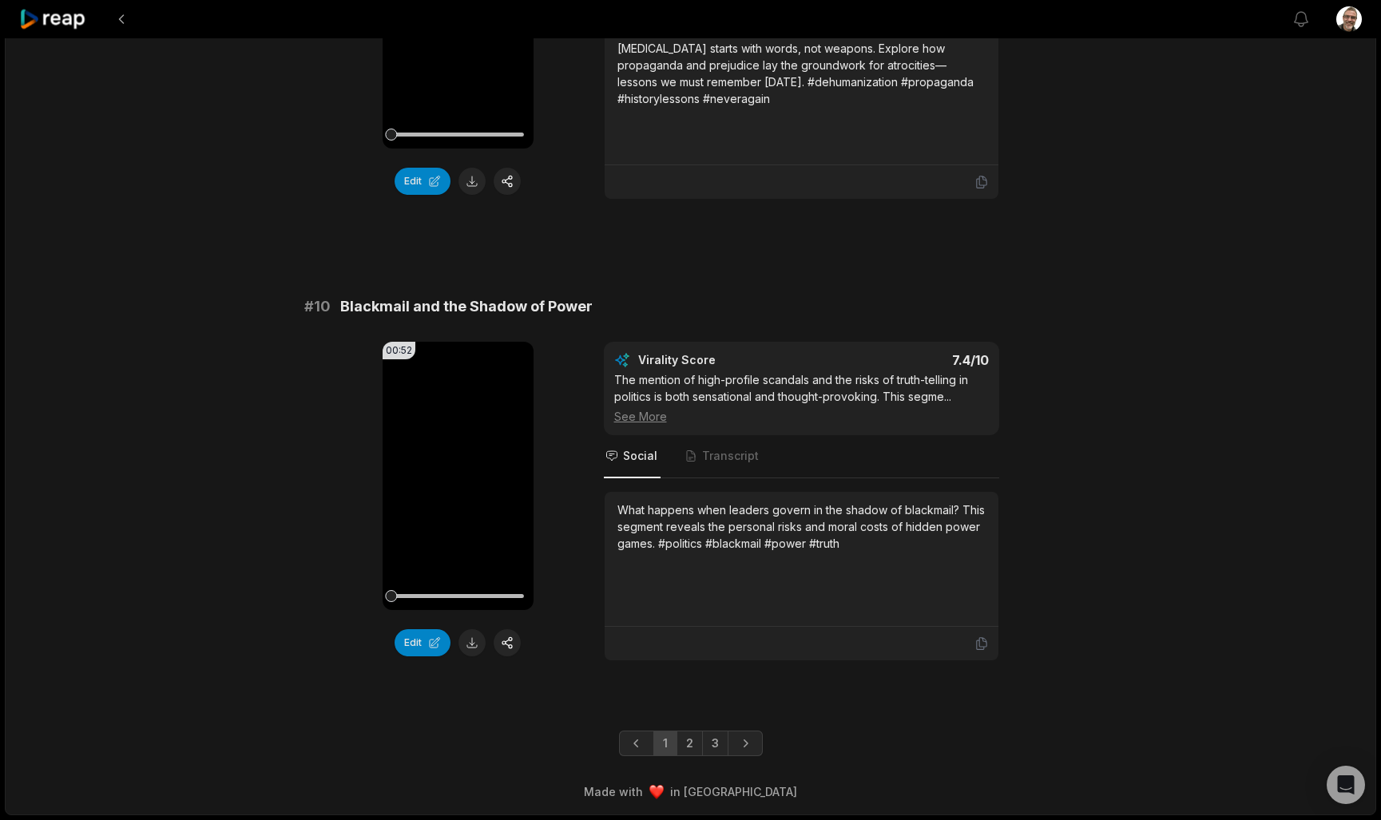
scroll to position [4083, 0]
click at [688, 740] on link "2" at bounding box center [689, 744] width 26 height 26
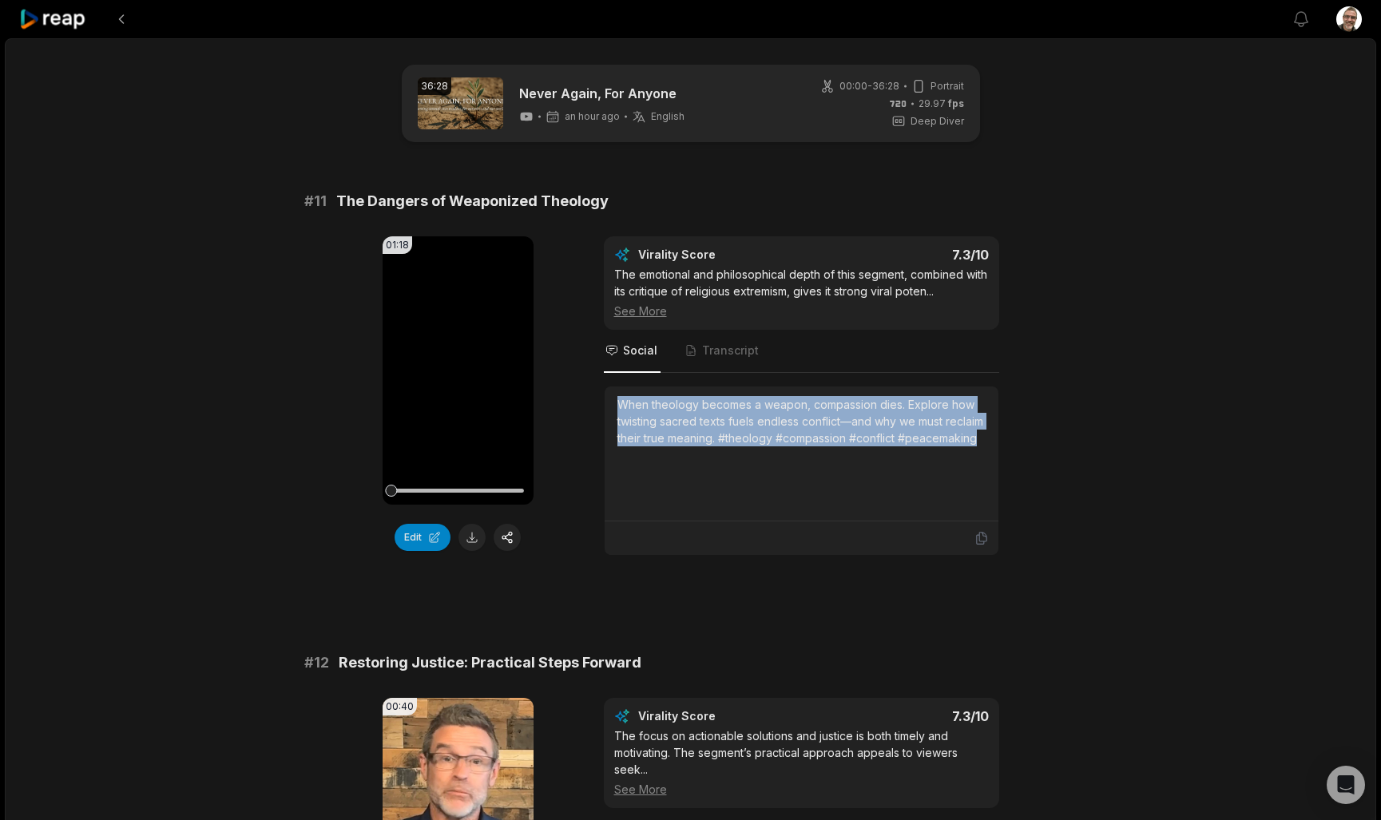
drag, startPoint x: 722, startPoint y: 462, endPoint x: 616, endPoint y: 407, distance: 119.7
click at [616, 407] on div "When theology becomes a weapon, compassion dies. Explore how twisting sacred te…" at bounding box center [802, 454] width 394 height 135
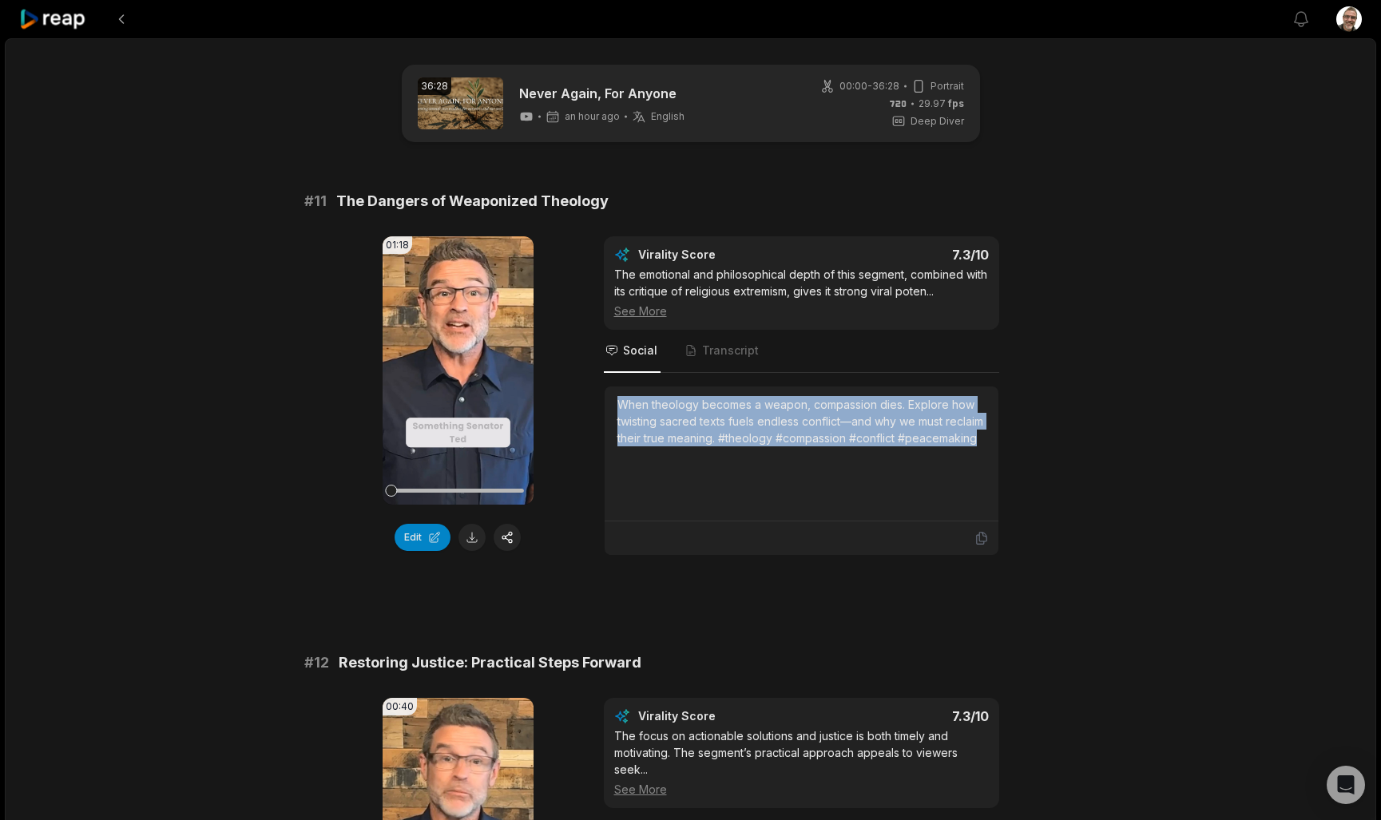
copy div "When theology becomes a weapon, compassion dies. Explore how twisting sacred te…"
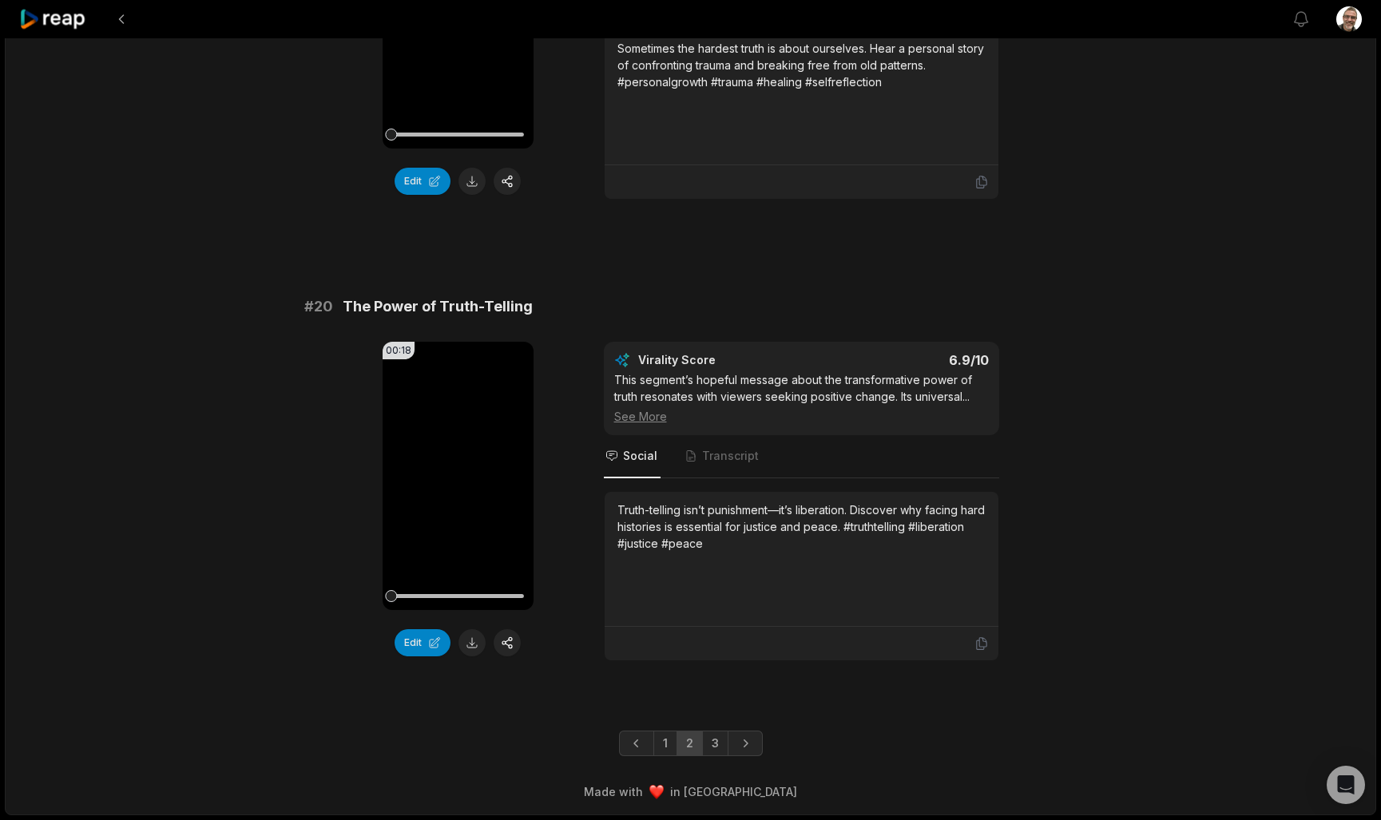
scroll to position [4083, 0]
click at [721, 742] on link "3" at bounding box center [715, 744] width 26 height 26
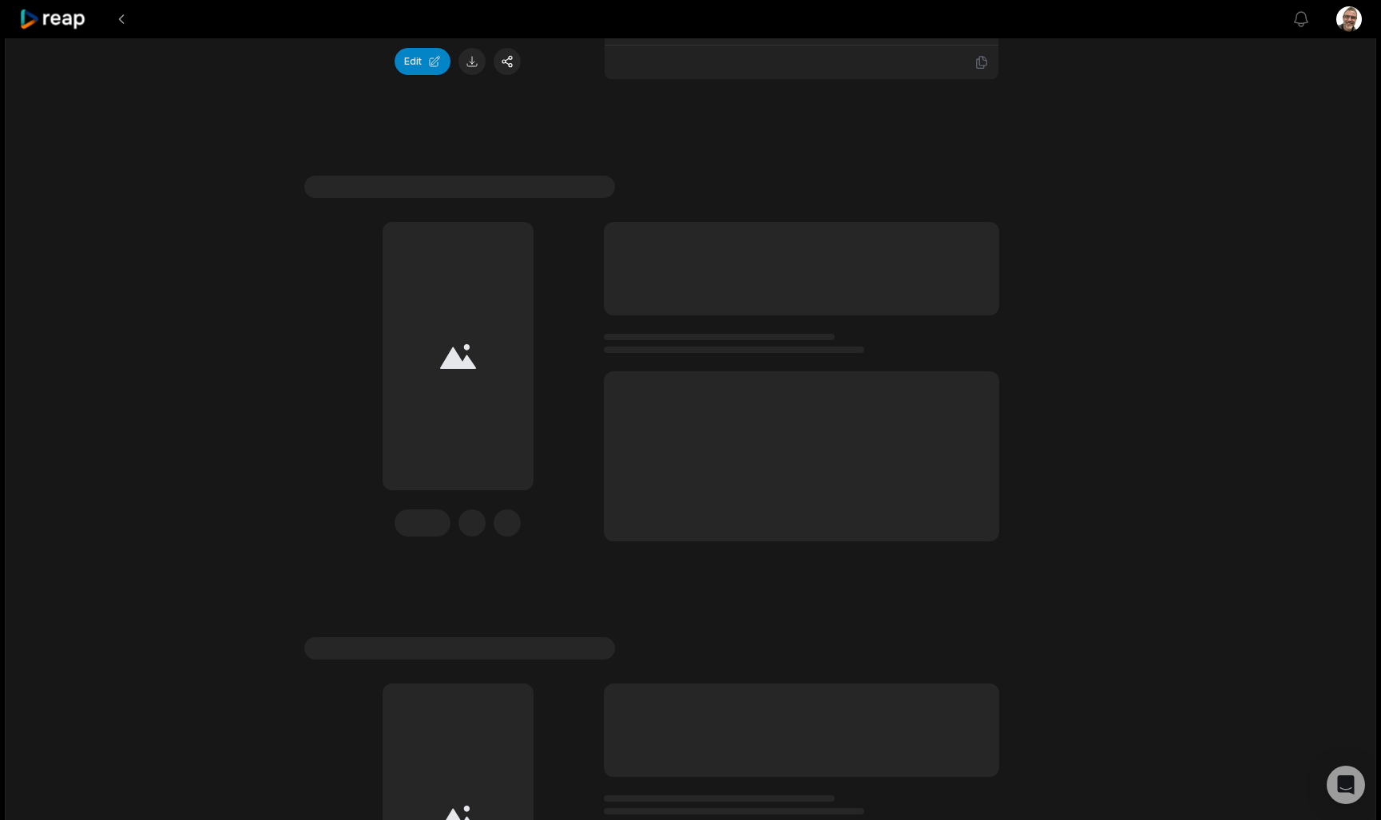
scroll to position [481, 0]
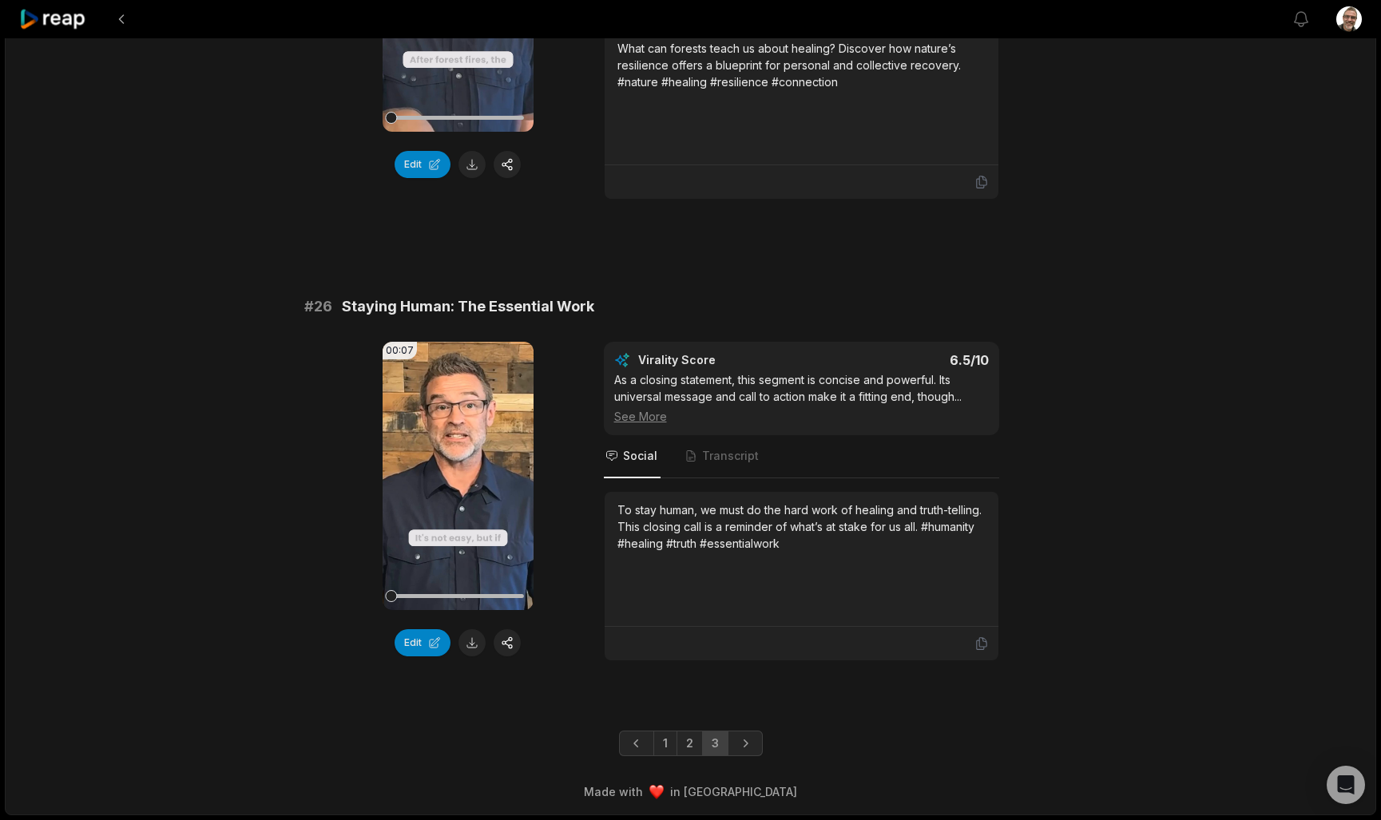
scroll to position [2236, 0]
click at [673, 738] on link "1" at bounding box center [665, 744] width 24 height 26
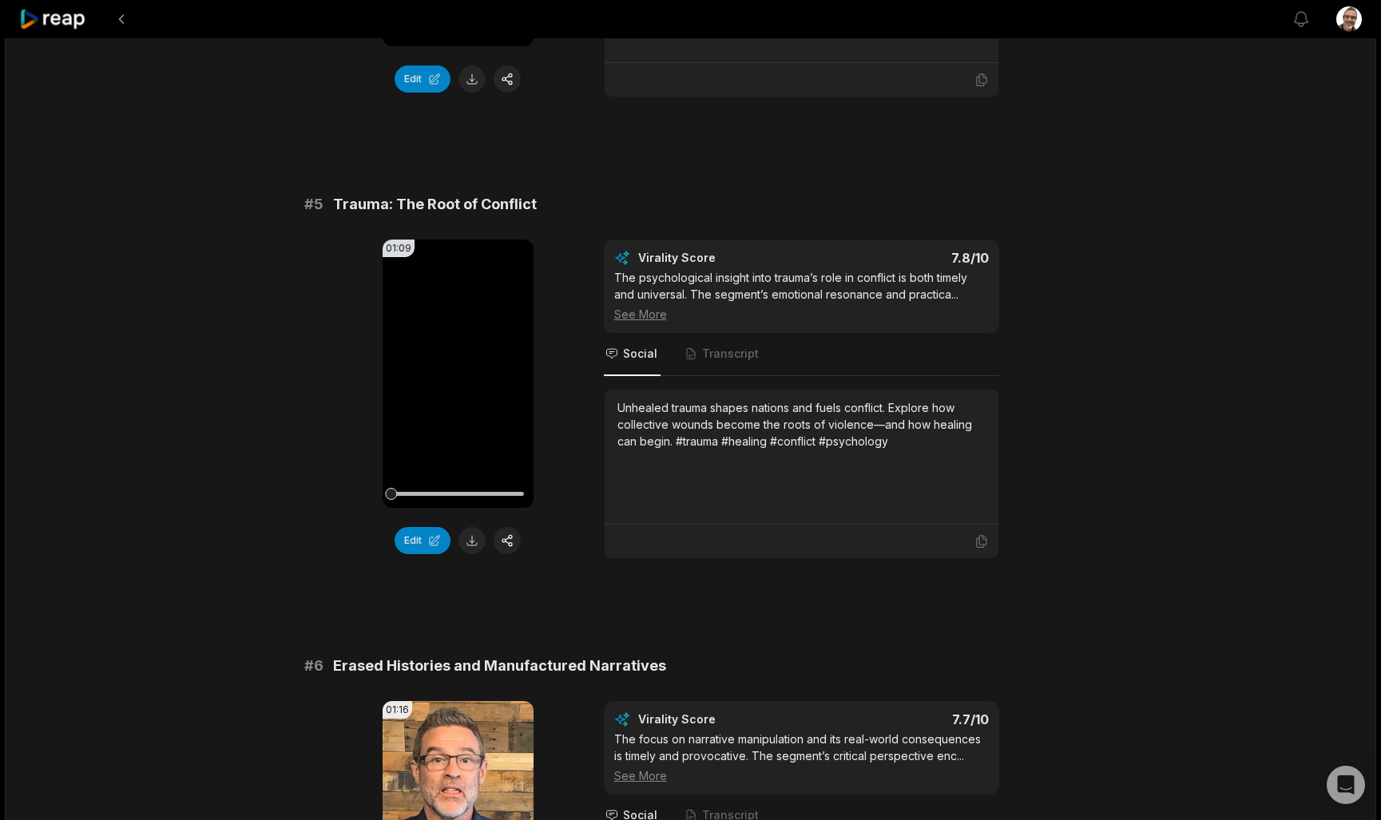
scroll to position [1867, 0]
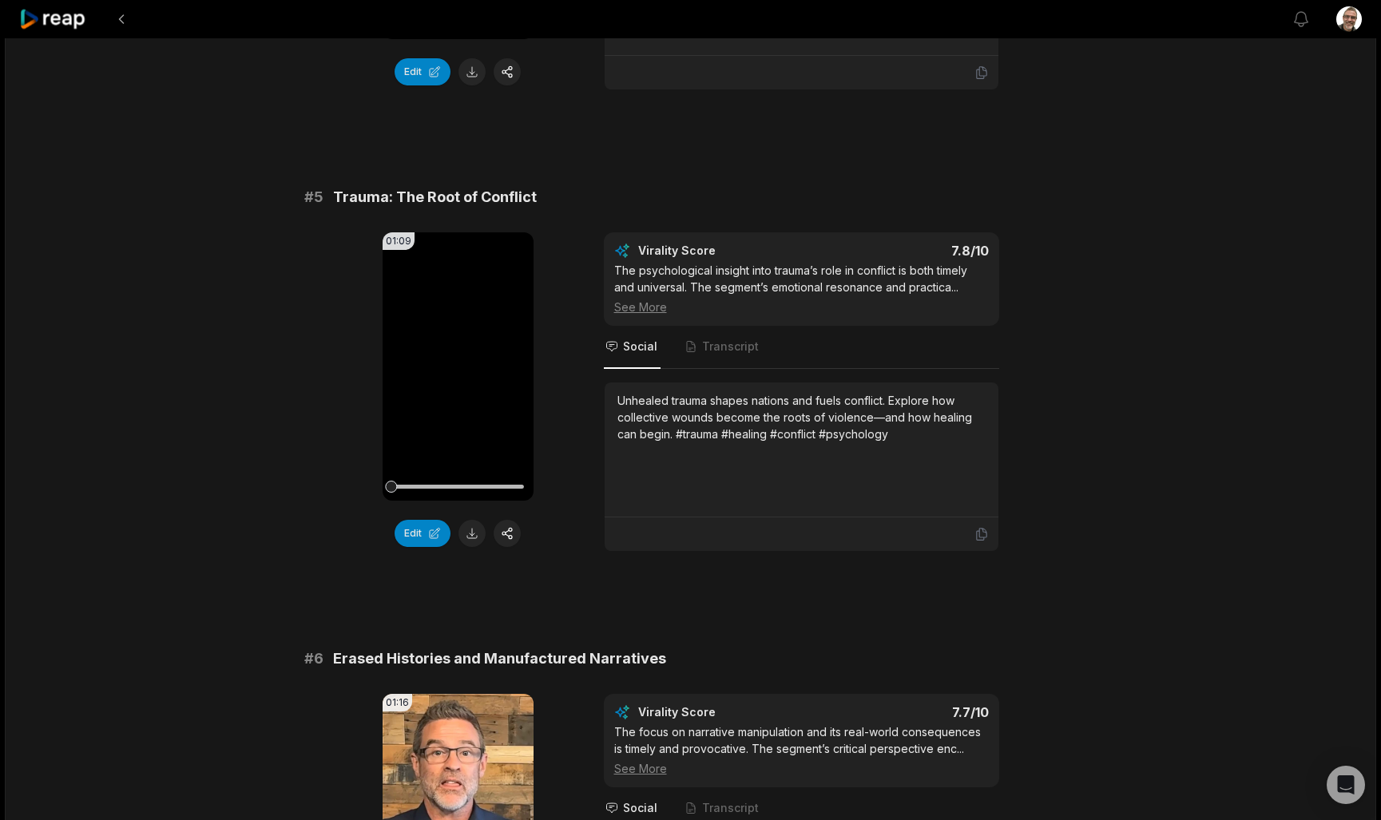
click at [941, 432] on div "Unhealed trauma shapes nations and fuels conflict. Explore how collective wound…" at bounding box center [801, 417] width 368 height 50
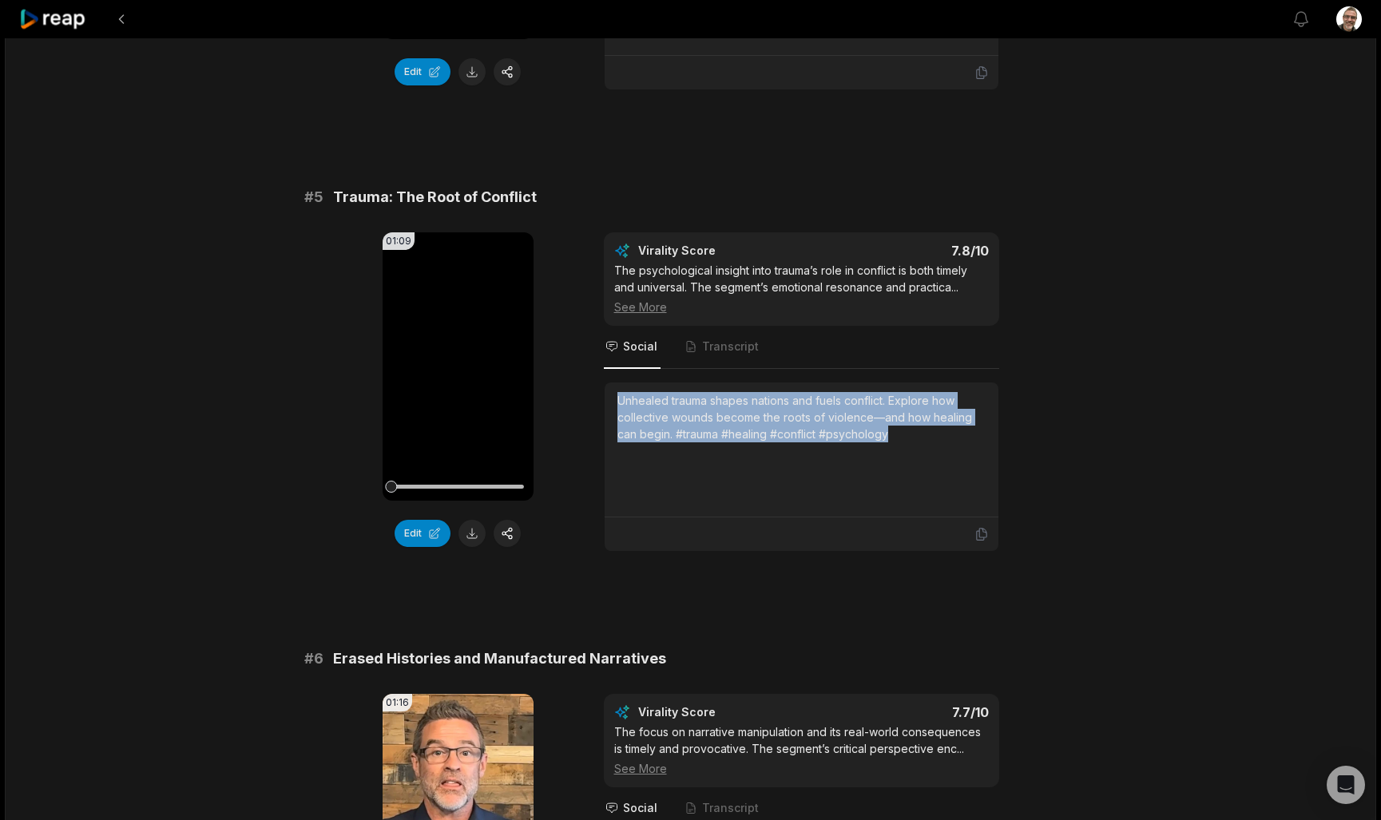
drag, startPoint x: 936, startPoint y: 438, endPoint x: 615, endPoint y: 394, distance: 324.2
click at [615, 394] on div "Unhealed trauma shapes nations and fuels conflict. Explore how collective wound…" at bounding box center [802, 450] width 394 height 135
copy div "Unhealed trauma shapes nations and fuels conflict. Explore how collective wound…"
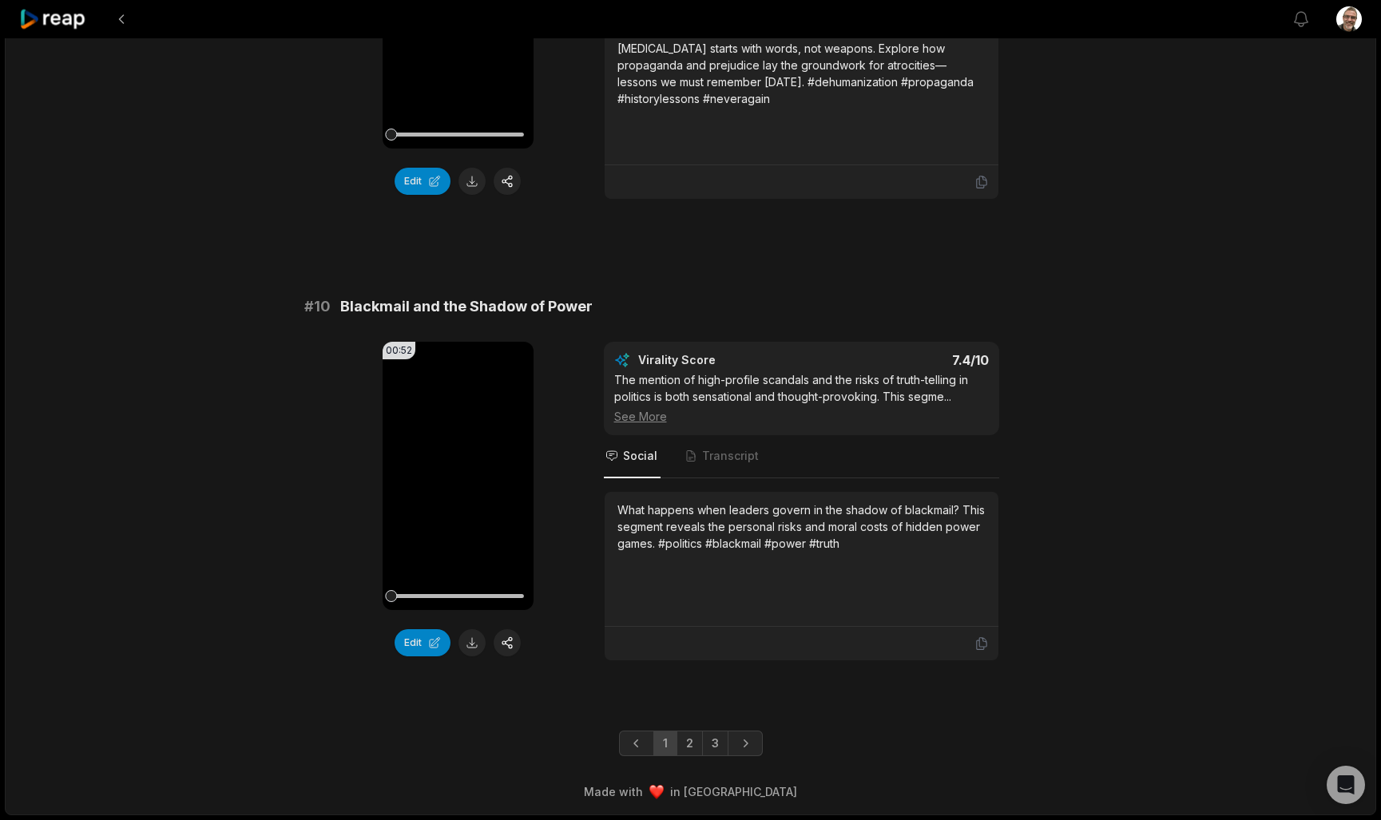
scroll to position [4083, 0]
click at [693, 744] on link "2" at bounding box center [689, 744] width 26 height 26
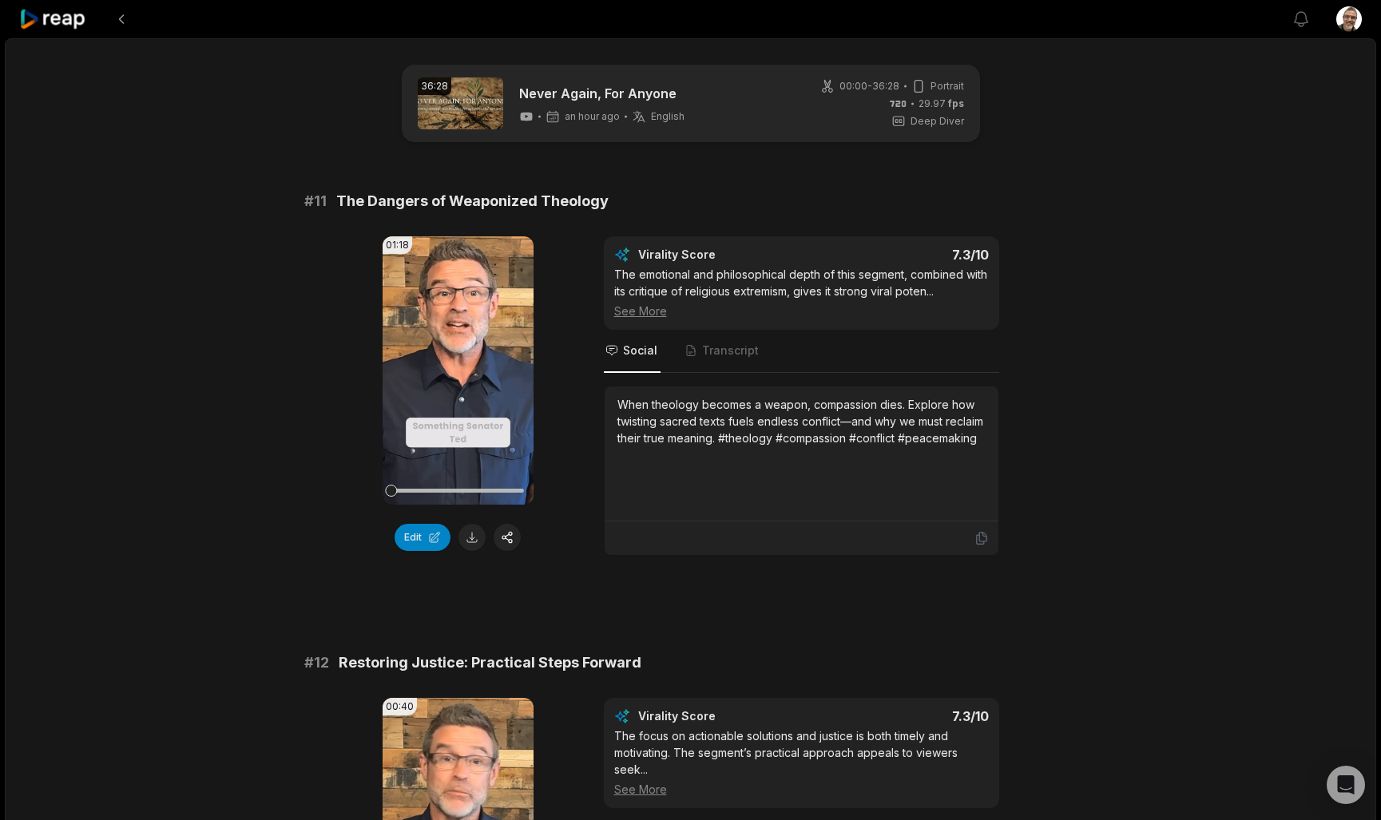
scroll to position [0, 0]
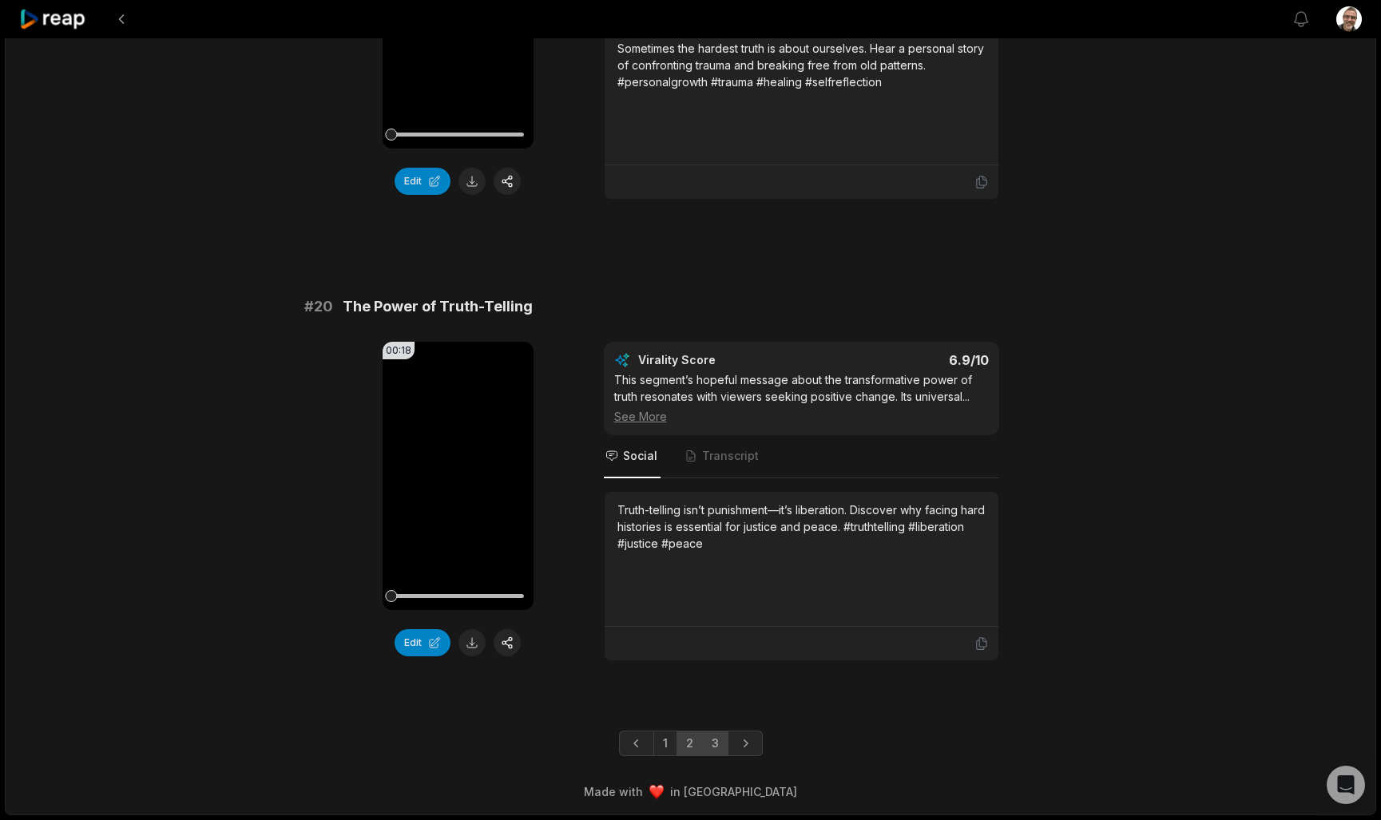
click at [716, 740] on link "3" at bounding box center [715, 744] width 26 height 26
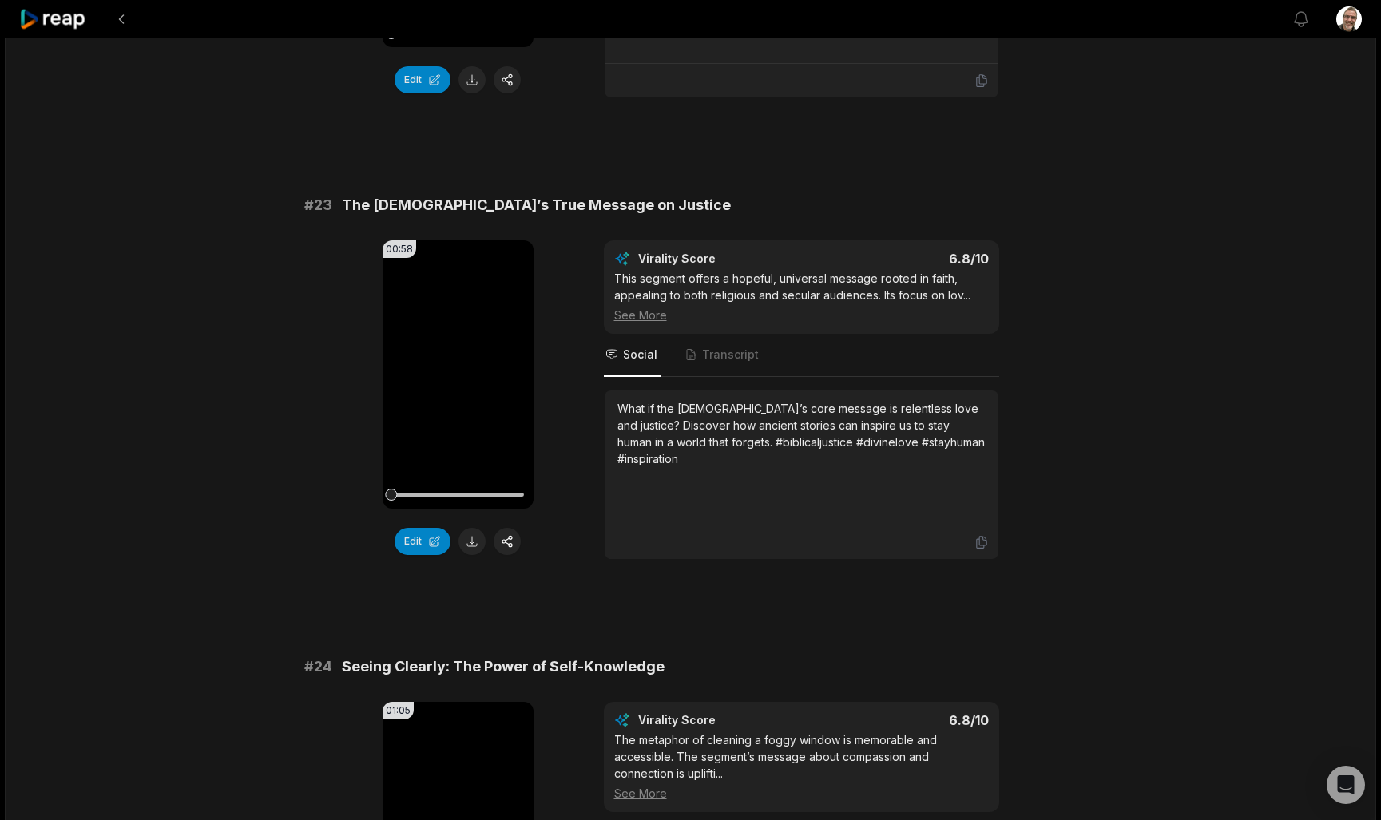
scroll to position [946, 0]
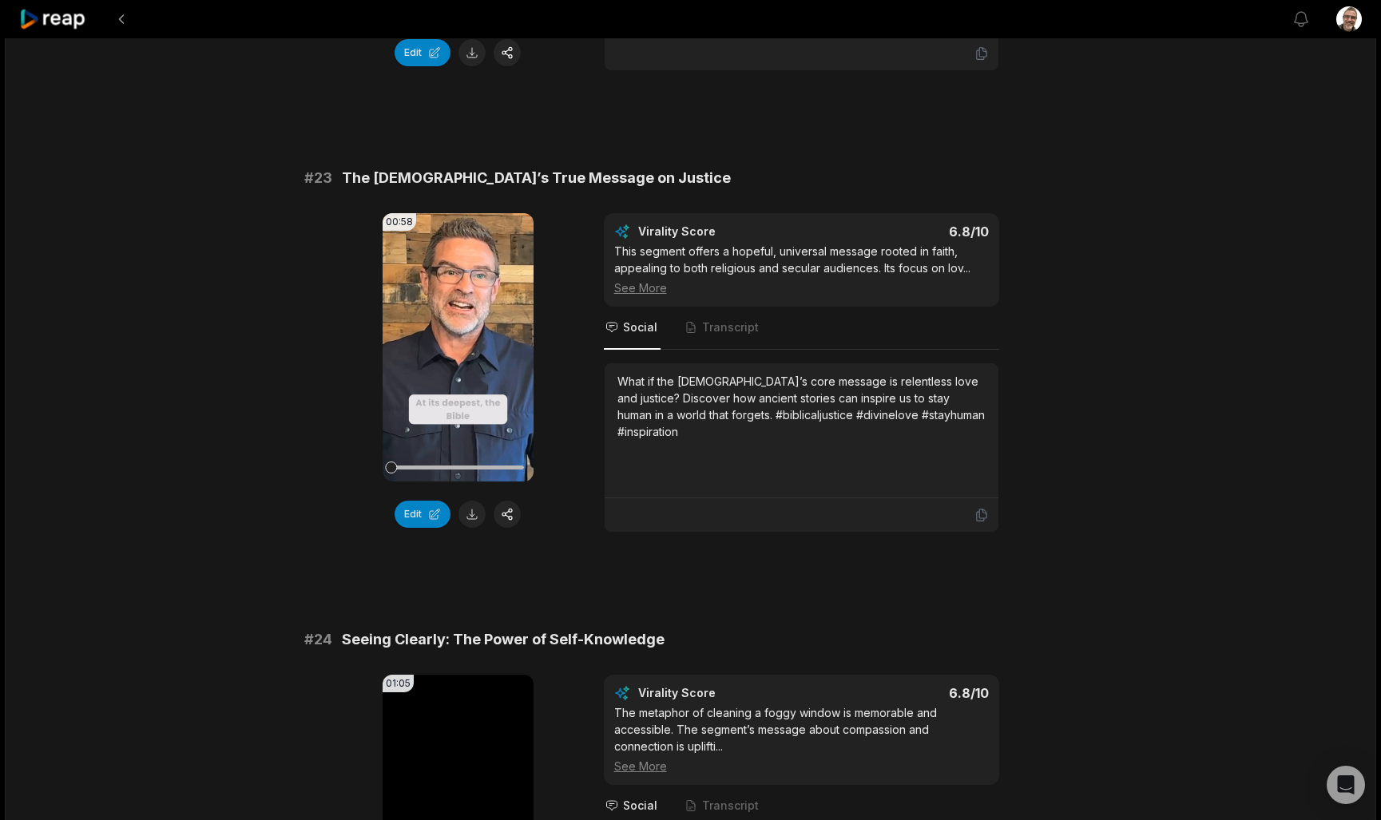
click at [970, 425] on div "What if the Bible’s core message is relentless love and justice? Discover how a…" at bounding box center [801, 430] width 368 height 115
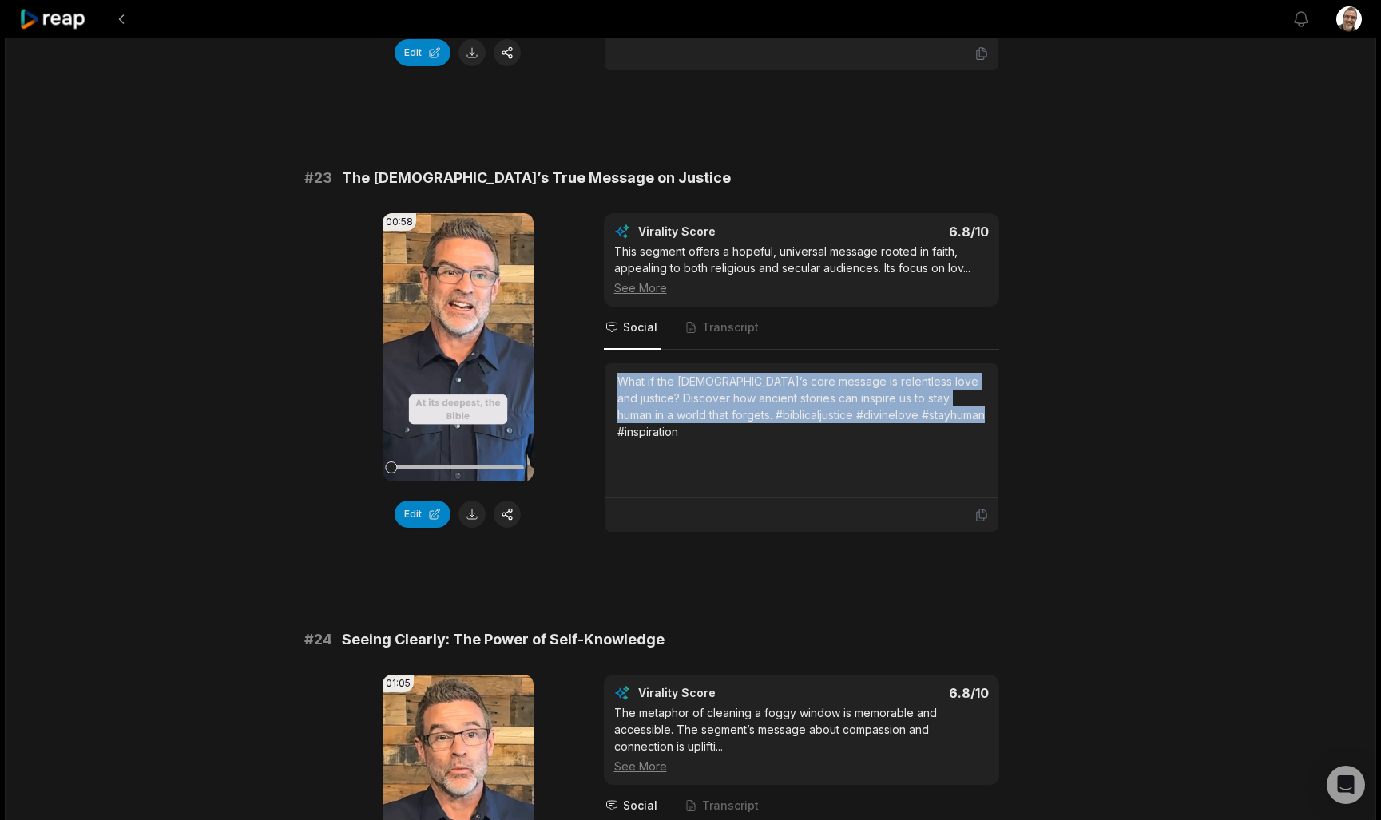
drag, startPoint x: 914, startPoint y: 416, endPoint x: 621, endPoint y: 374, distance: 296.9
click at [621, 375] on div "What if the Bible’s core message is relentless love and justice? Discover how a…" at bounding box center [801, 406] width 368 height 67
copy div "What if the Bible’s core message is relentless love and justice? Discover how a…"
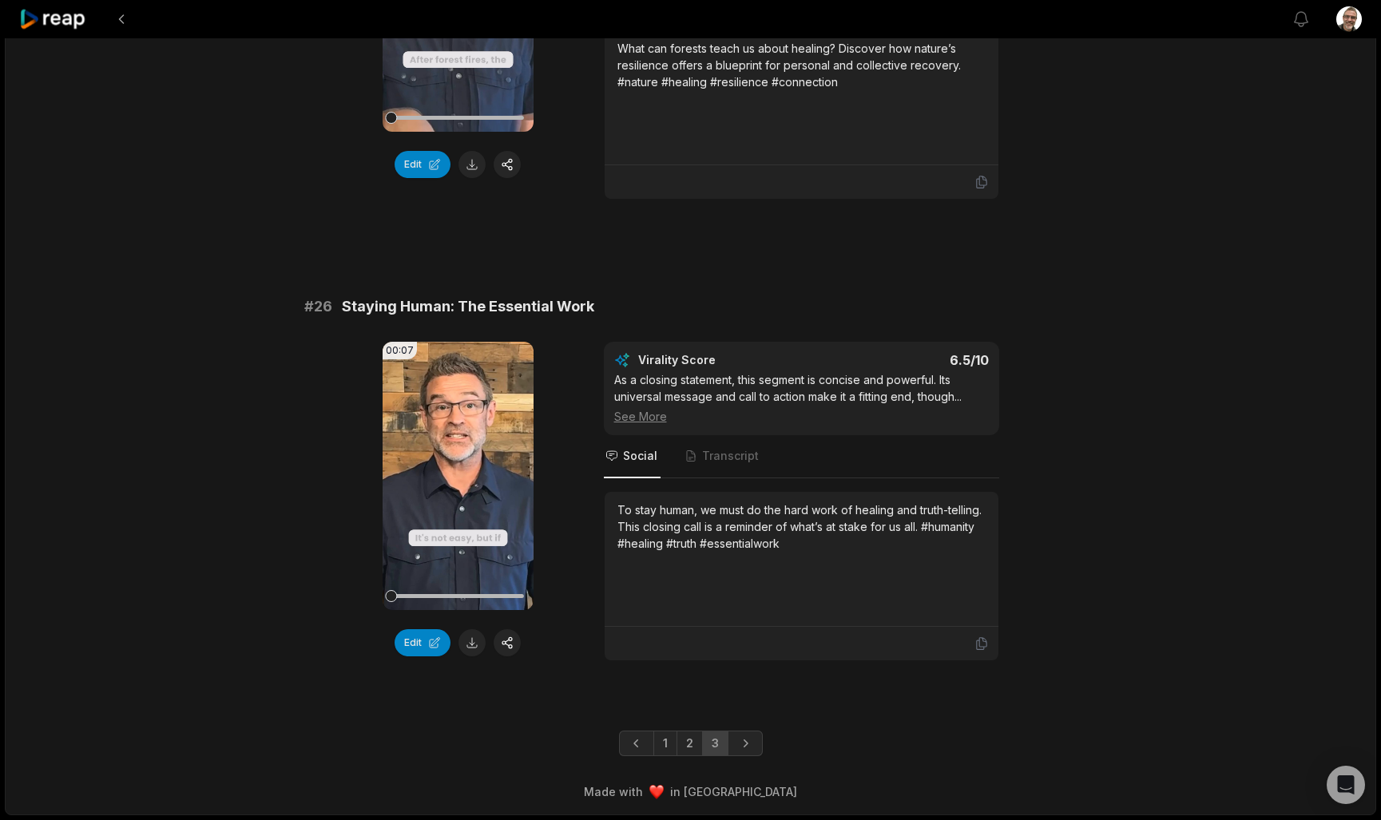
scroll to position [2236, 0]
click at [850, 549] on div "To stay human, we must do the hard work of healing and truth-telling. This clos…" at bounding box center [801, 527] width 368 height 50
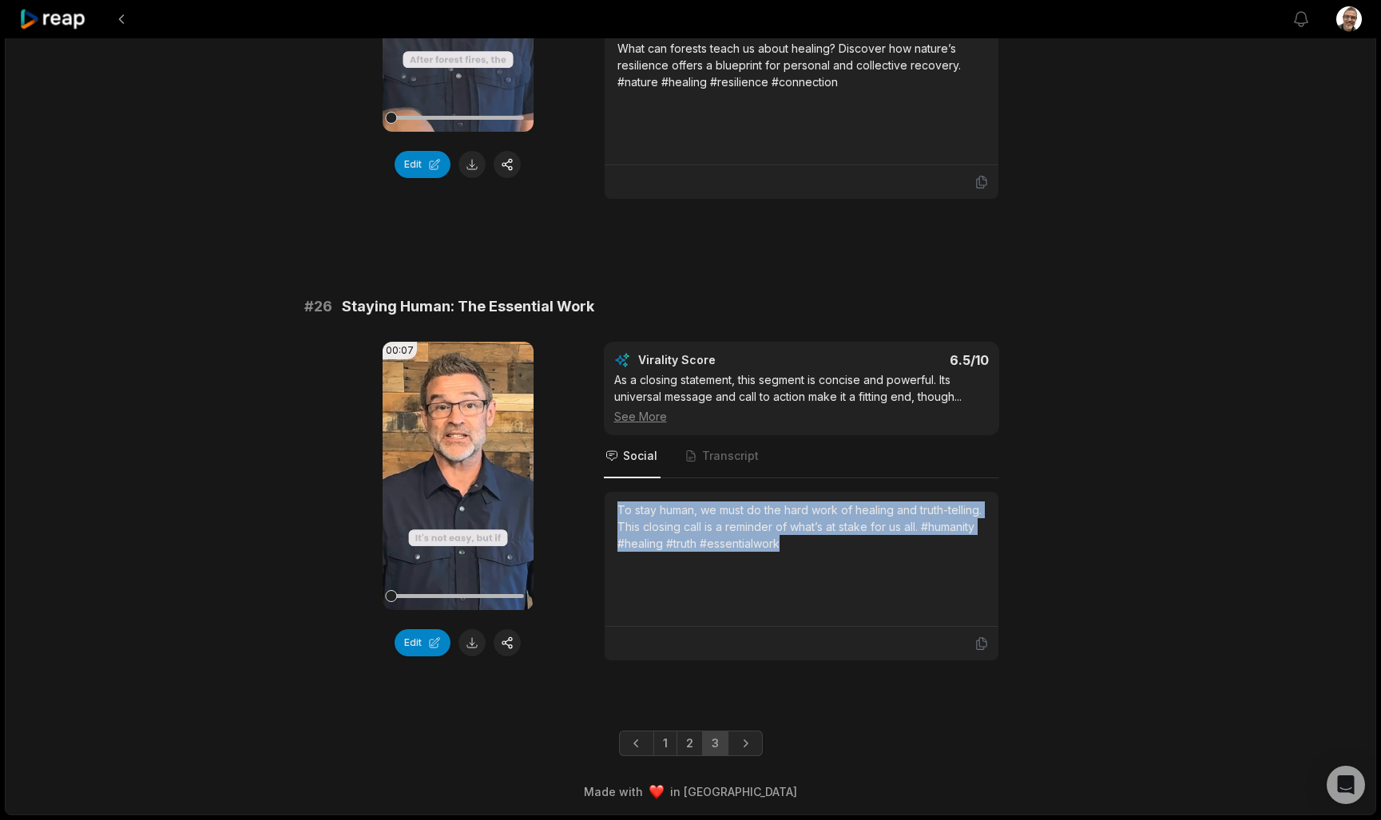
drag, startPoint x: 872, startPoint y: 553, endPoint x: 611, endPoint y: 511, distance: 264.6
click at [611, 511] on div "To stay human, we must do the hard work of healing and truth-telling. This clos…" at bounding box center [802, 559] width 394 height 135
copy div "To stay human, we must do the hard work of healing and truth-telling. This clos…"
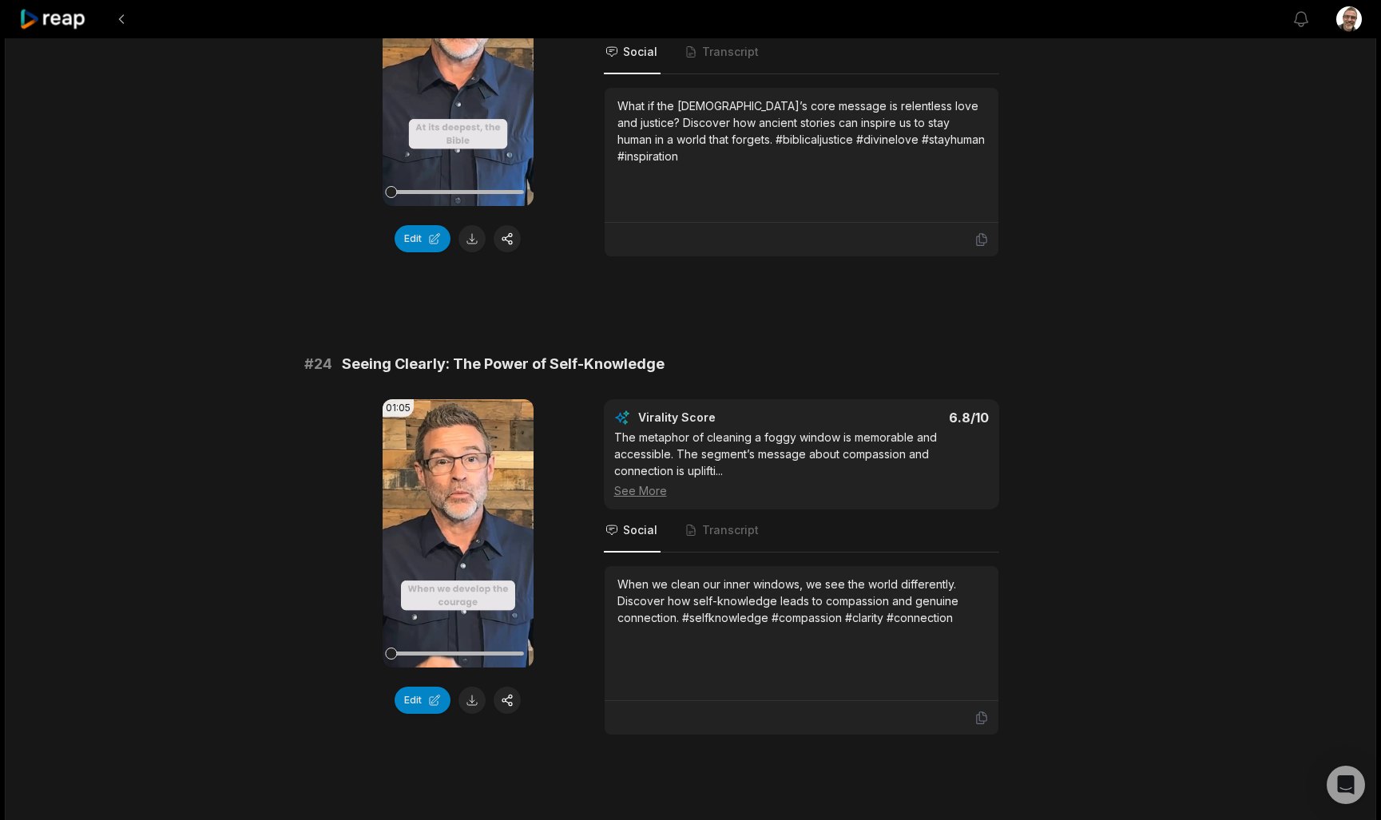
scroll to position [1234, 0]
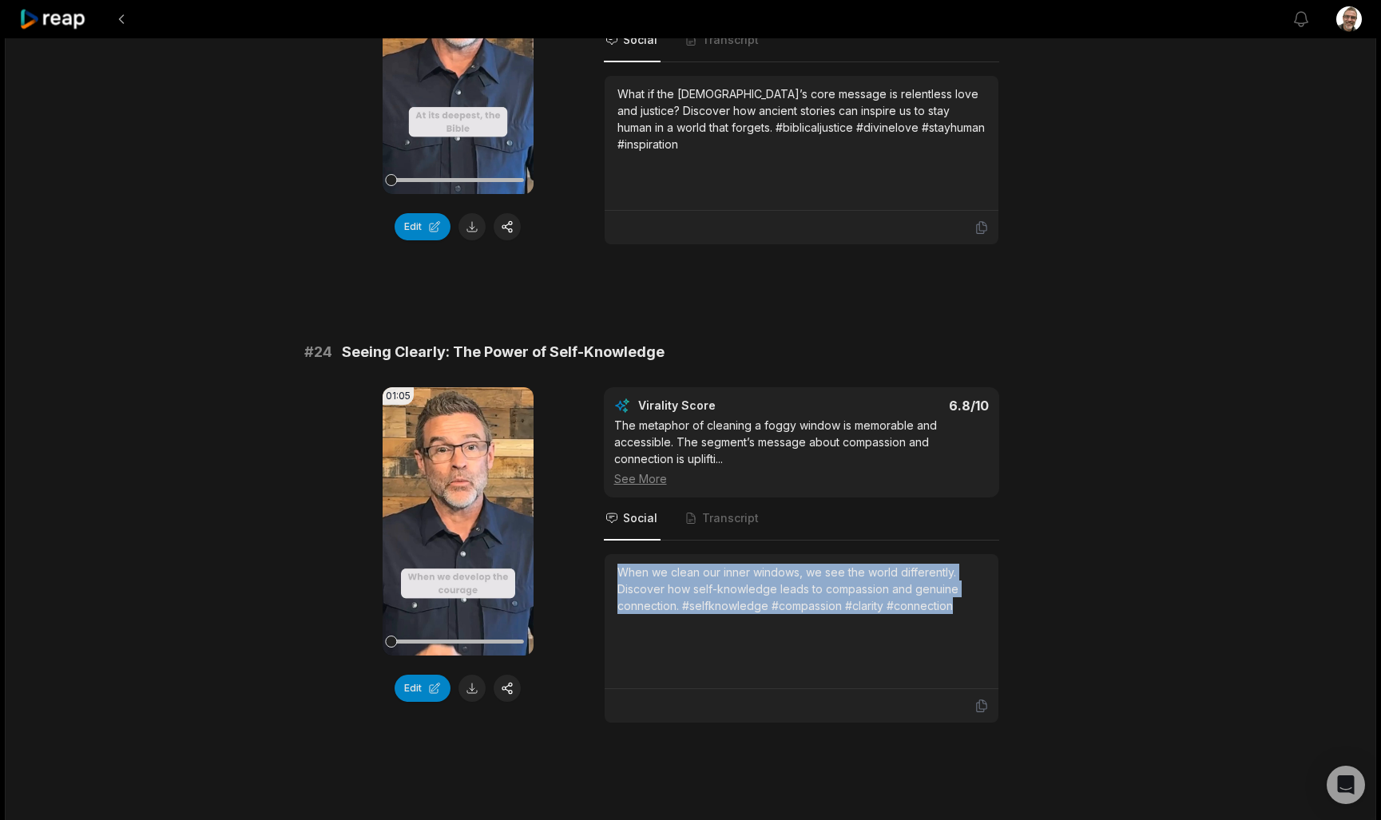
drag, startPoint x: 969, startPoint y: 612, endPoint x: 621, endPoint y: 567, distance: 350.3
click at [621, 567] on div "When we clean our inner windows, we see the world differently. Discover how sel…" at bounding box center [801, 589] width 368 height 50
copy div "When we clean our inner windows, we see the world differently. Discover how sel…"
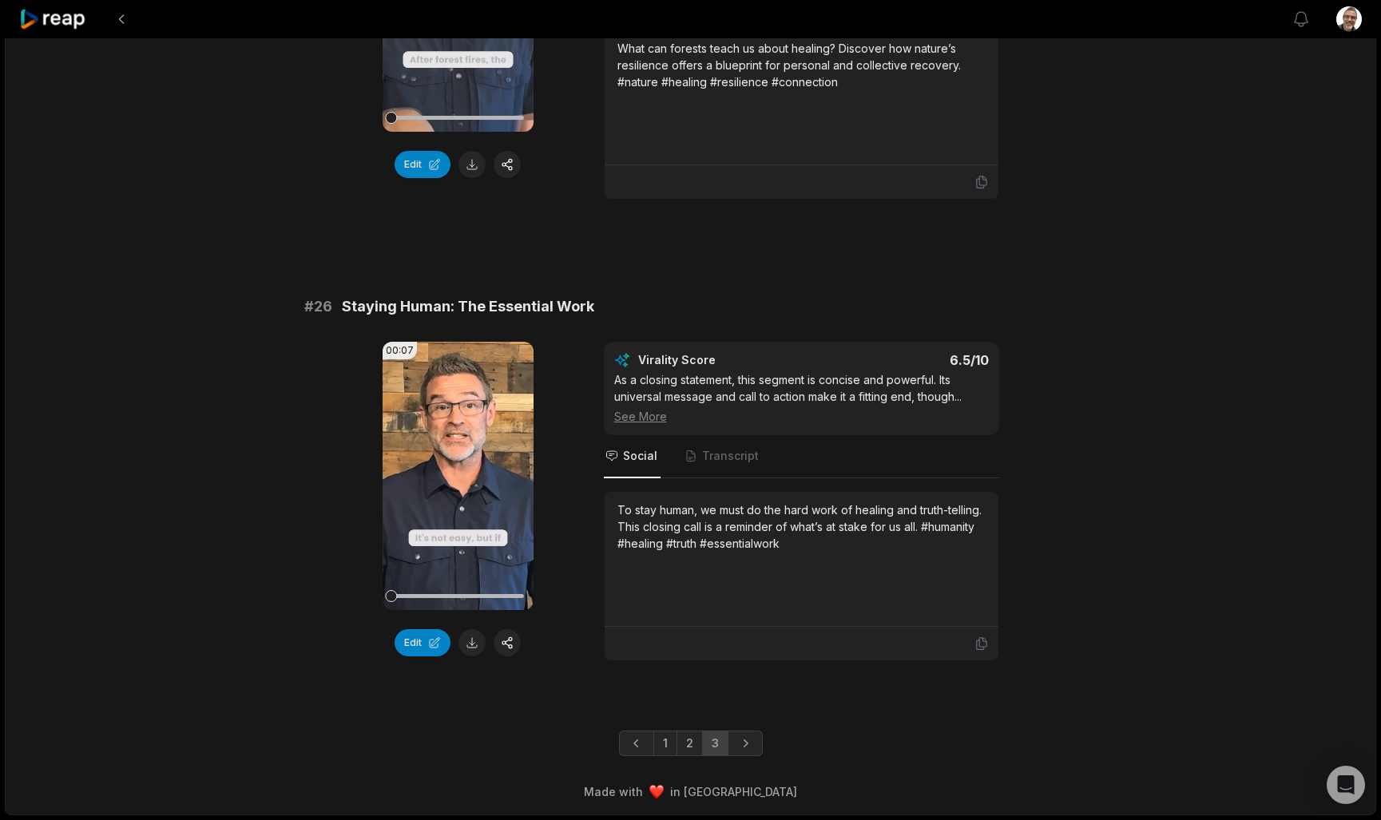
scroll to position [2236, 0]
click at [696, 740] on link "2" at bounding box center [689, 744] width 26 height 26
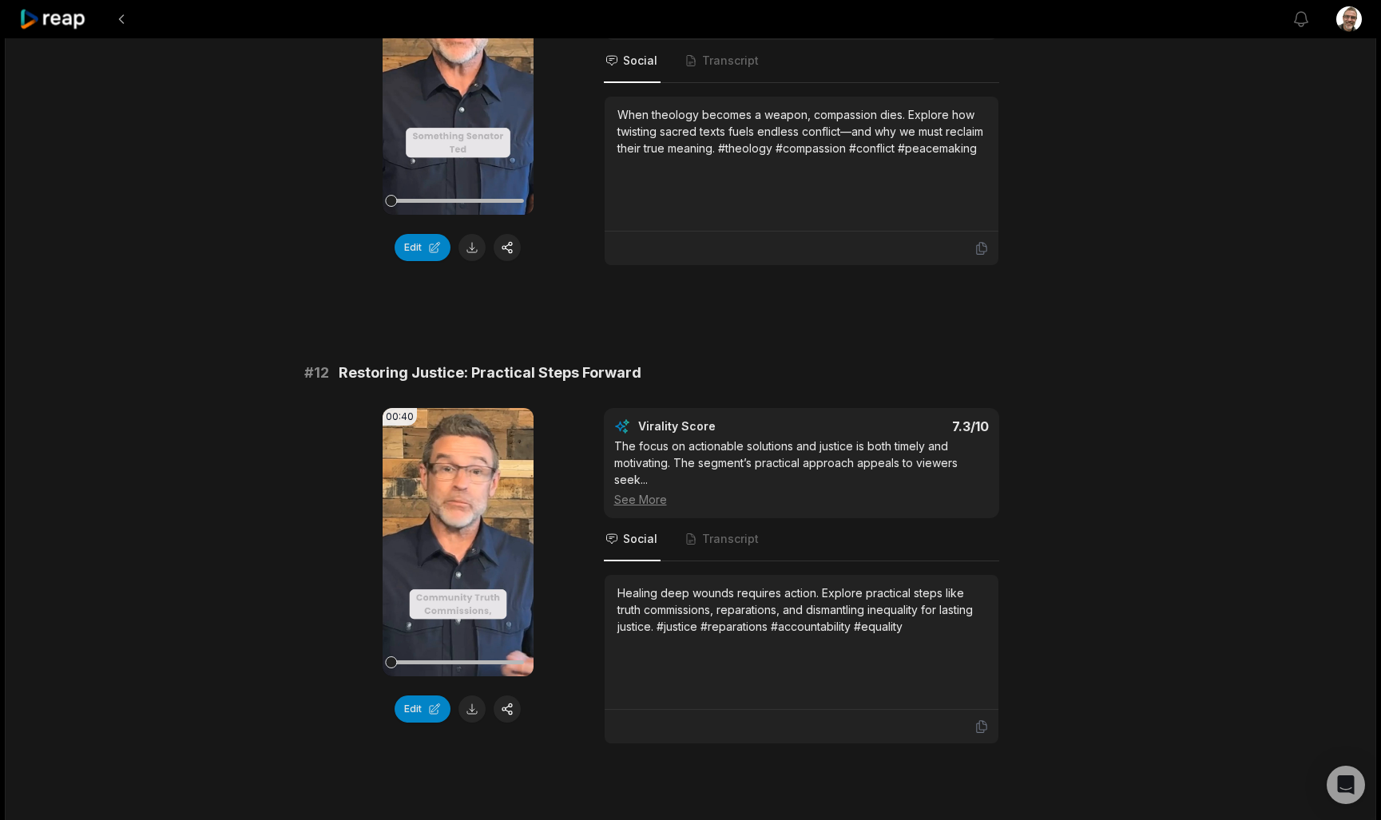
scroll to position [293, 0]
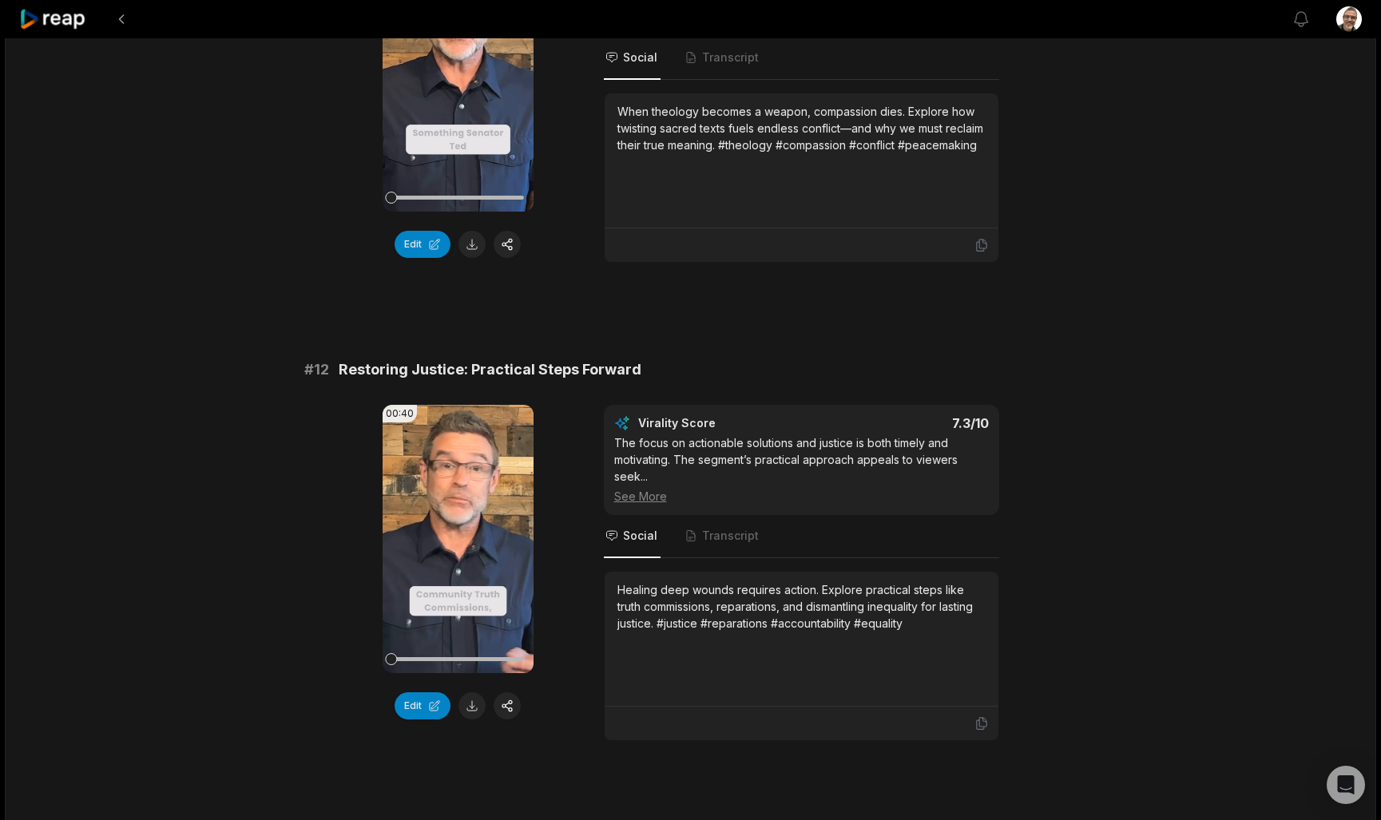
click at [939, 627] on div "Healing deep wounds requires action. Explore practical steps like truth commiss…" at bounding box center [801, 606] width 368 height 50
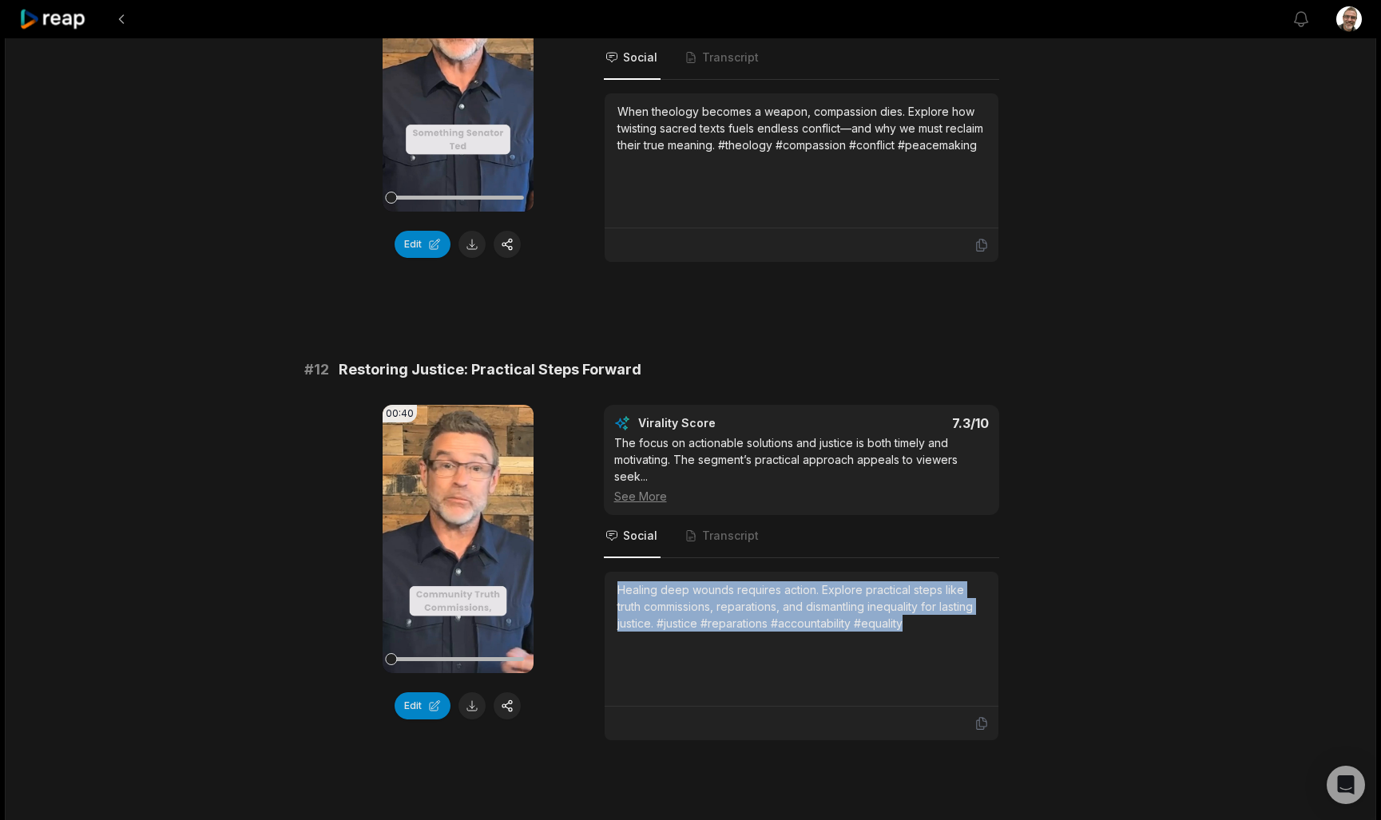
drag, startPoint x: 928, startPoint y: 626, endPoint x: 595, endPoint y: 578, distance: 336.5
click at [595, 578] on div "00:40 Your browser does not support mp4 format. Edit Virality Score 7.3 /10 The…" at bounding box center [690, 573] width 773 height 336
copy div "Healing deep wounds requires action. Explore practical steps like truth commiss…"
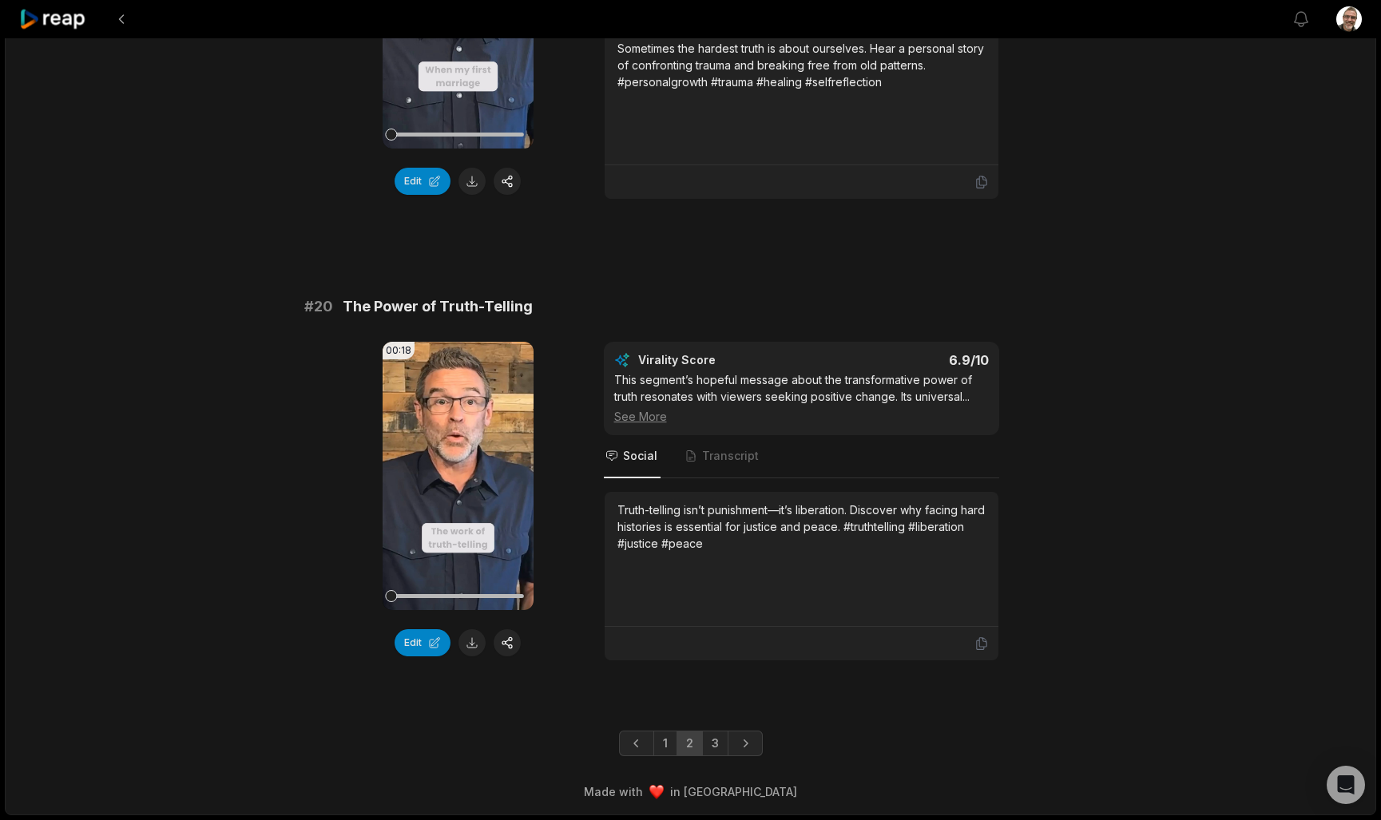
scroll to position [4083, 0]
click at [669, 750] on link "1" at bounding box center [665, 744] width 24 height 26
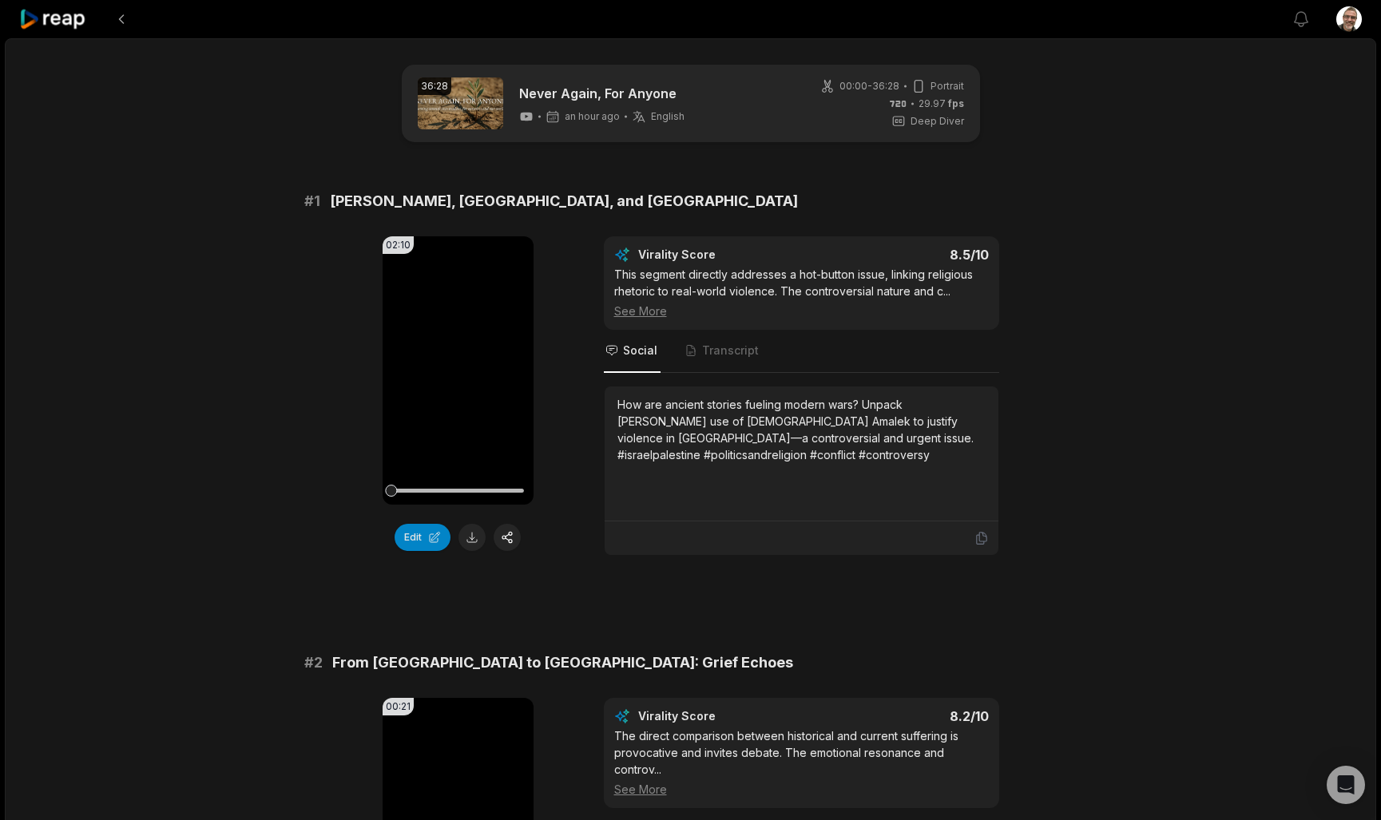
scroll to position [0, 0]
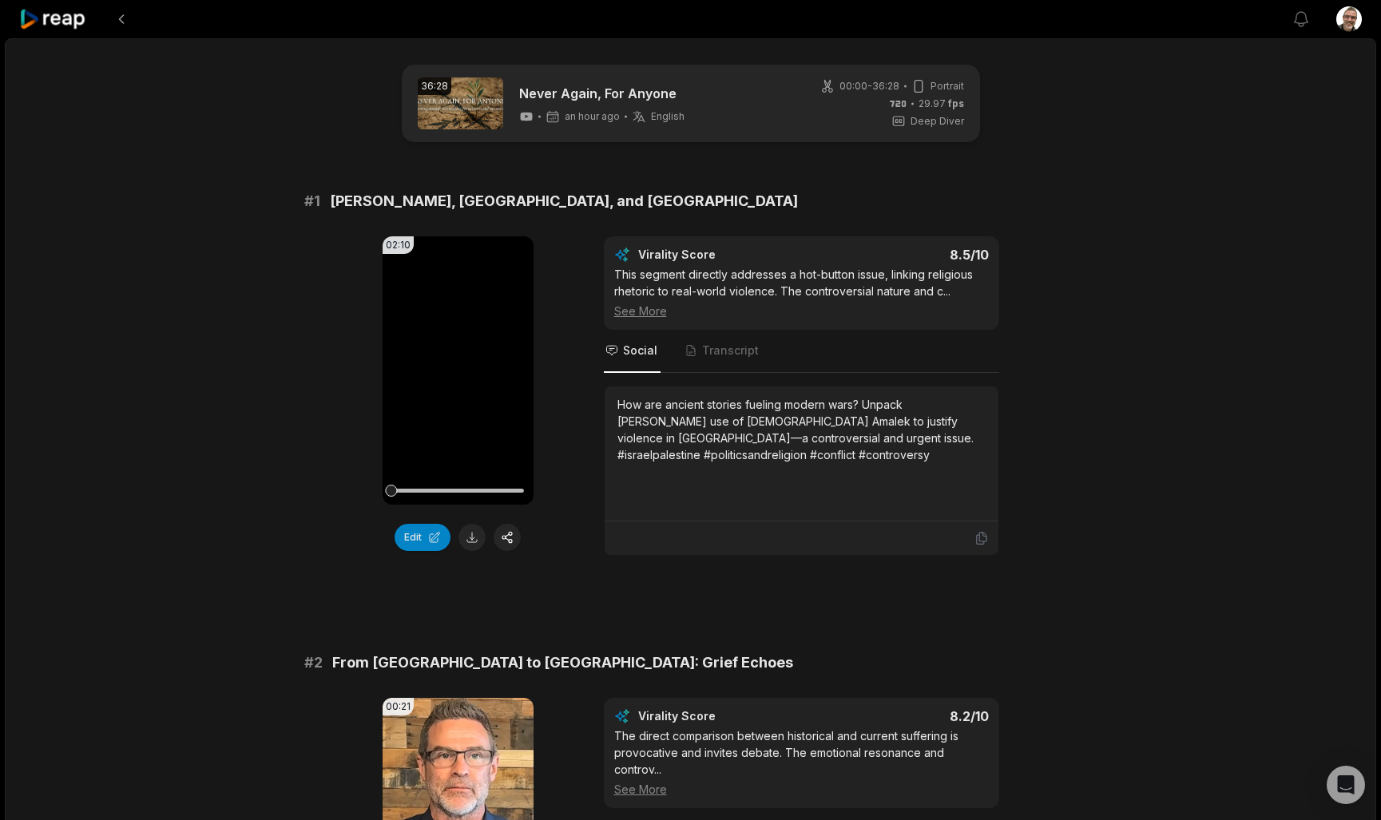
click at [709, 459] on div "How are ancient stories fueling modern wars? Unpack [PERSON_NAME] use of [DEMOG…" at bounding box center [801, 429] width 368 height 67
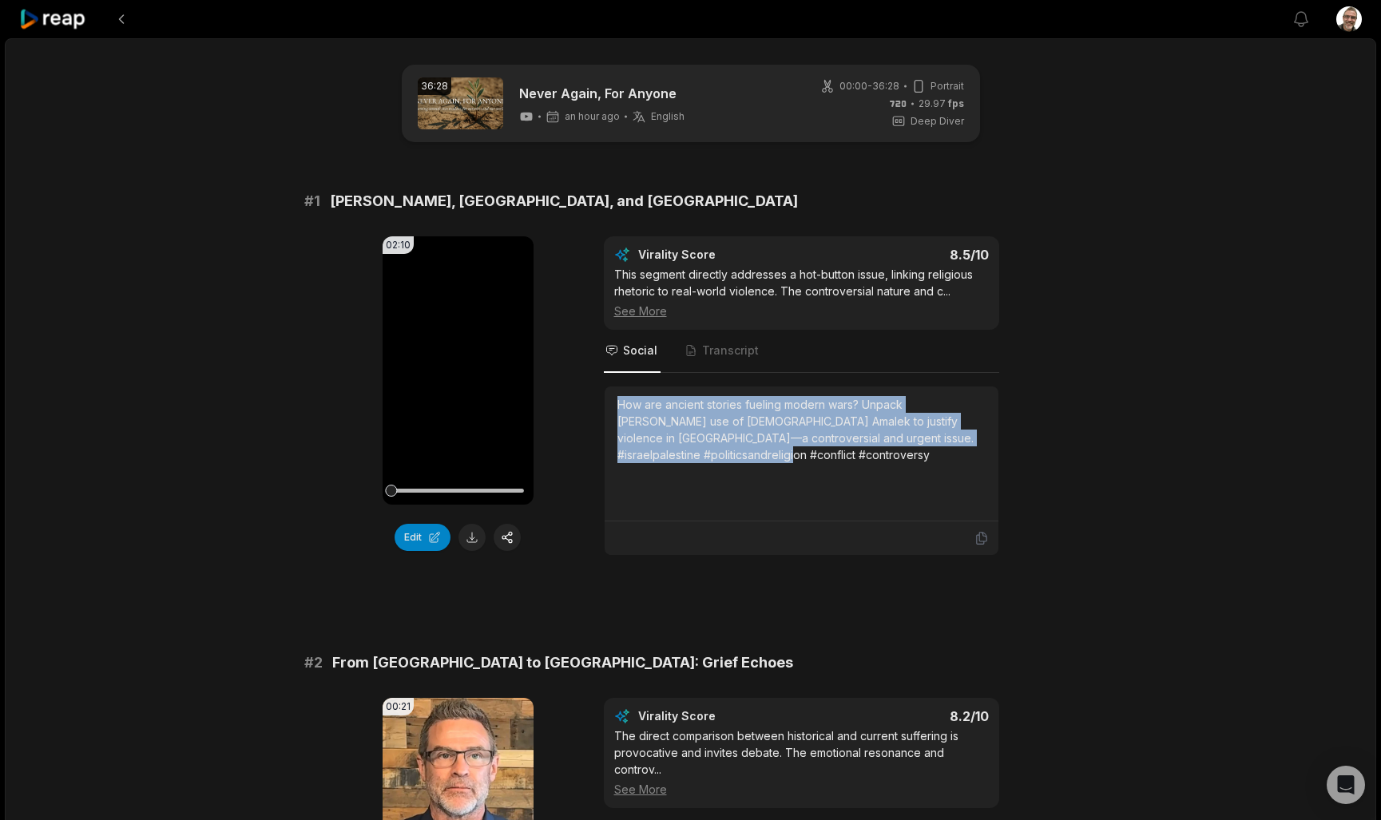
drag, startPoint x: 680, startPoint y: 453, endPoint x: 618, endPoint y: 408, distance: 76.7
click at [618, 408] on div "How are ancient stories fueling modern wars? Unpack [PERSON_NAME] use of [DEMOG…" at bounding box center [801, 429] width 368 height 67
copy div "How are ancient stories fueling modern wars? Unpack [PERSON_NAME] use of [DEMOG…"
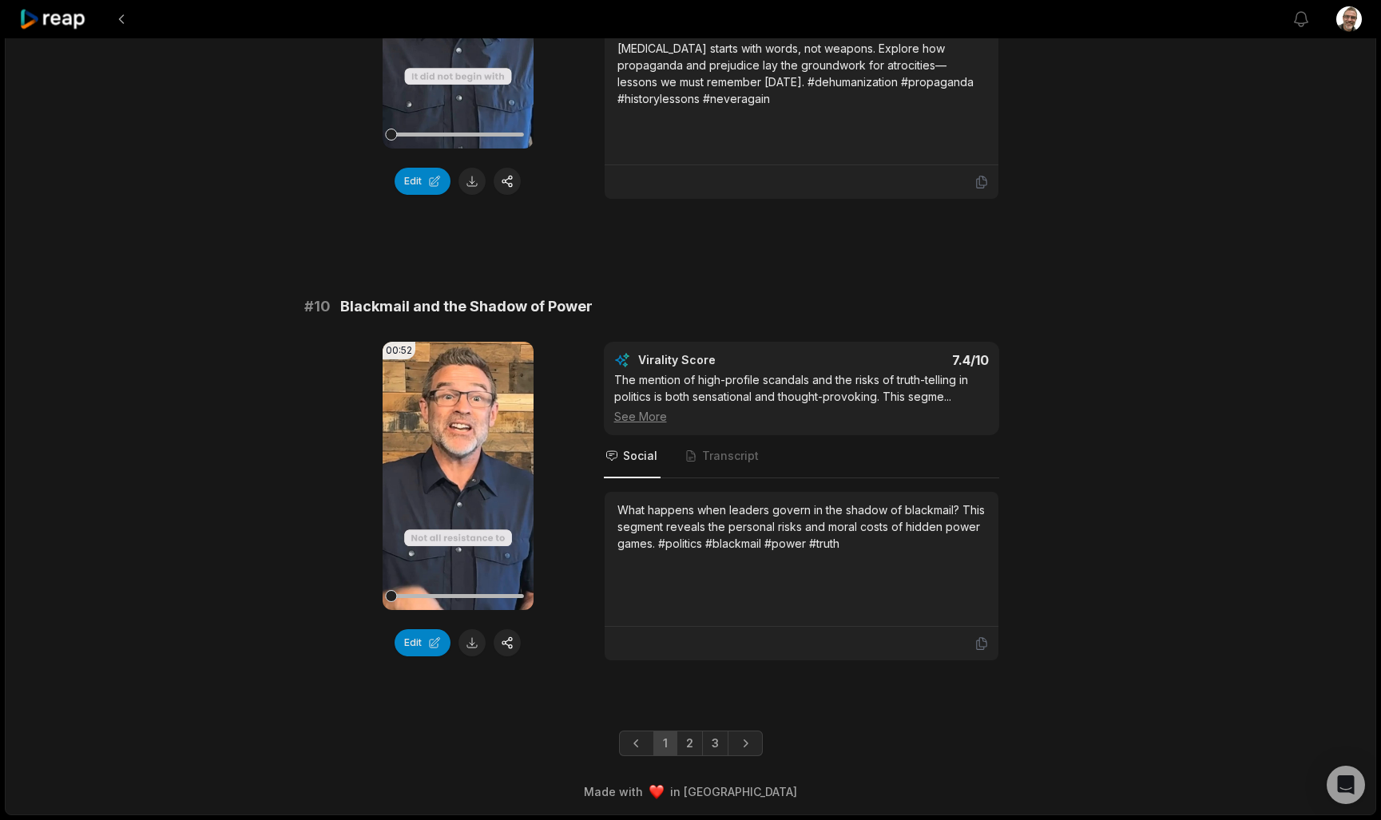
scroll to position [4083, 0]
click at [688, 750] on link "2" at bounding box center [689, 744] width 26 height 26
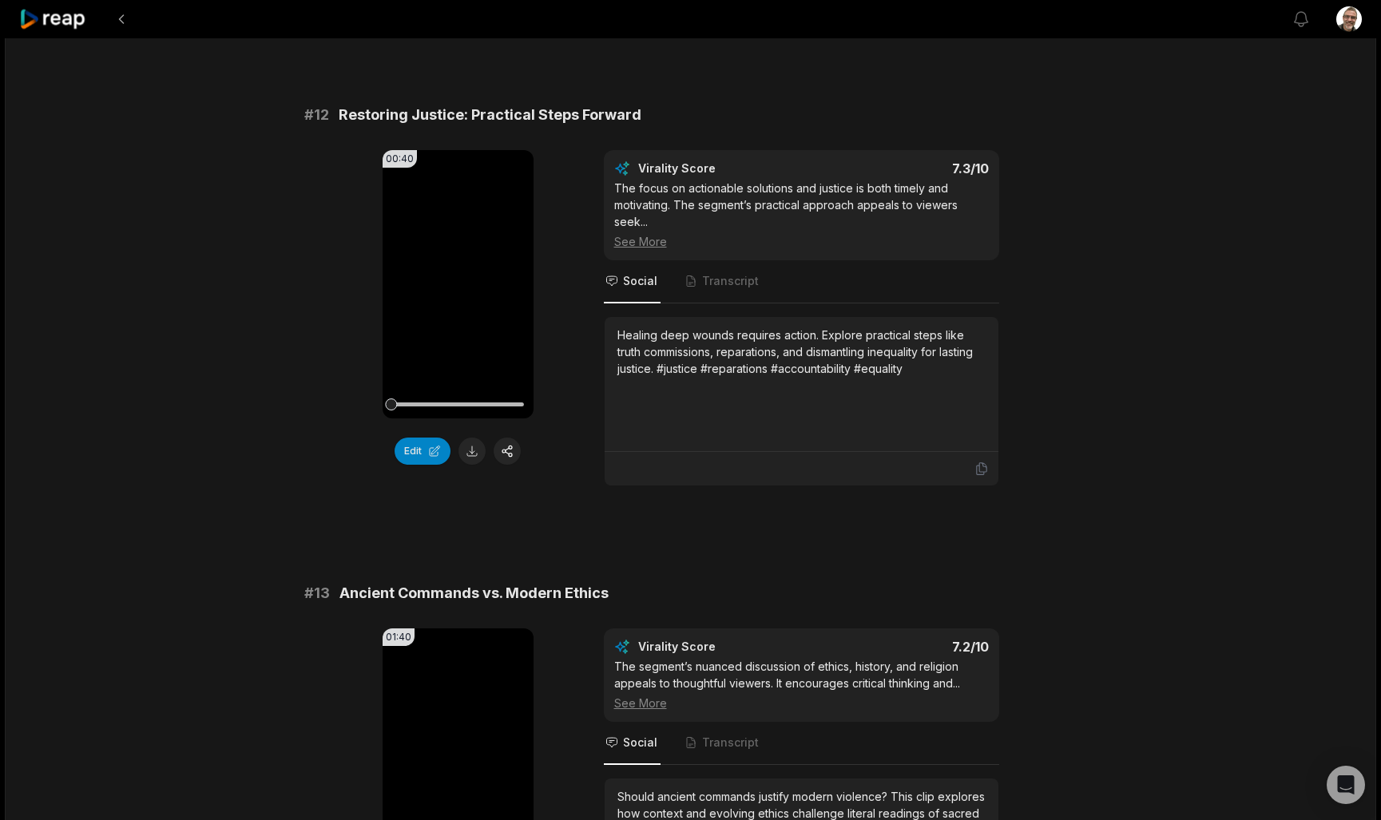
scroll to position [323, 0]
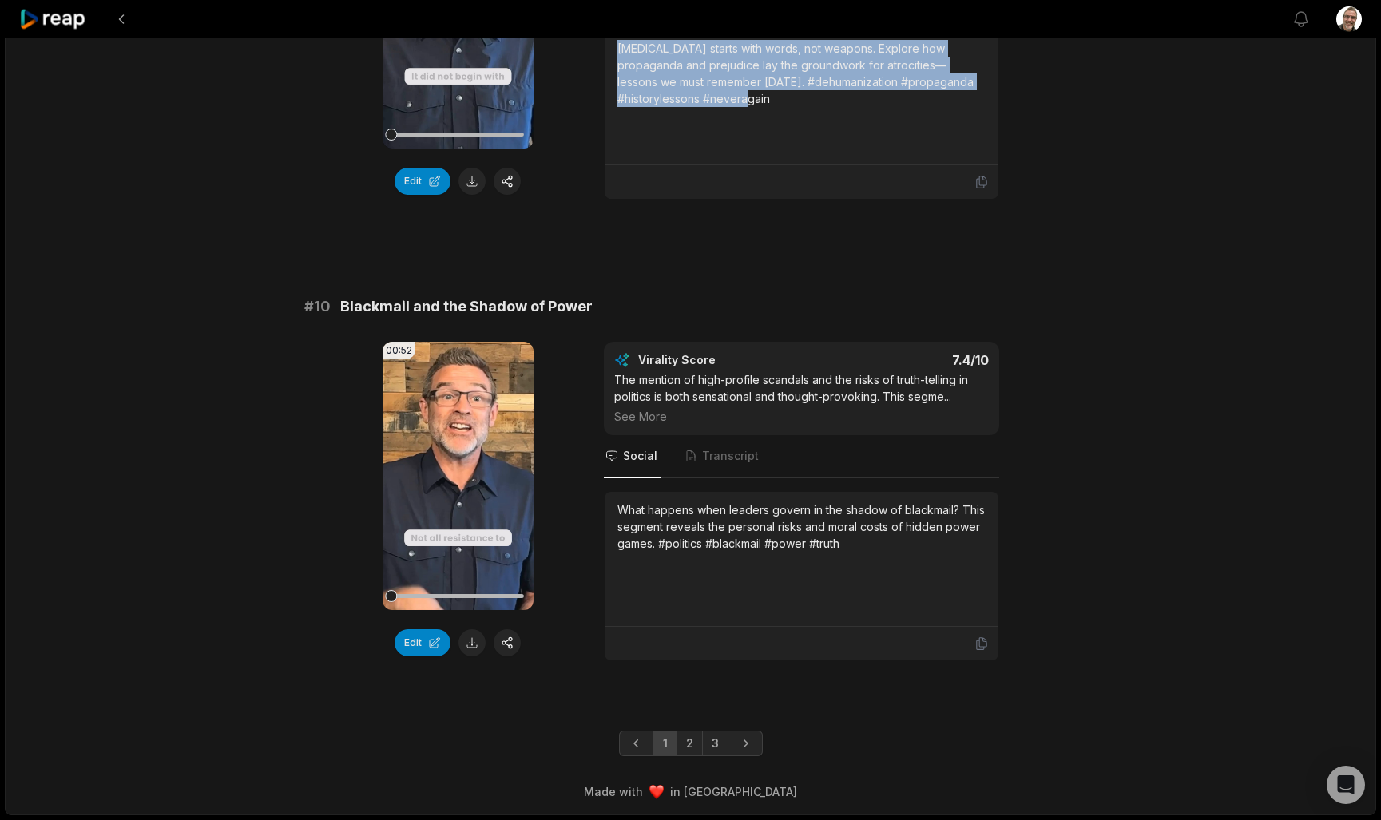
scroll to position [4083, 0]
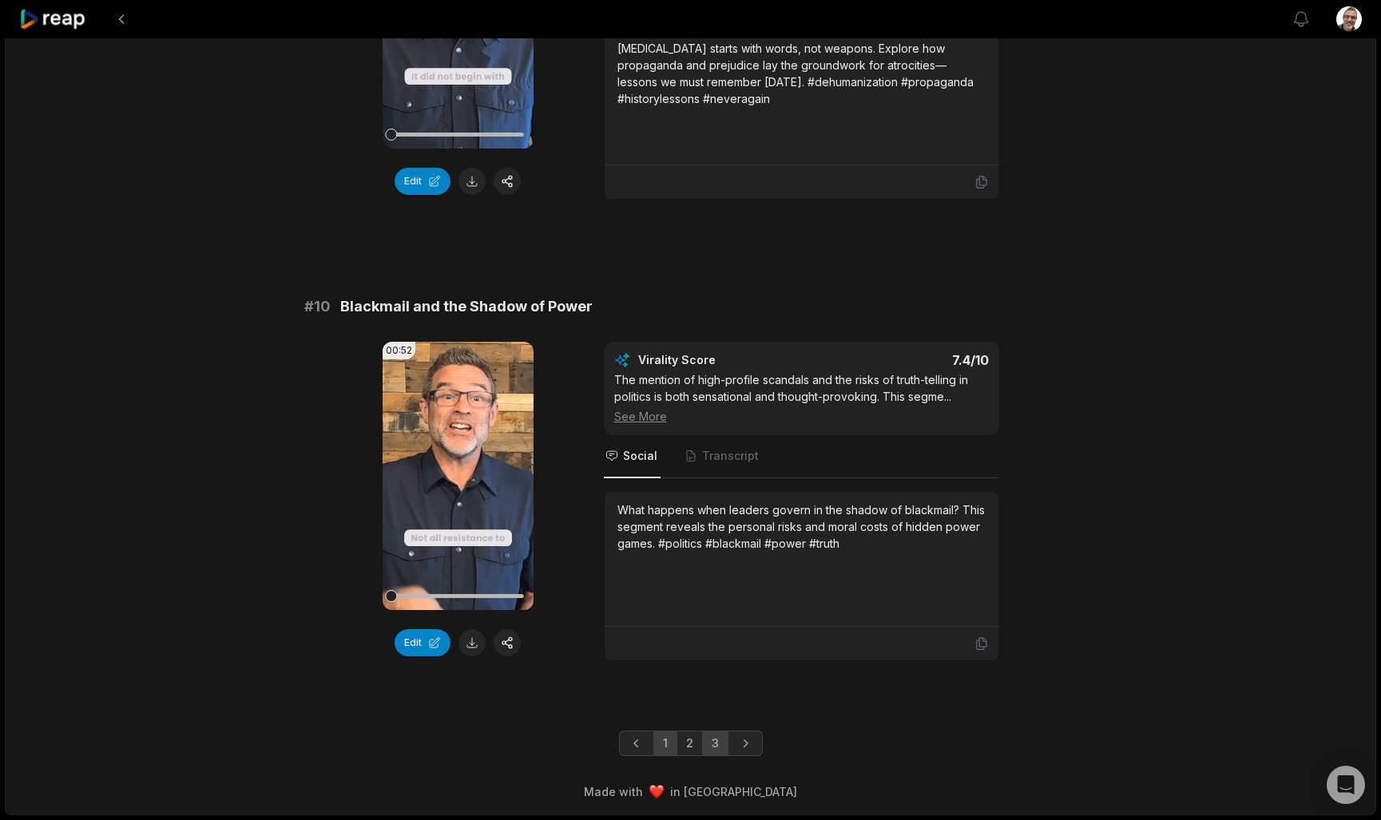
click at [712, 734] on link "3" at bounding box center [715, 744] width 26 height 26
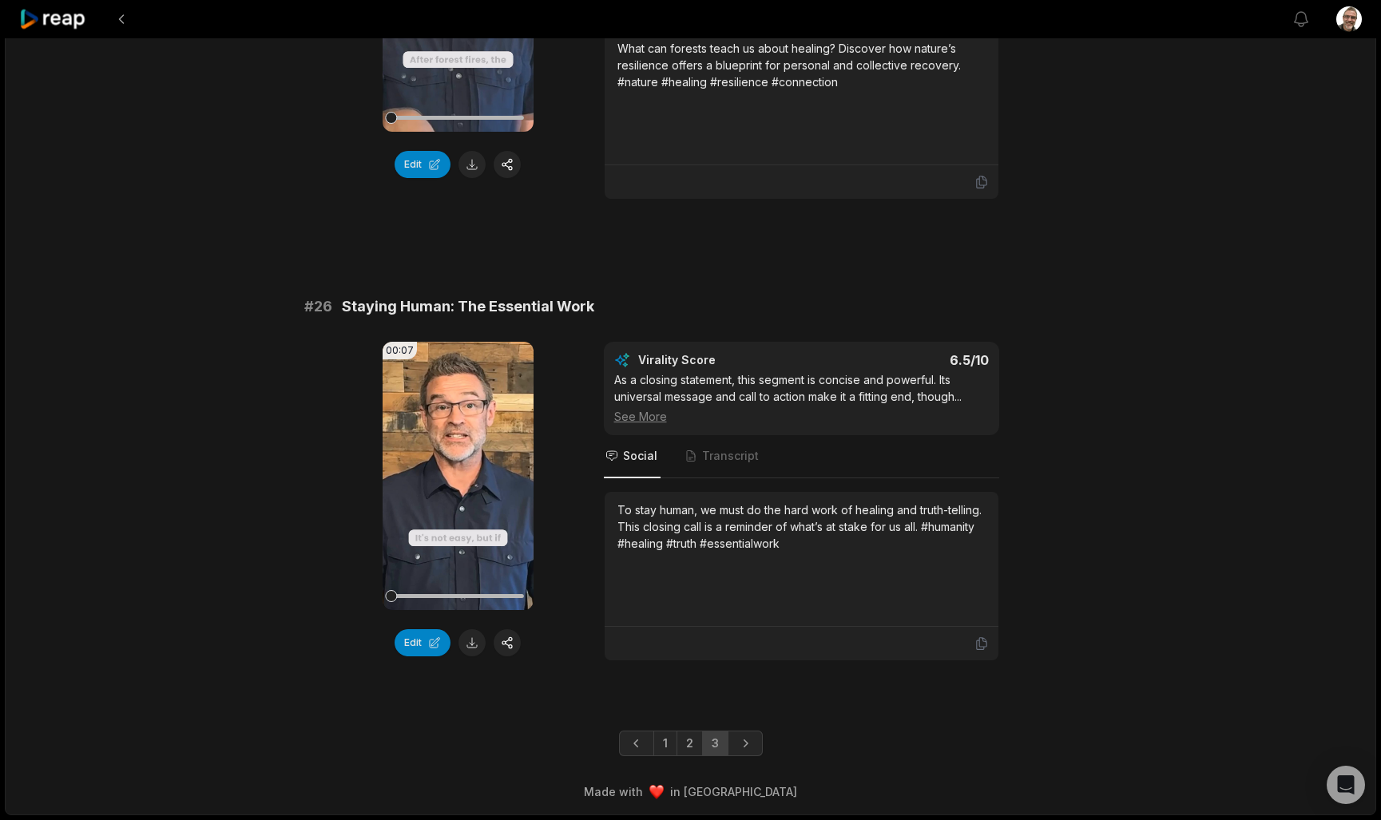
scroll to position [2236, 0]
click at [693, 744] on link "2" at bounding box center [689, 744] width 26 height 26
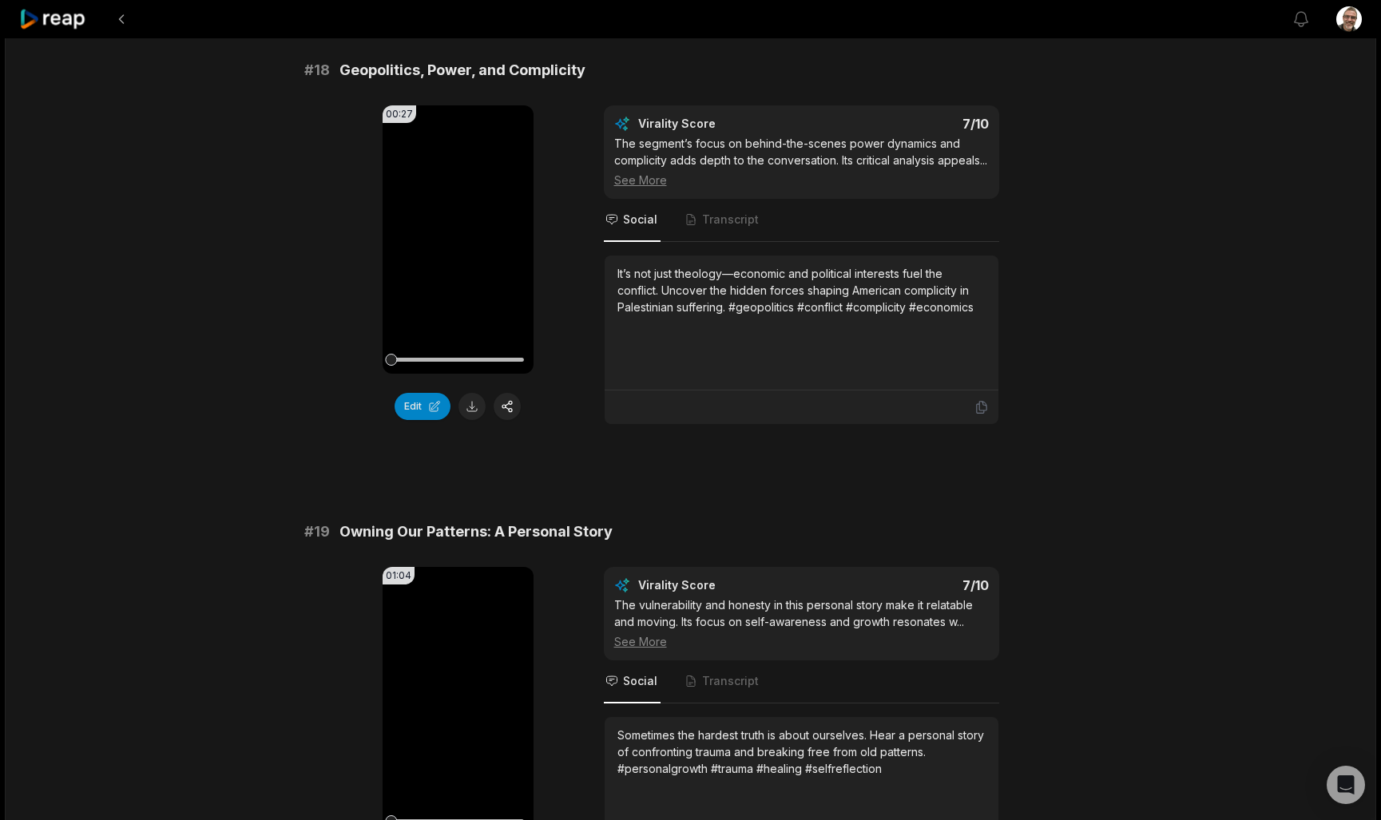
scroll to position [3252, 0]
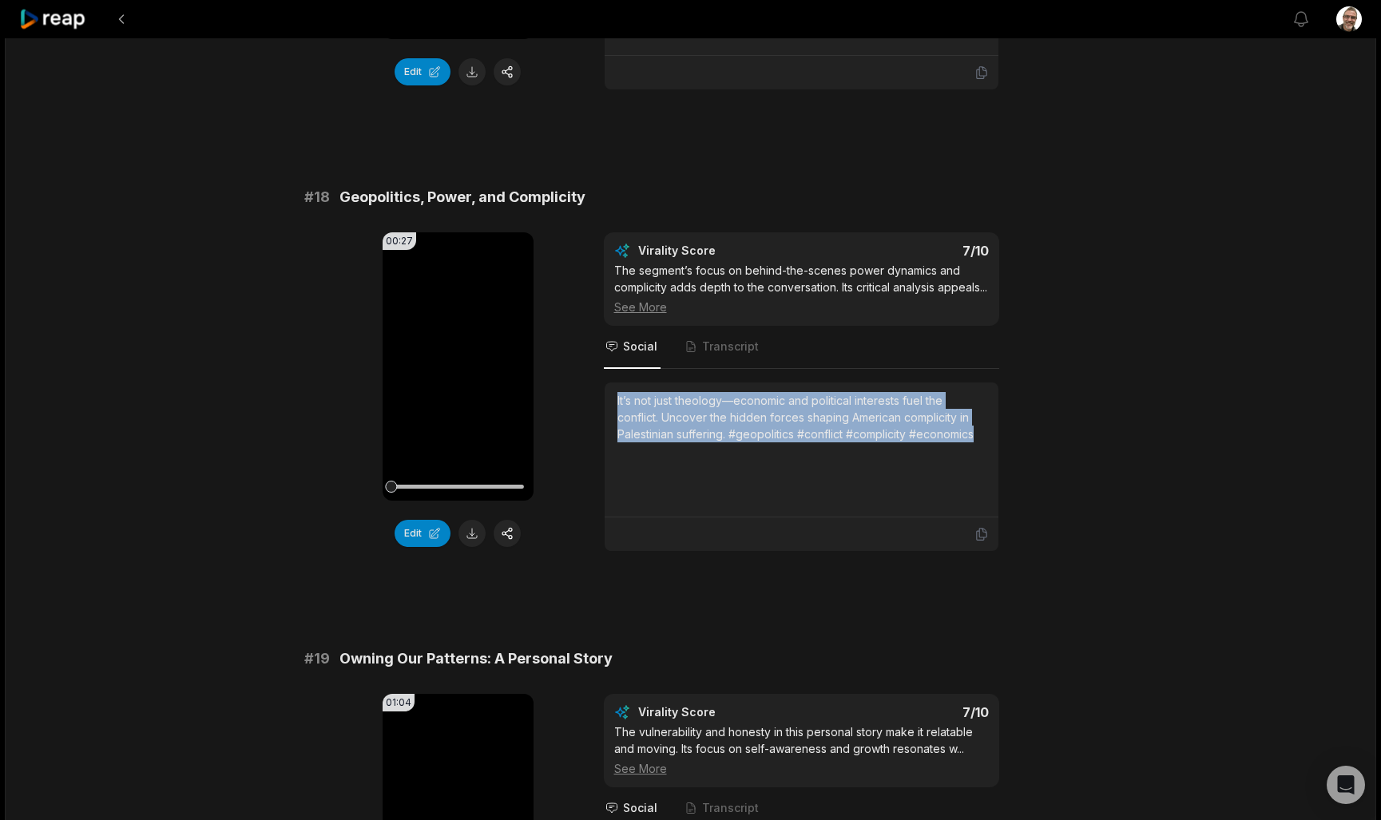
drag, startPoint x: 982, startPoint y: 453, endPoint x: 615, endPoint y: 417, distance: 369.1
click at [615, 417] on div "It’s not just theology—economic and political interests fuel the conflict. Unco…" at bounding box center [802, 450] width 394 height 135
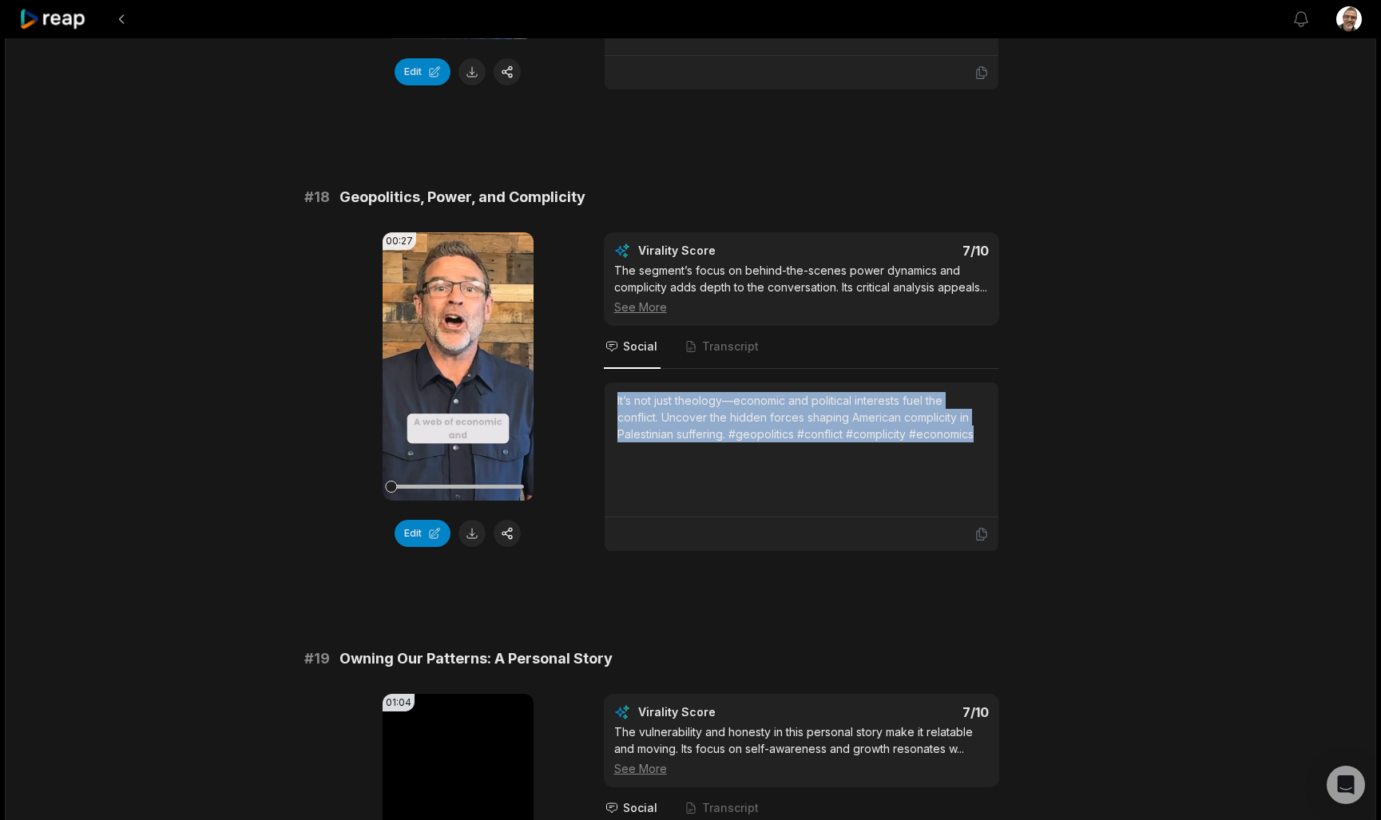
copy div "It’s not just theology—economic and political interests fuel the conflict. Unco…"
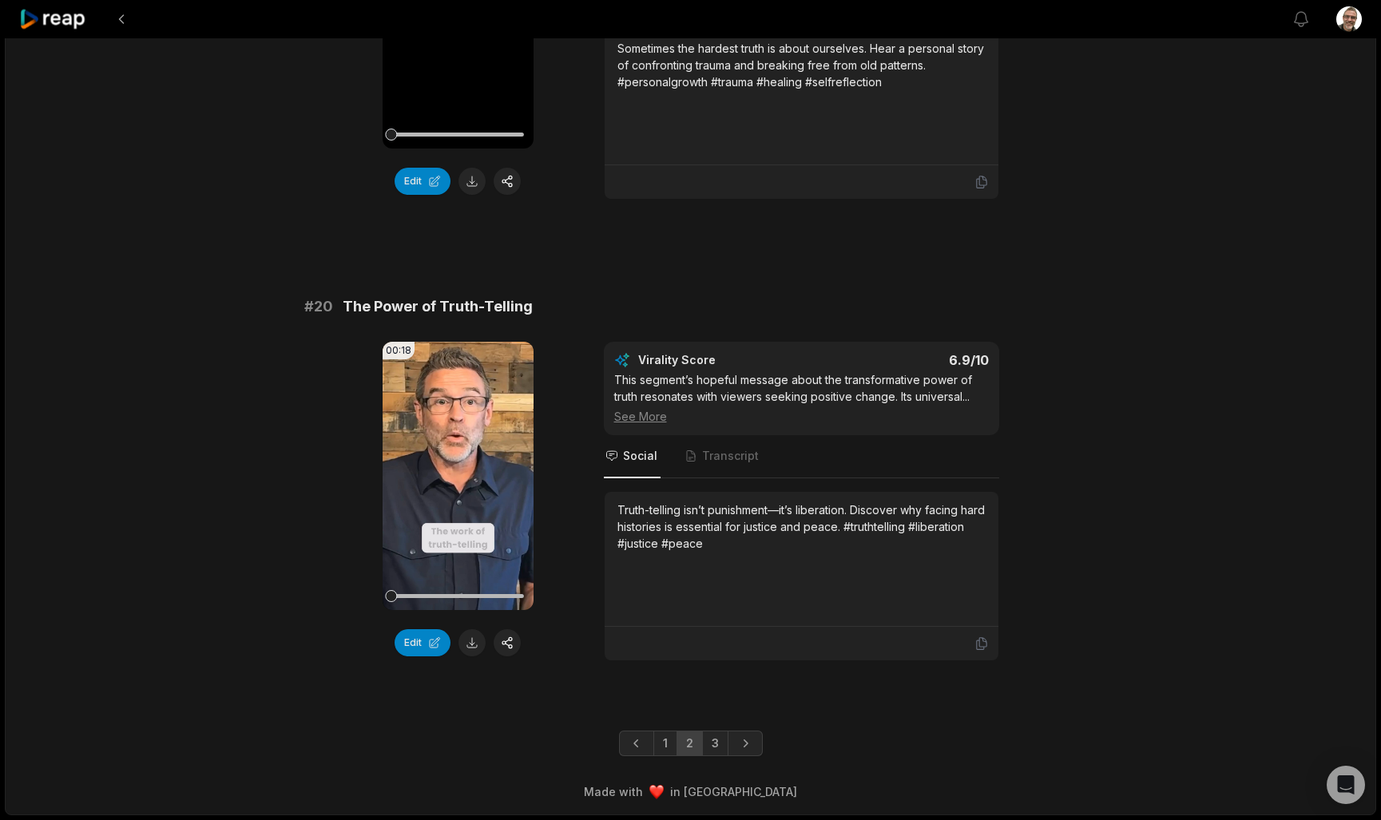
scroll to position [4083, 0]
click at [717, 748] on link "3" at bounding box center [715, 744] width 26 height 26
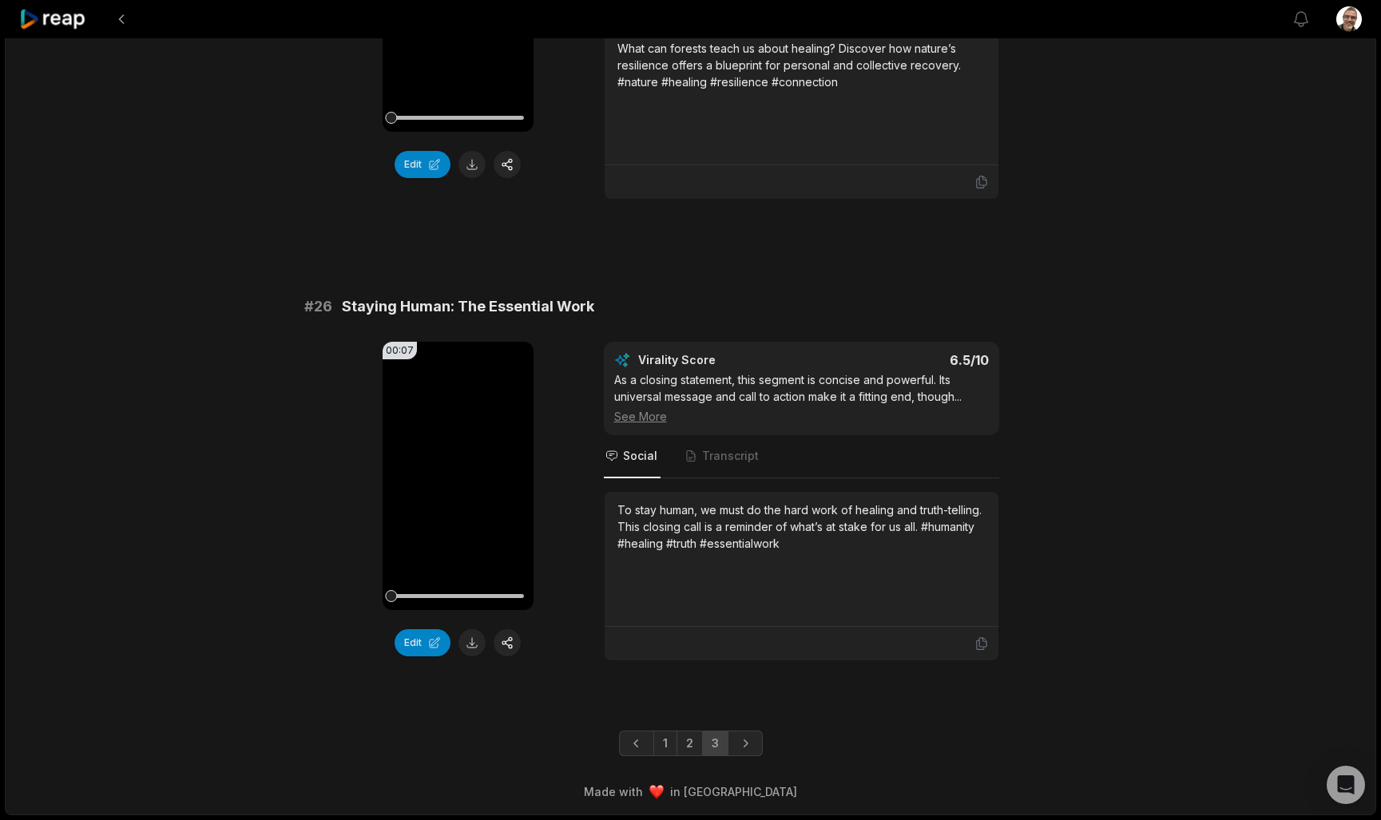
scroll to position [2236, 0]
click at [659, 746] on link "1" at bounding box center [665, 744] width 24 height 26
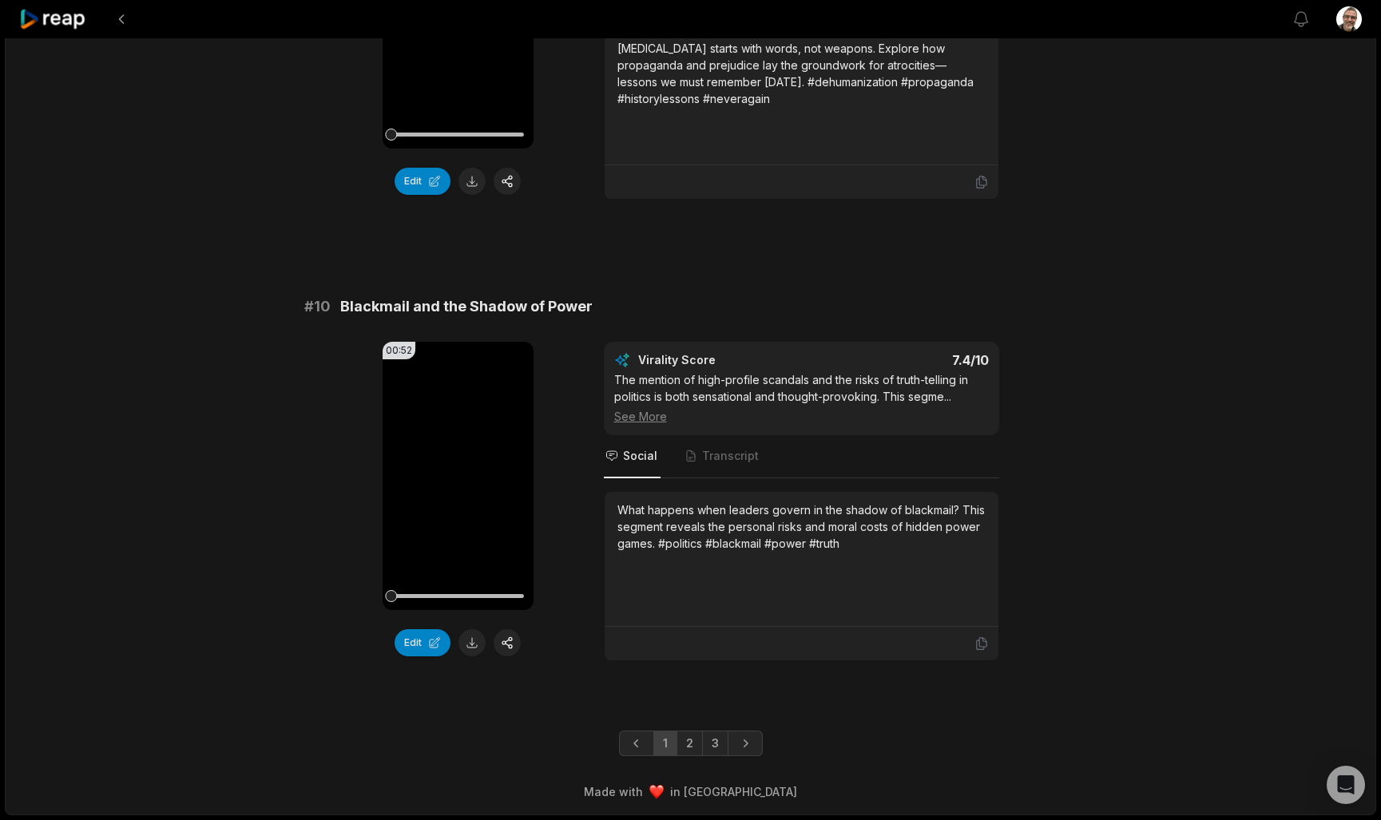
scroll to position [4085, 0]
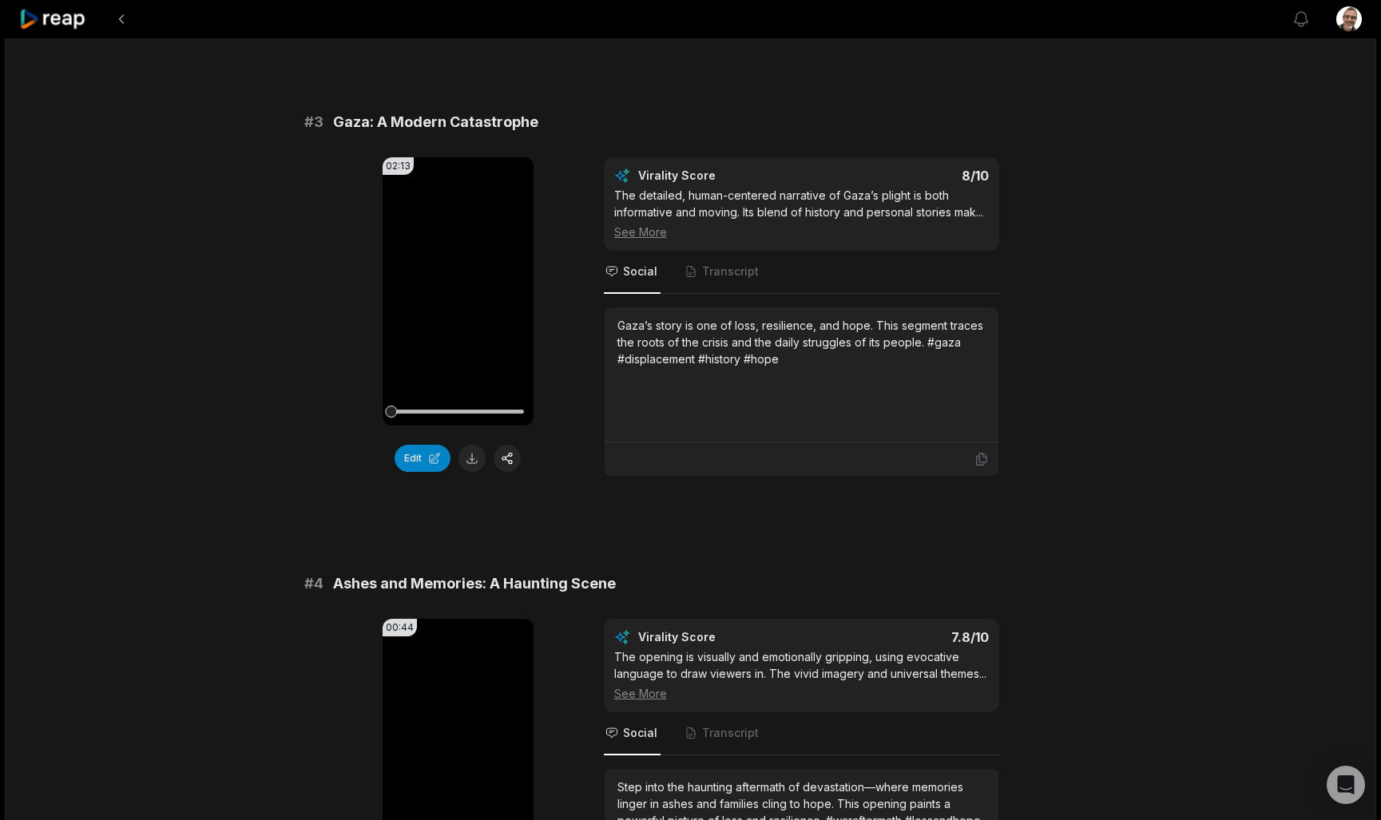
scroll to position [1020, 0]
click at [778, 372] on div "Gaza’s story is one of loss, resilience, and hope. This segment traces the root…" at bounding box center [801, 373] width 368 height 115
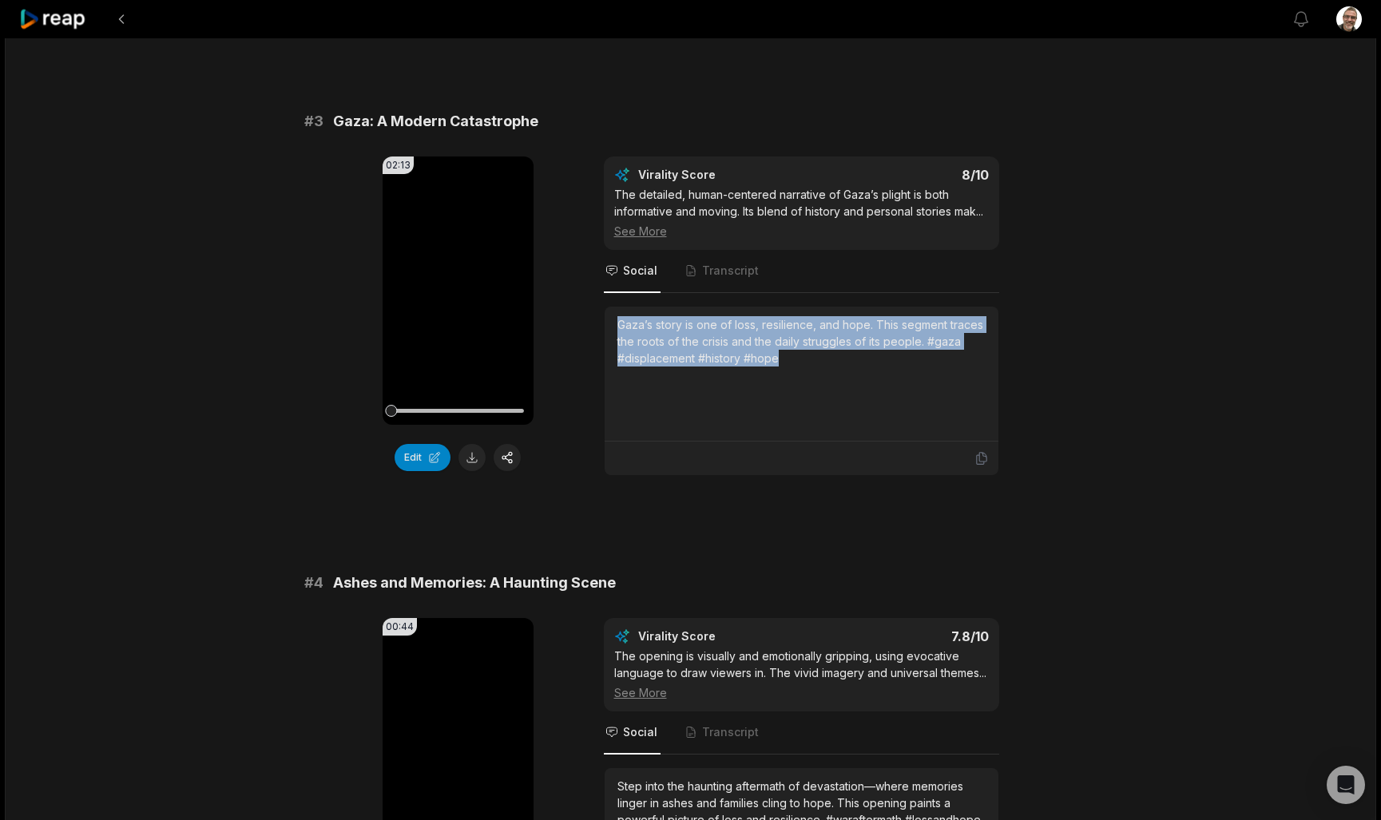
drag, startPoint x: 797, startPoint y: 355, endPoint x: 621, endPoint y: 325, distance: 179.1
click at [621, 325] on div "Gaza’s story is one of loss, resilience, and hope. This segment traces the root…" at bounding box center [801, 341] width 368 height 50
copy div "Gaza’s story is one of loss, resilience, and hope. This segment traces the root…"
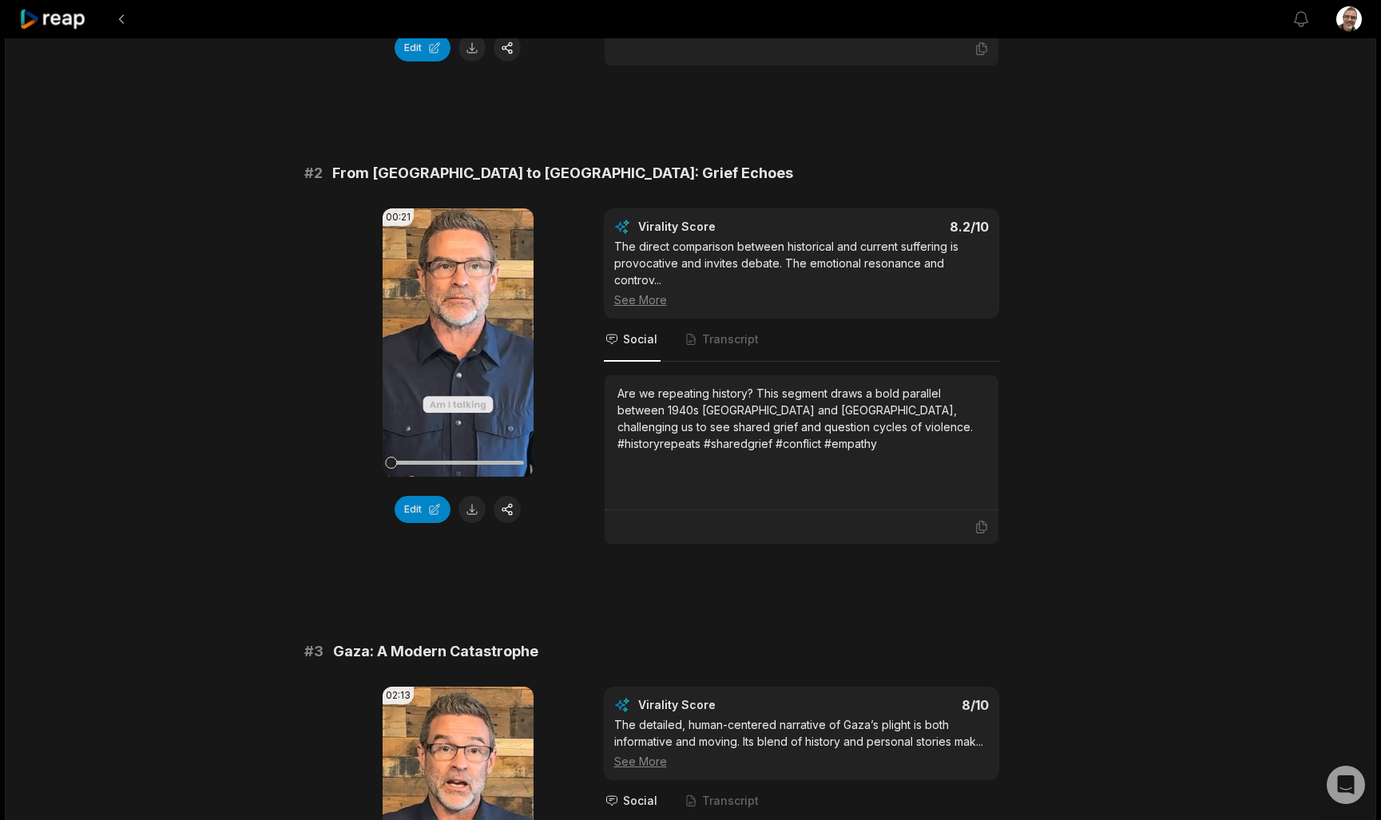
scroll to position [490, 0]
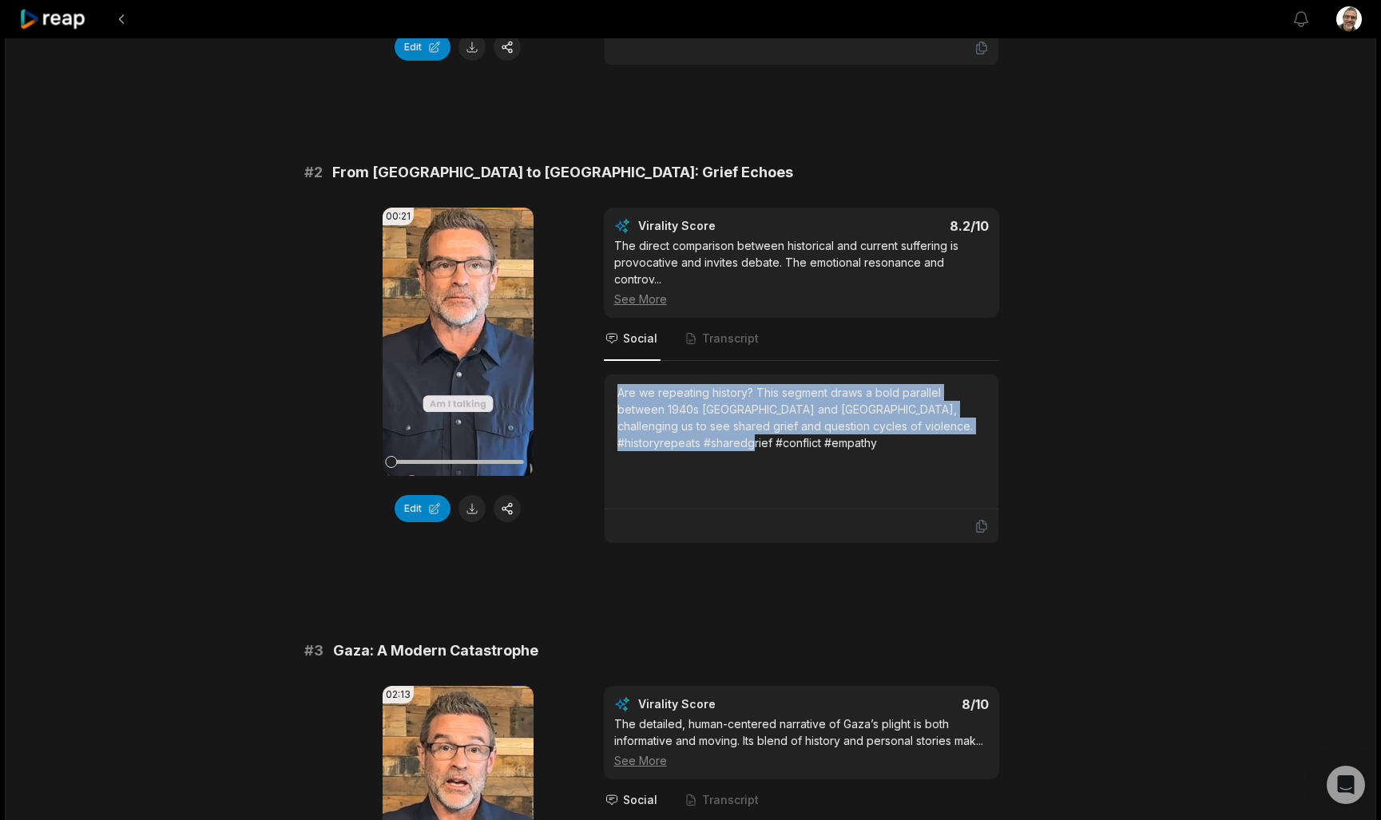
drag, startPoint x: 778, startPoint y: 446, endPoint x: 604, endPoint y: 397, distance: 180.8
click at [605, 397] on div "Are we repeating history? This segment draws a bold parallel between 1940s [GEO…" at bounding box center [802, 442] width 394 height 135
copy div "Are we repeating history? This segment draws a bold parallel between 1940s [GEO…"
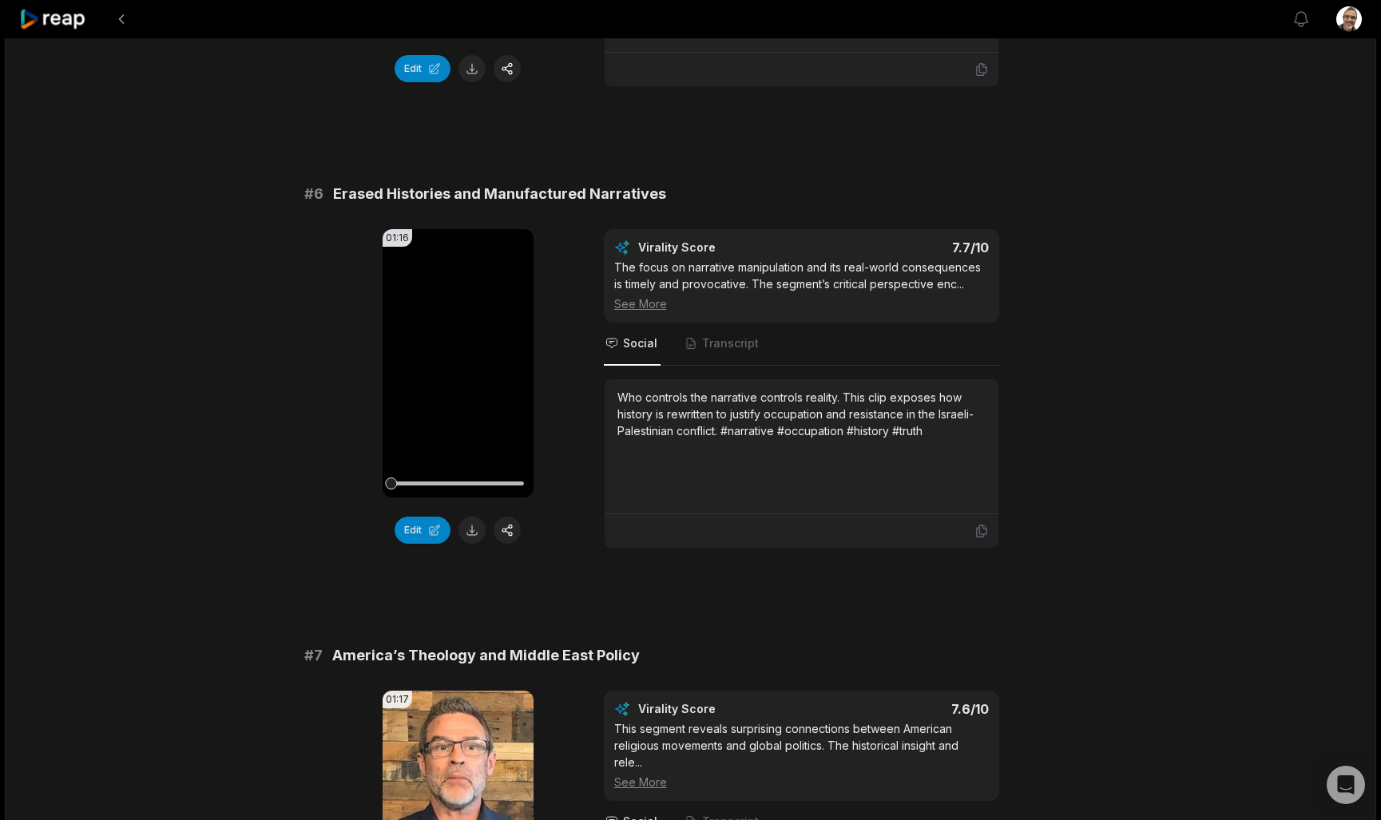
scroll to position [2336, 0]
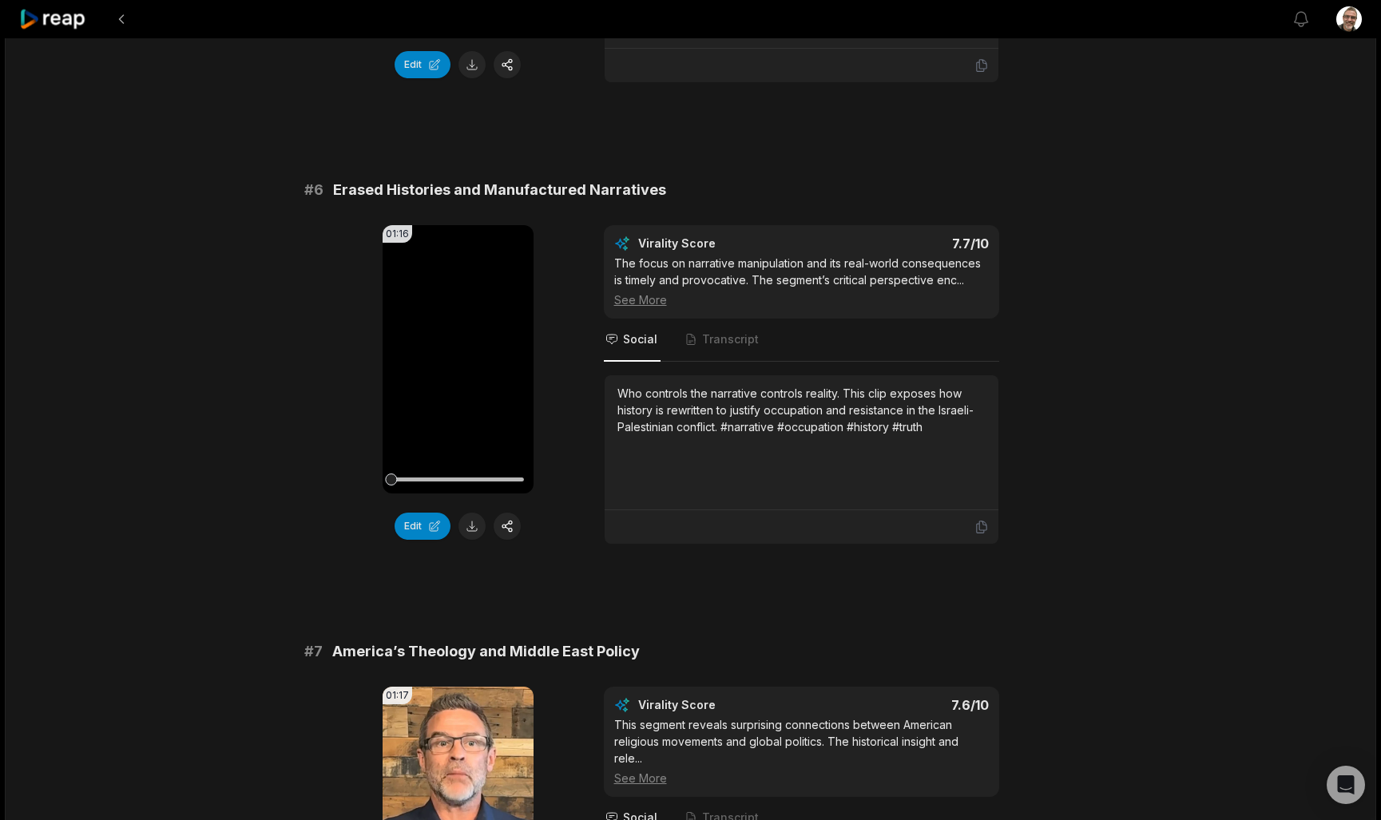
click at [941, 434] on div "Who controls the narrative controls reality. This clip exposes how history is r…" at bounding box center [801, 410] width 368 height 50
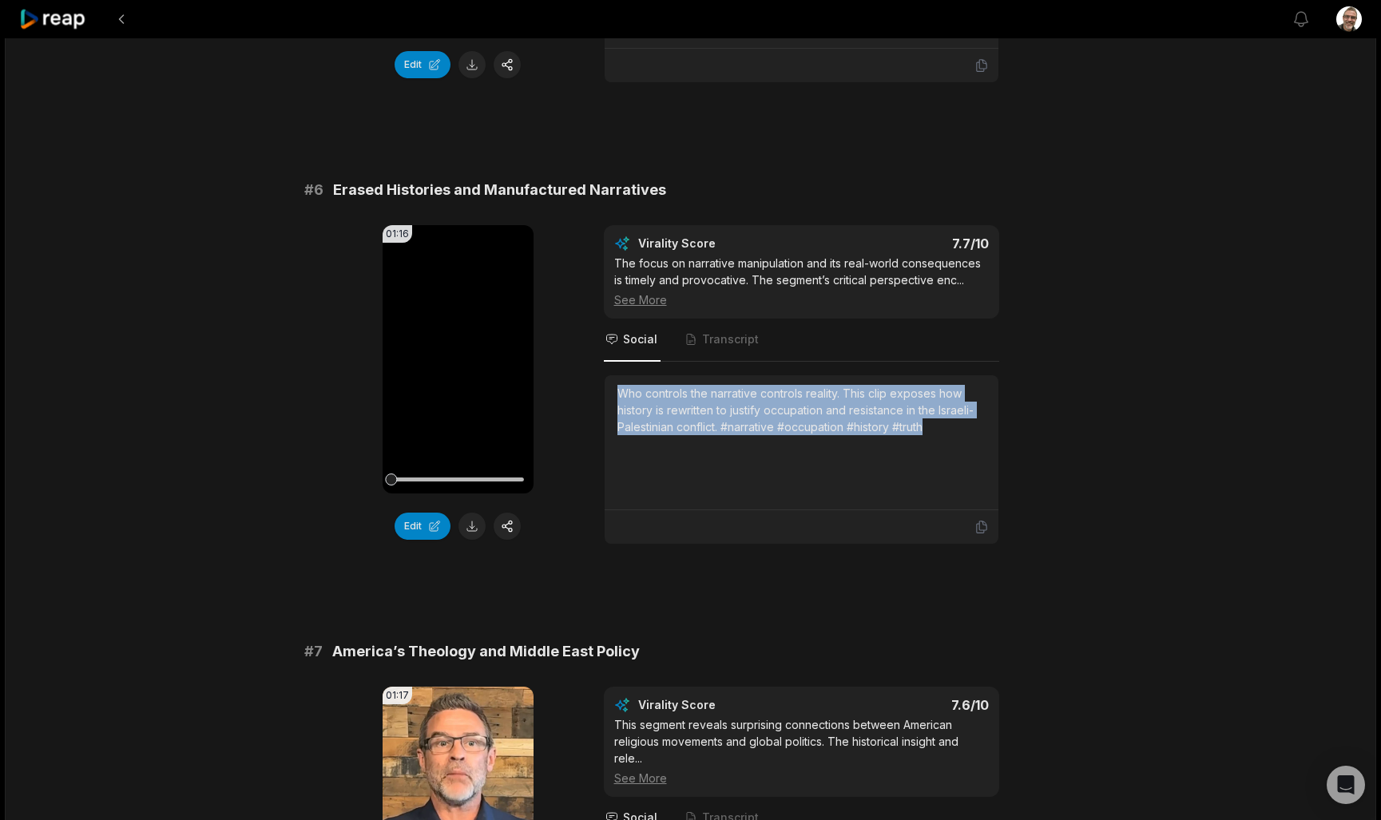
drag, startPoint x: 957, startPoint y: 432, endPoint x: 616, endPoint y: 389, distance: 343.8
click at [616, 389] on div "Who controls the narrative controls reality. This clip exposes how history is r…" at bounding box center [802, 442] width 394 height 135
copy div "Who controls the narrative controls reality. This clip exposes how history is r…"
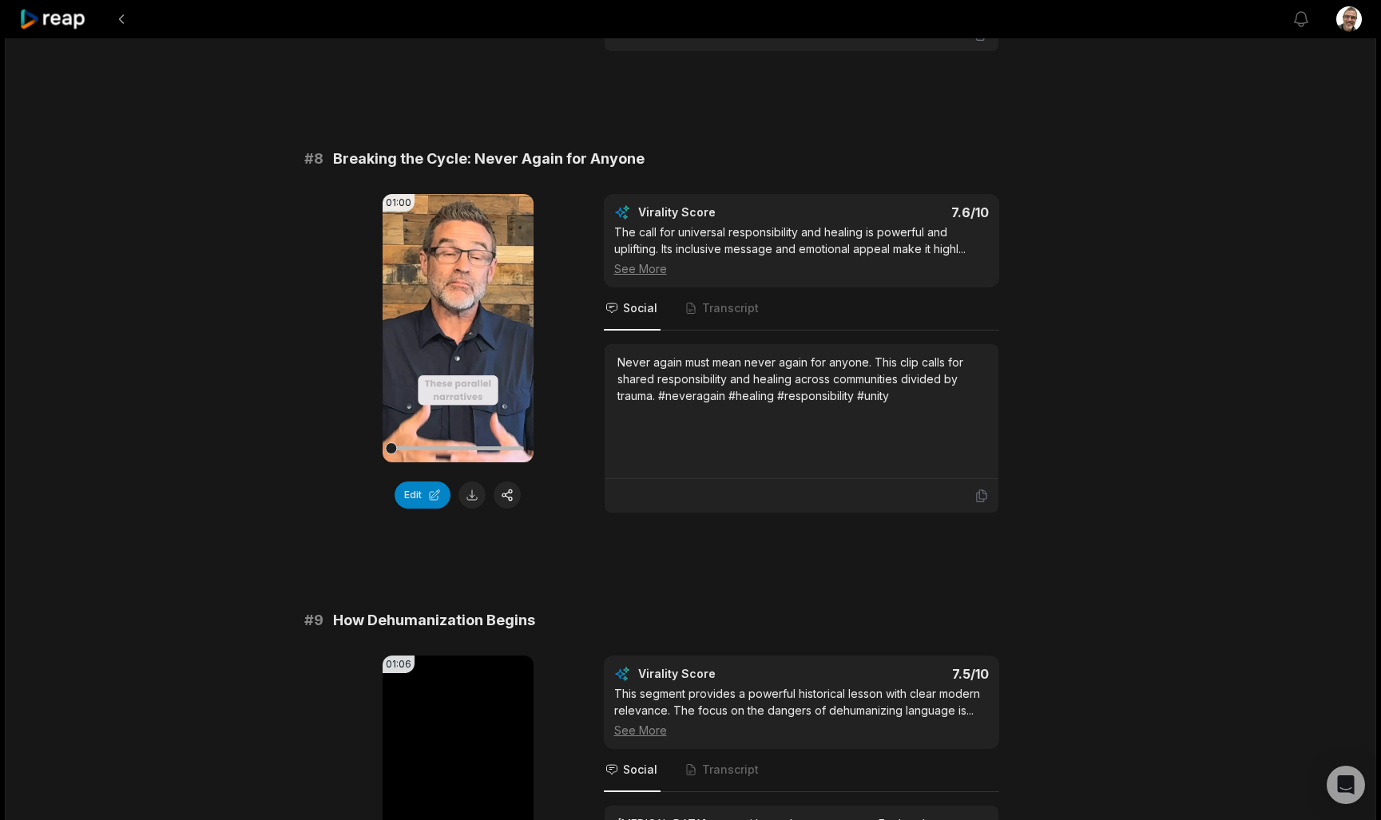
scroll to position [3306, 0]
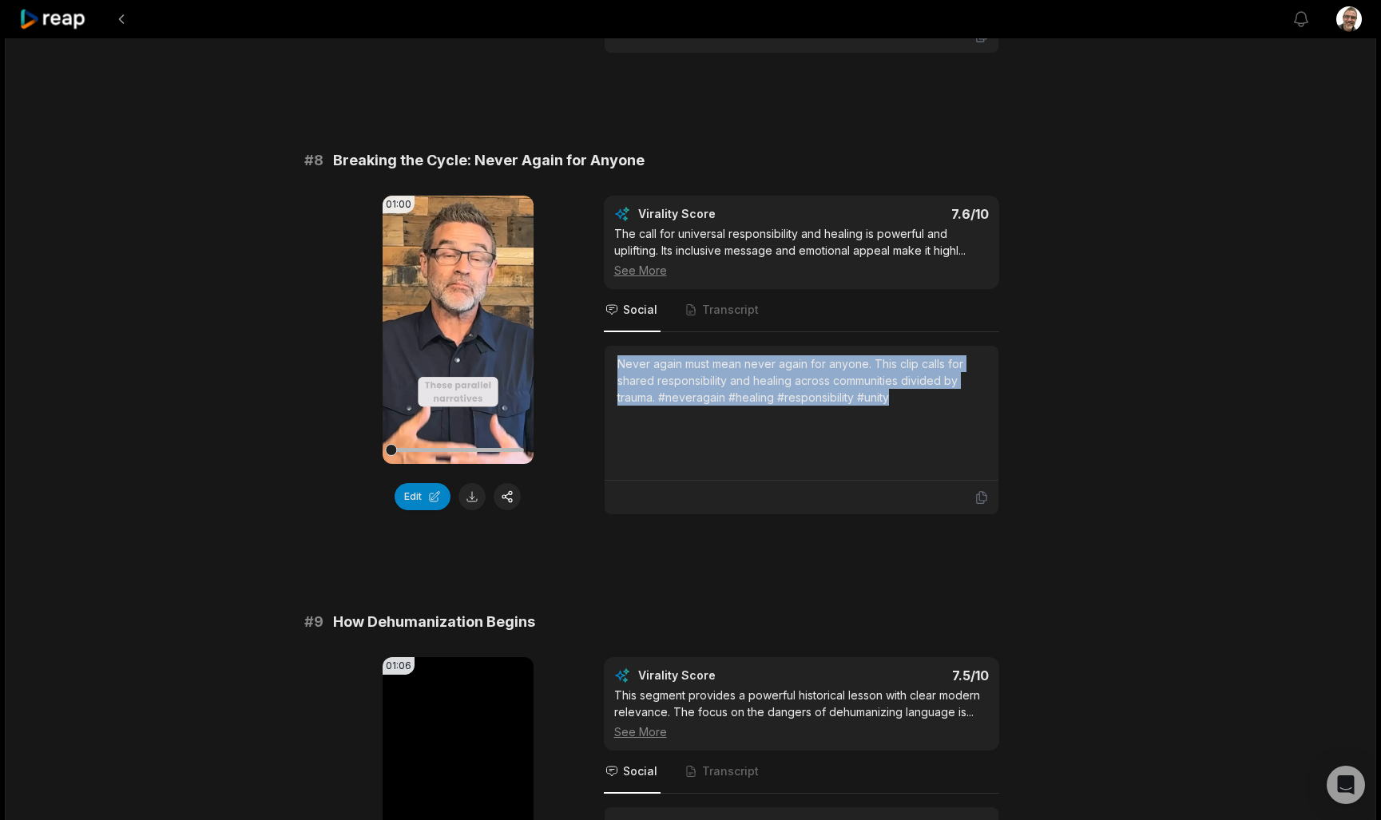
drag, startPoint x: 918, startPoint y: 407, endPoint x: 603, endPoint y: 359, distance: 319.1
click at [604, 359] on div "Never again must mean never again for anyone. This clip calls for shared respon…" at bounding box center [801, 430] width 395 height 170
copy div "Never again must mean never again for anyone. This clip calls for shared respon…"
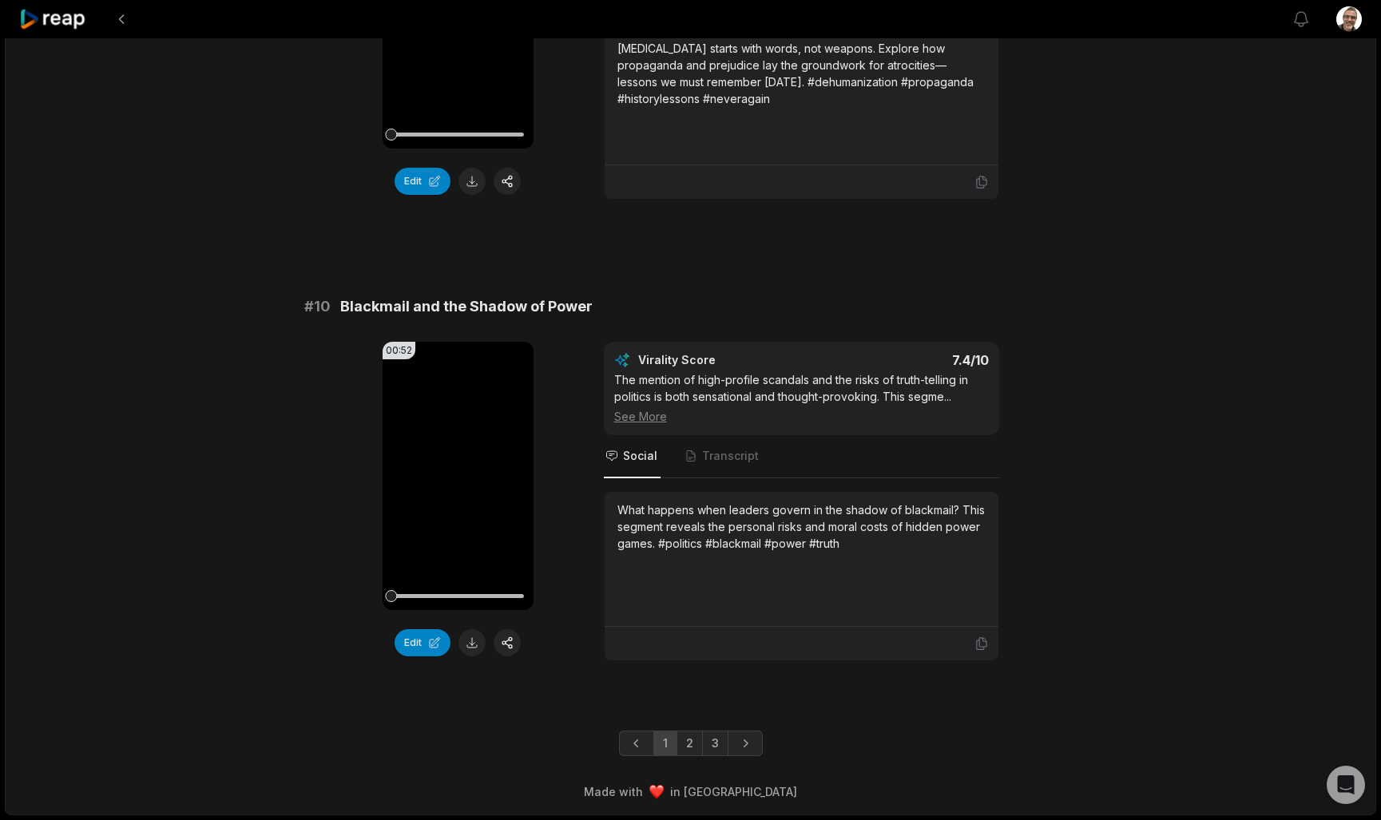
scroll to position [4083, 0]
drag, startPoint x: 852, startPoint y: 549, endPoint x: 864, endPoint y: 548, distance: 12.0
click at [852, 549] on div "What happens when leaders govern in the shadow of blackmail? This segment revea…" at bounding box center [801, 527] width 368 height 50
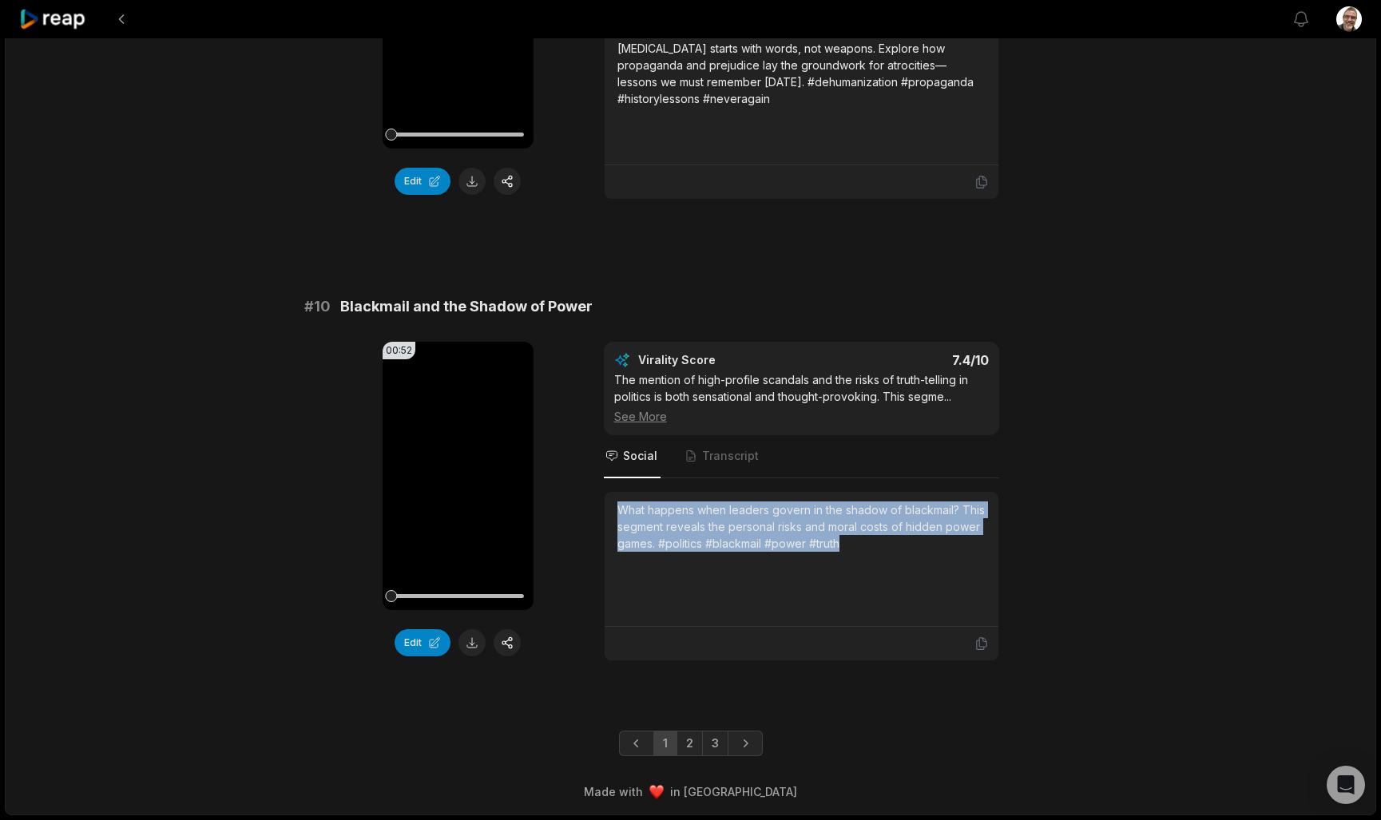
drag, startPoint x: 875, startPoint y: 549, endPoint x: 615, endPoint y: 510, distance: 262.6
click at [615, 510] on div "What happens when leaders govern in the shadow of blackmail? This segment revea…" at bounding box center [802, 559] width 394 height 135
copy div "What happens when leaders govern in the shadow of blackmail? This segment revea…"
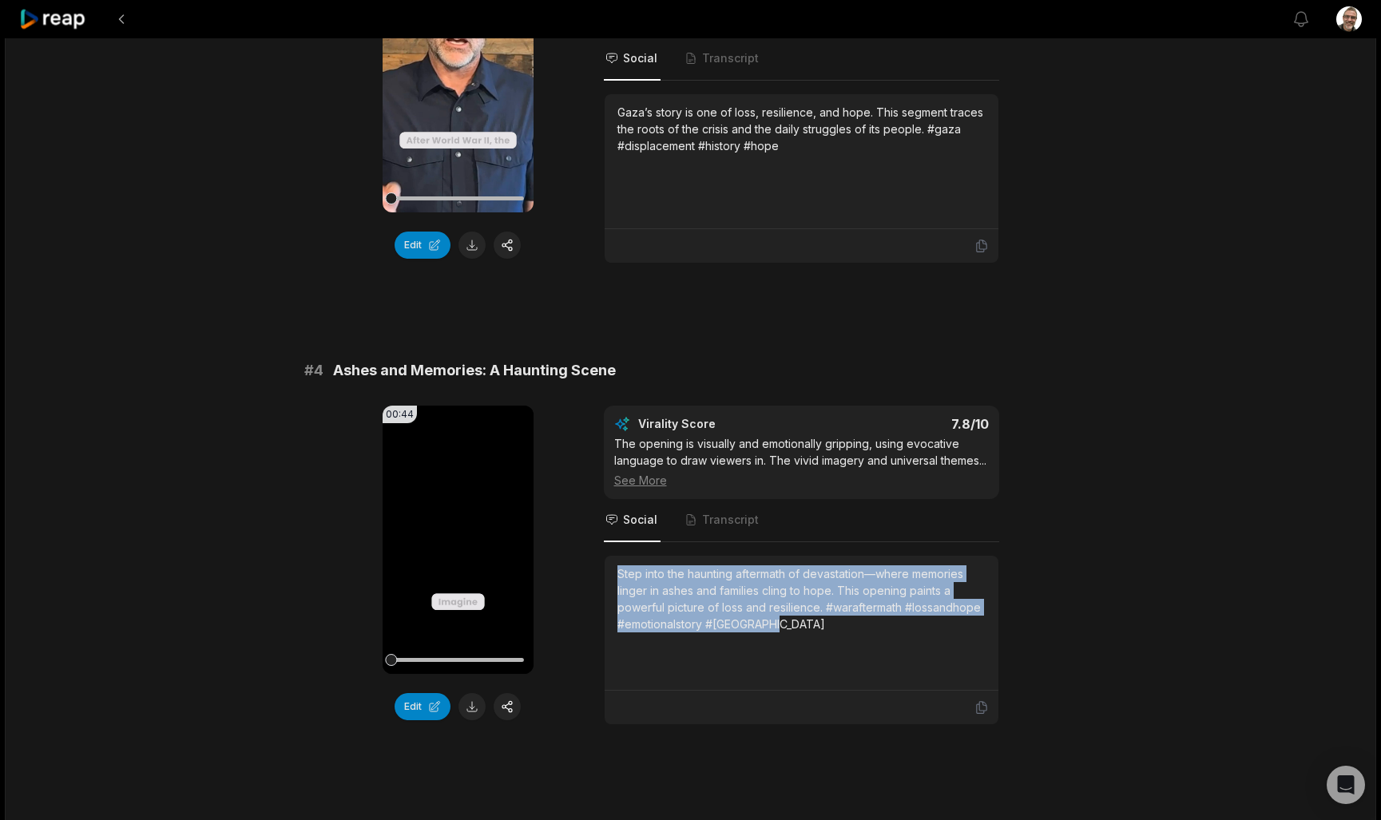
scroll to position [1232, 1]
drag, startPoint x: 813, startPoint y: 632, endPoint x: 609, endPoint y: 578, distance: 210.6
click at [609, 578] on div "Step into the haunting aftermath of devastation—where memories linger in ashes …" at bounding box center [802, 623] width 394 height 135
copy div "Step into the haunting aftermath of devastation—where memories linger in ashes …"
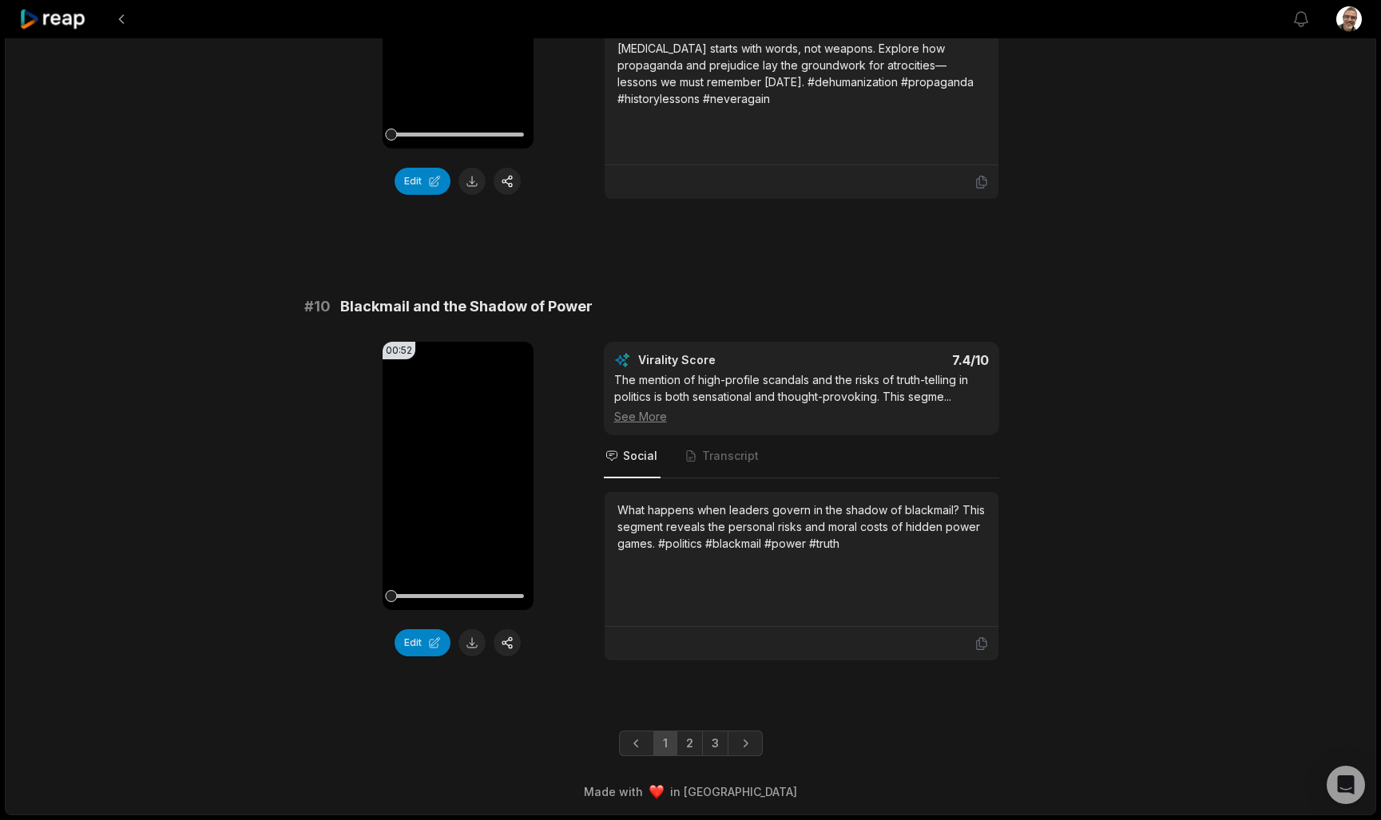
scroll to position [4083, 0]
click at [692, 742] on link "2" at bounding box center [689, 744] width 26 height 26
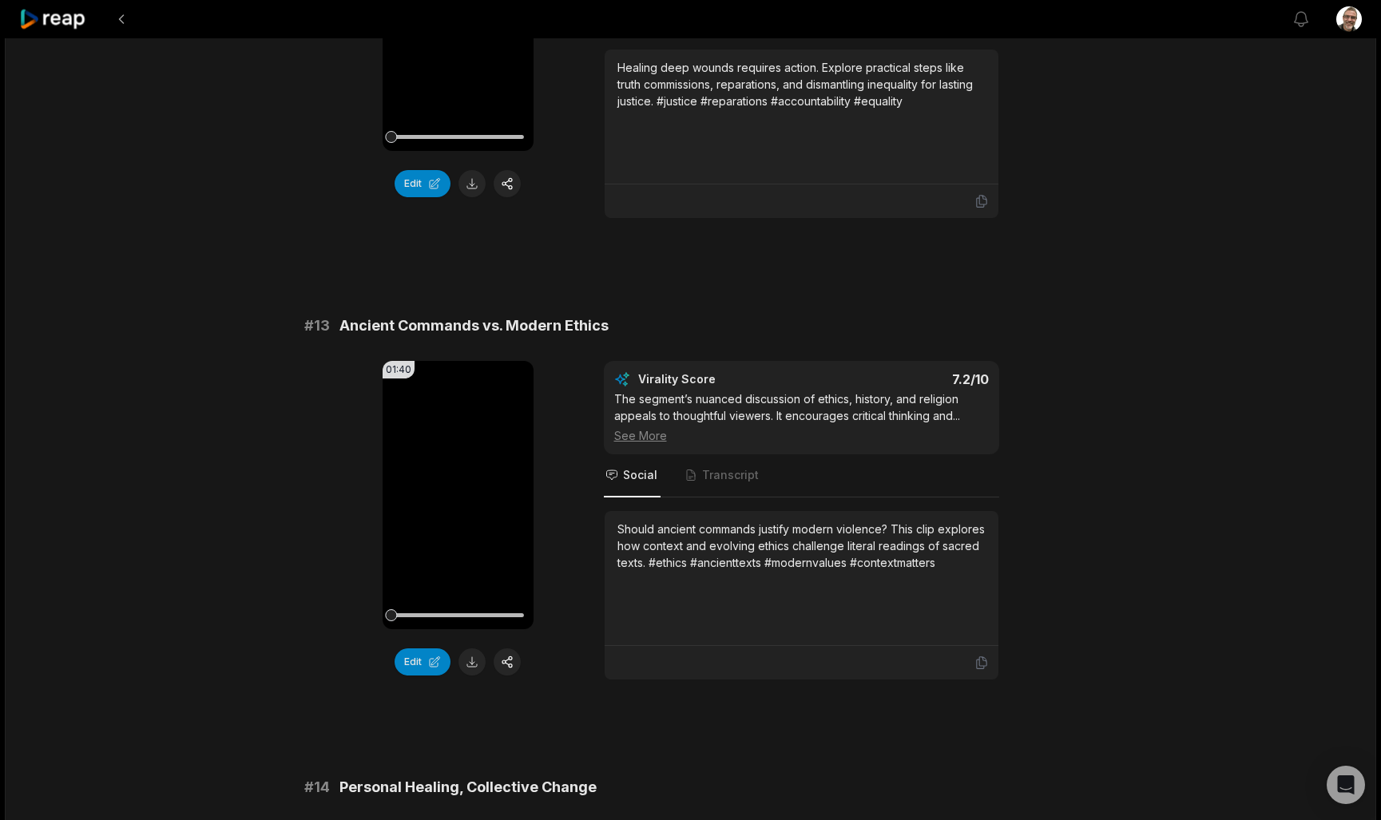
scroll to position [816, 0]
click at [934, 560] on div "Should ancient commands justify modern violence? This clip explores how context…" at bounding box center [801, 545] width 368 height 50
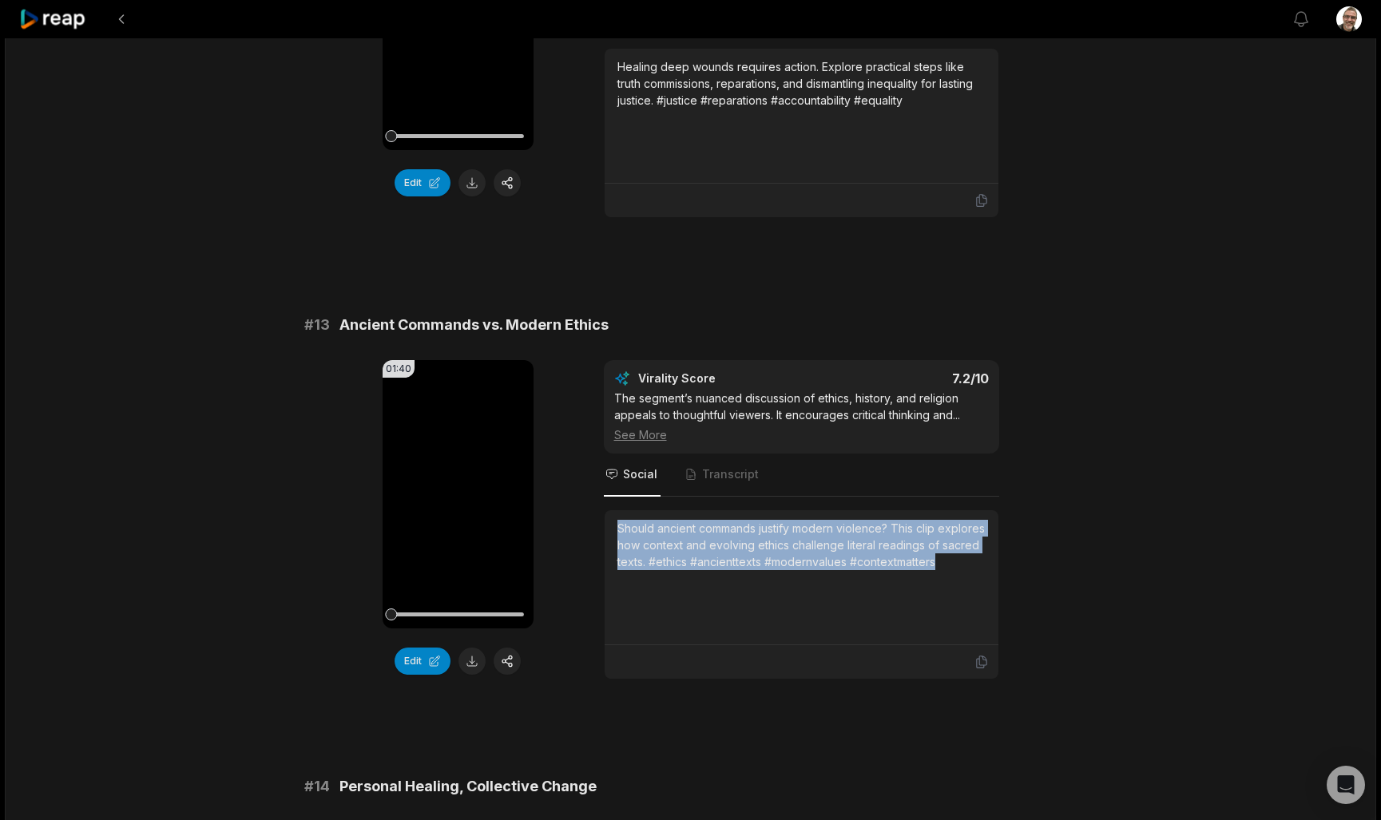
drag, startPoint x: 947, startPoint y: 561, endPoint x: 595, endPoint y: 524, distance: 354.2
click at [595, 524] on div "01:40 Your browser does not support mp4 format. Edit Virality Score 7.2 /10 The…" at bounding box center [690, 519] width 773 height 319
copy div "Should ancient commands justify modern violence? This clip explores how context…"
